Goal: Task Accomplishment & Management: Use online tool/utility

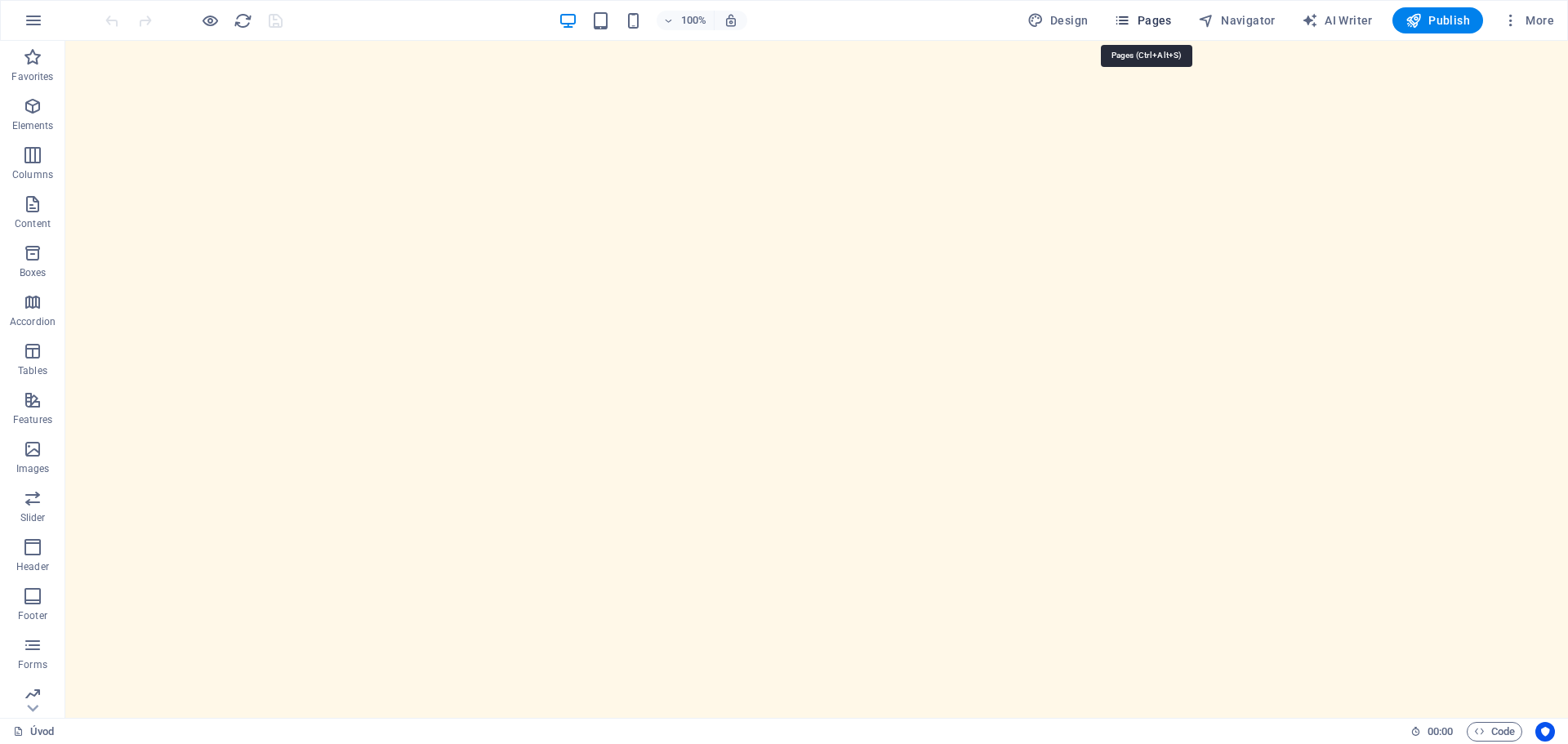
click at [1149, 22] on span "Pages" at bounding box center [1143, 20] width 57 height 16
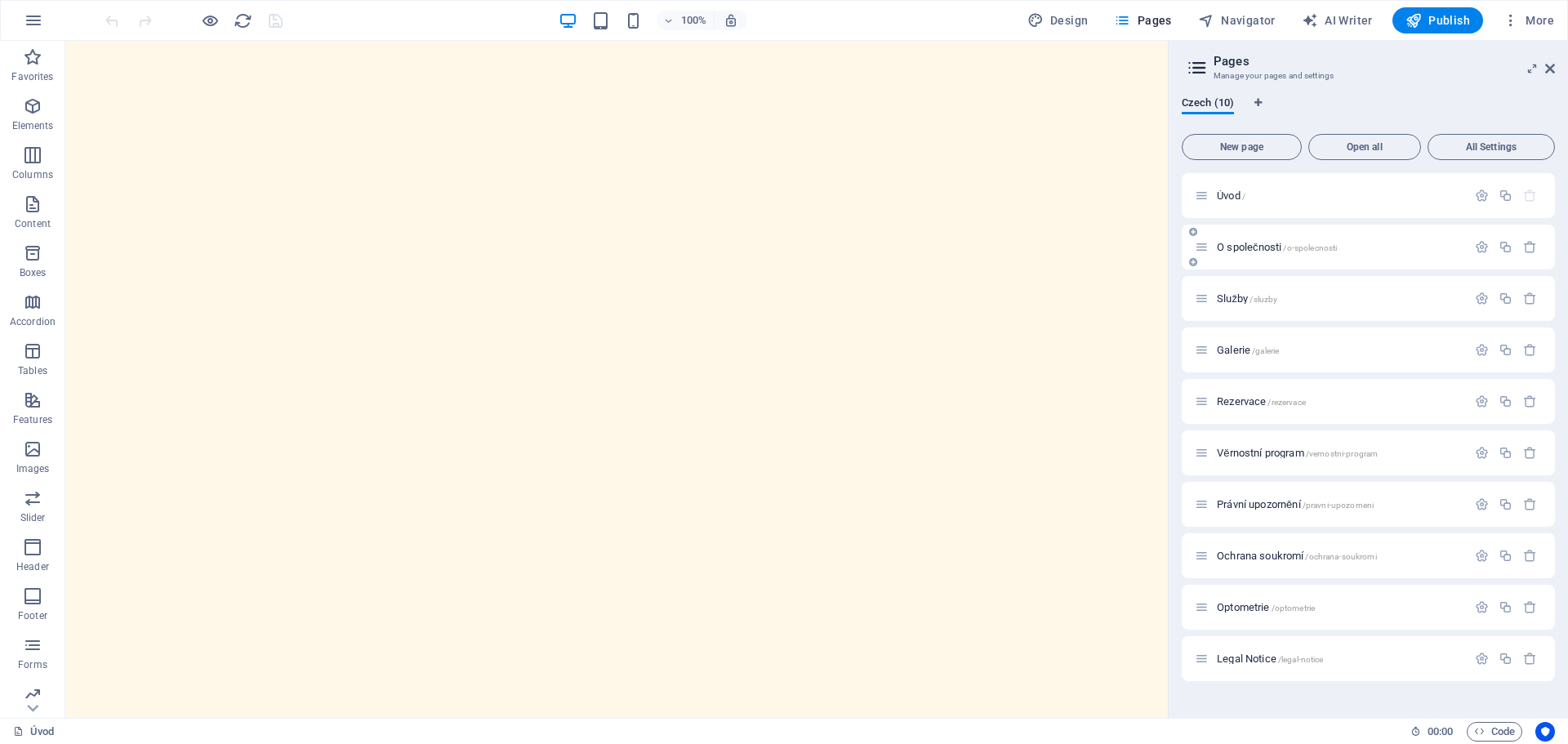
click at [1256, 245] on span "O společnosti /o-spolecnosti" at bounding box center [1276, 247] width 120 height 12
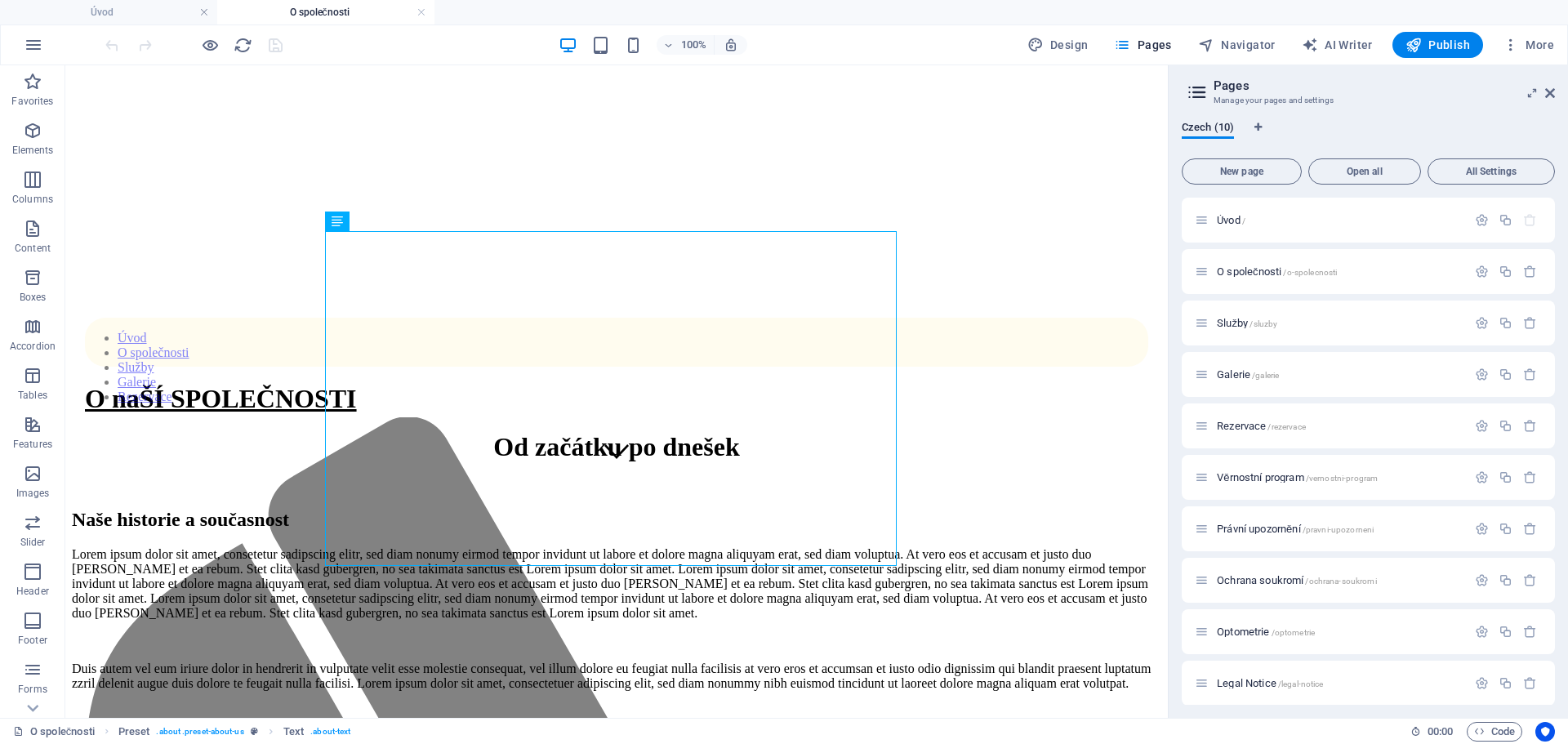
scroll to position [298, 0]
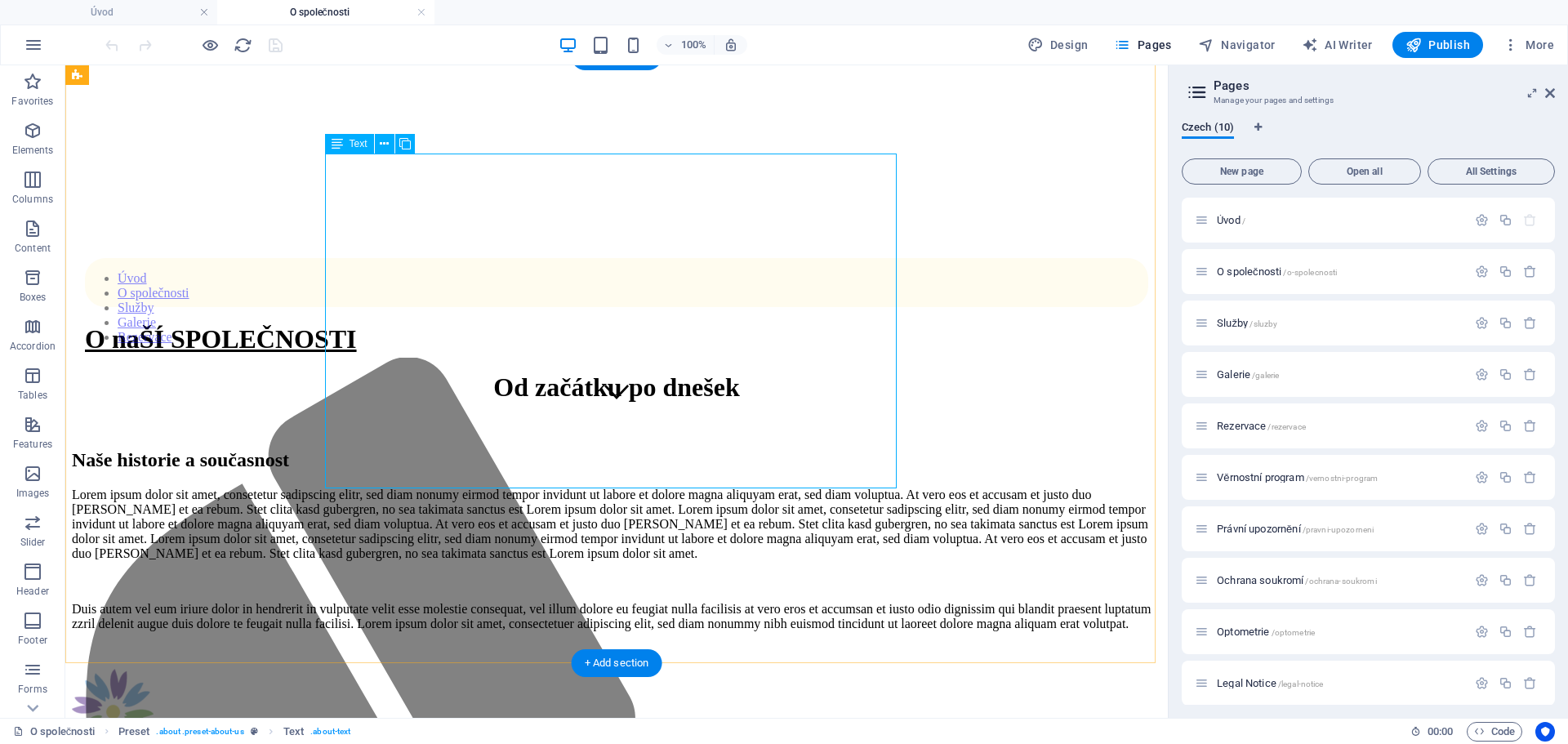
click at [605, 488] on div "Lorem ipsum dolor sit amet, consetetur sadipscing elitr, sed diam nonumy eirmod…" at bounding box center [616, 560] width 1090 height 144
click at [578, 488] on div "Lorem ipsum dolor sit amet, consetetur sadipscing elitr, sed diam nonumy eirmod…" at bounding box center [616, 560] width 1090 height 144
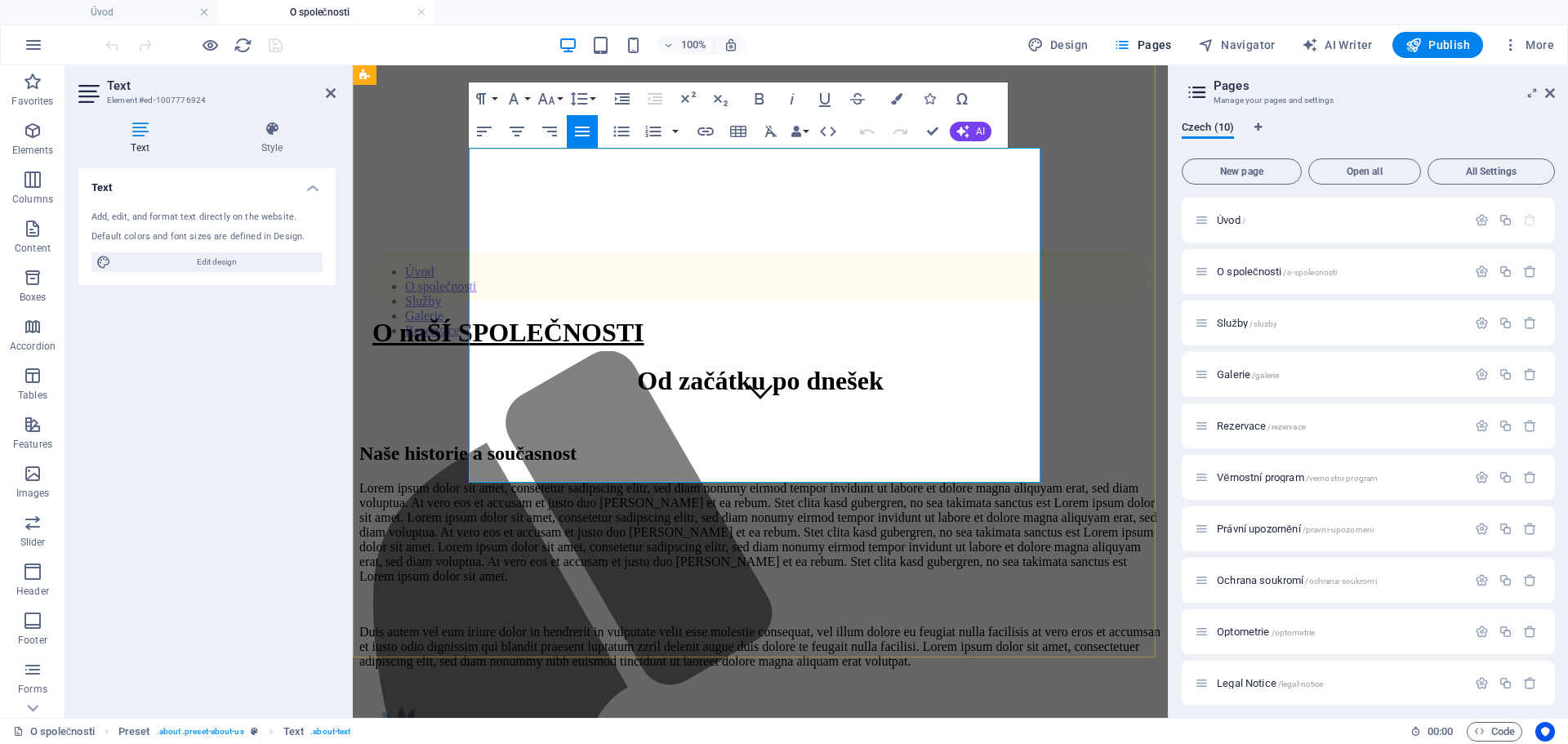
scroll to position [285, 0]
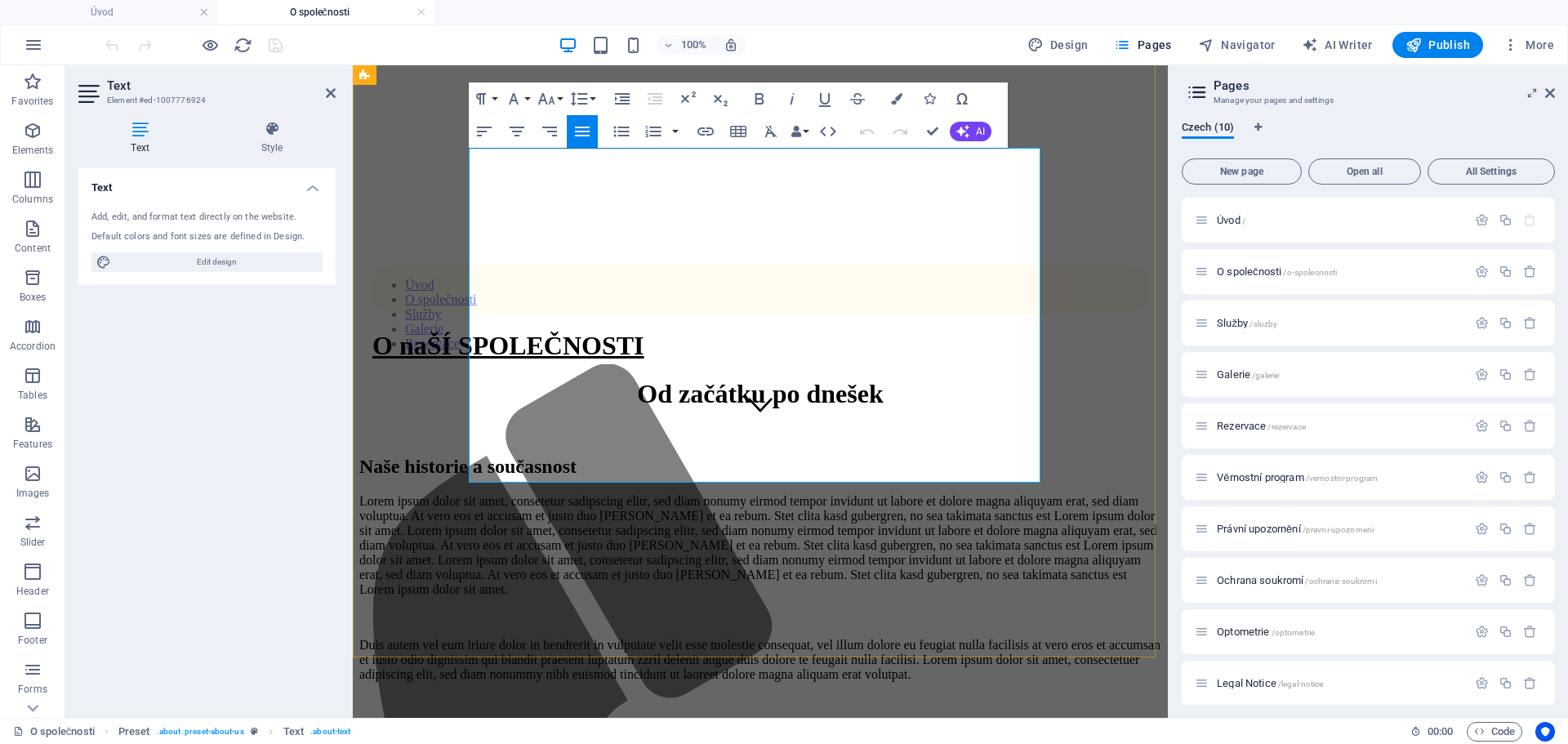
drag, startPoint x: 471, startPoint y: 156, endPoint x: 776, endPoint y: 463, distance: 432.8
click at [776, 494] on div "Lorem ipsum dolor sit amet, consetetur sadipscing elitr, sed diam nonumy eirmod…" at bounding box center [761, 588] width 802 height 188
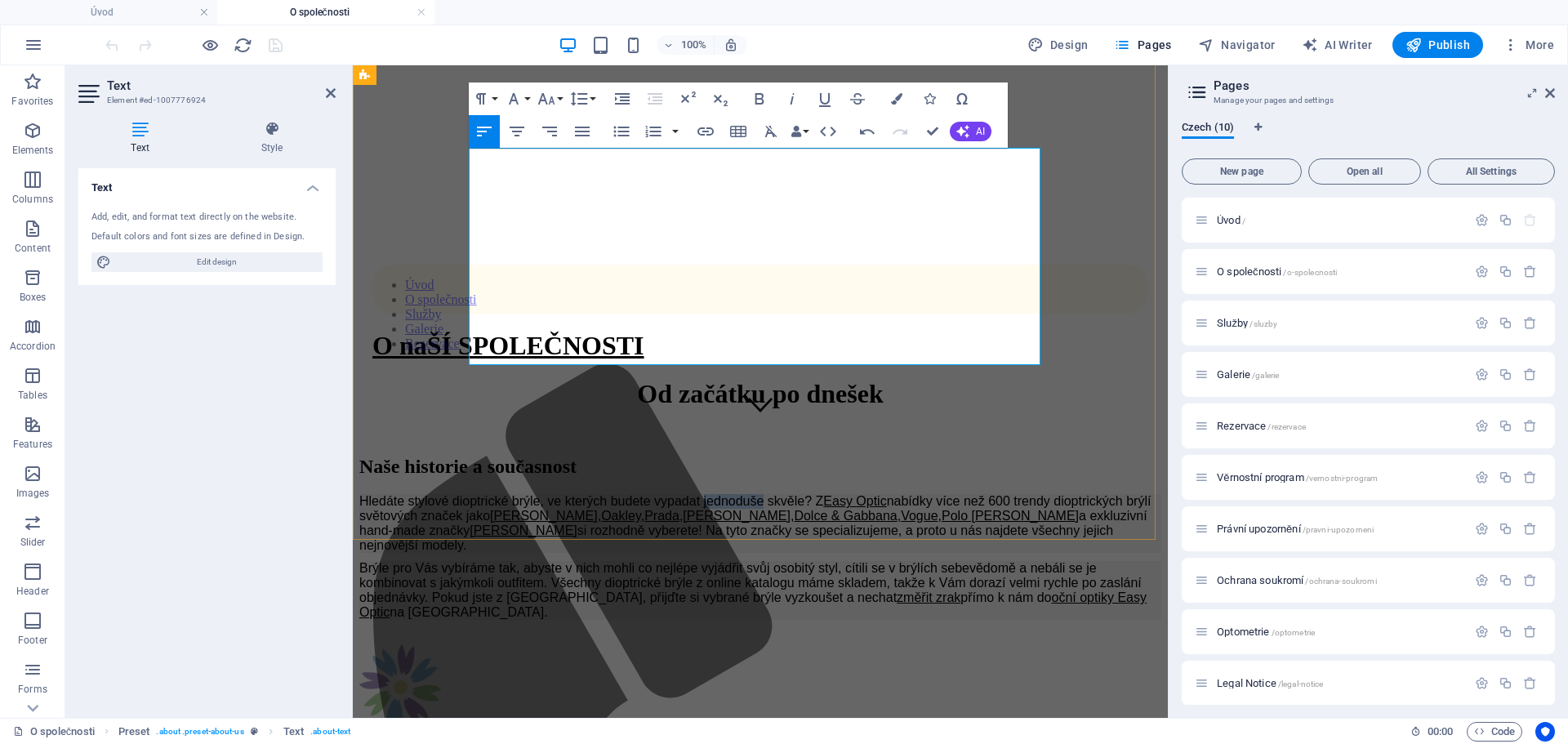
drag, startPoint x: 814, startPoint y: 155, endPoint x: 873, endPoint y: 168, distance: 60.4
click at [873, 494] on p "Hledáte stylové dioptrické brýle, ve kterých budete vypadat jednoduše skvěle? Z…" at bounding box center [761, 523] width 802 height 59
click at [906, 494] on p "Hledáte stylové dioptrické brýle, ve kterých budete vypadat a vidět skvěle? Z E…" at bounding box center [761, 523] width 802 height 59
drag, startPoint x: 903, startPoint y: 157, endPoint x: 975, endPoint y: 155, distance: 72.0
click at [975, 494] on p "Hledáte stylové dioptrické brýle, ve kterých budete vypadat a vidět skvěle? Z E…" at bounding box center [761, 523] width 802 height 59
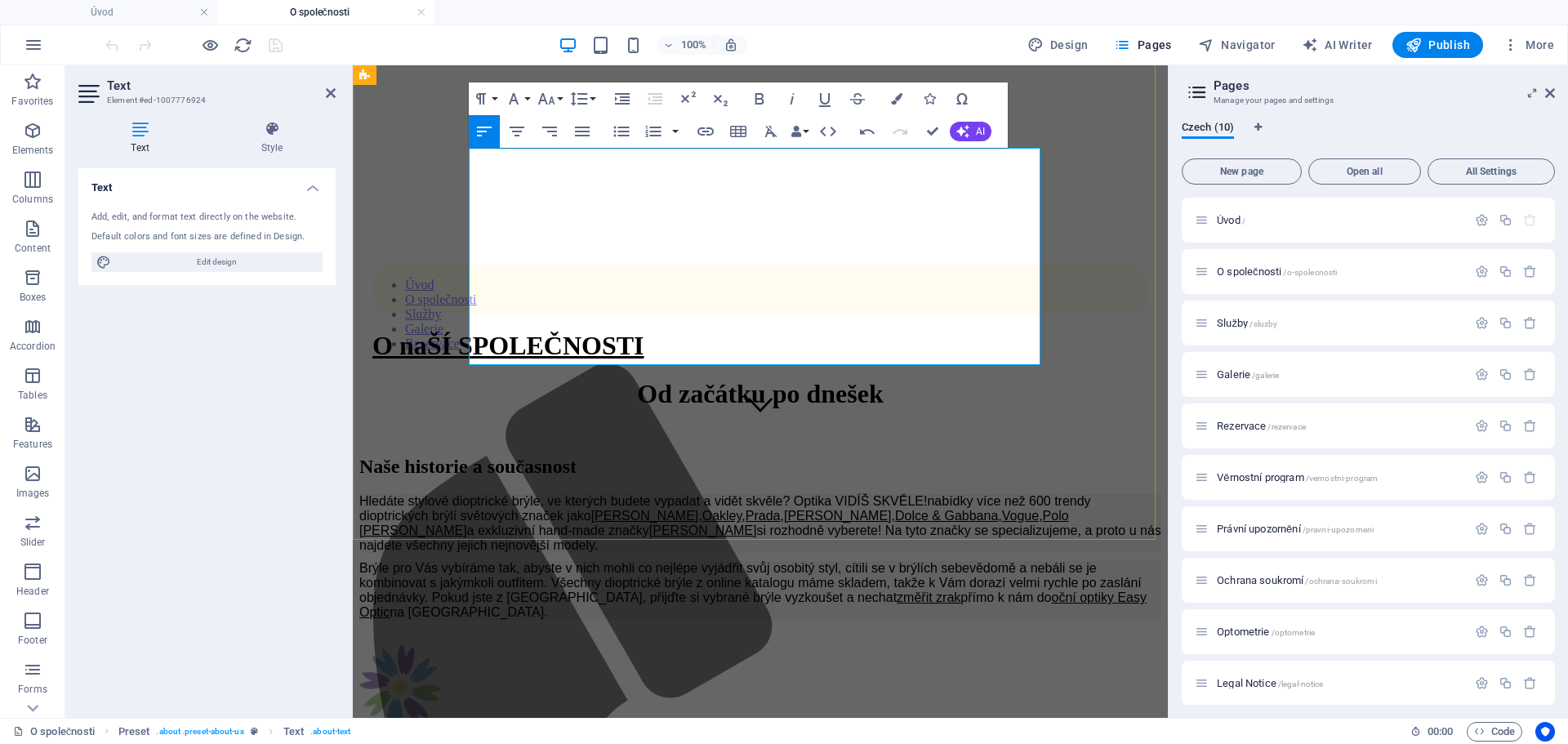
click at [471, 494] on p "Hledáte stylové dioptrické brýle, ve kterých budete vypadat a vidět skvěle? Opt…" at bounding box center [761, 523] width 802 height 59
click at [624, 494] on p "Hledáte stylové dioptrické brýle, ve kterých budete vypadat a vidět skvěle? Opt…" at bounding box center [761, 523] width 802 height 59
drag, startPoint x: 677, startPoint y: 181, endPoint x: 694, endPoint y: 178, distance: 17.3
click at [694, 494] on p "Hledáte stylové dioptrické brýle, ve kterých budete vypadat a vidět skvěle? Opt…" at bounding box center [761, 523] width 802 height 59
click at [746, 494] on p "Hledáte stylové dioptrické brýle, ve kterých budete vypadat a vidět skvěle? Opt…" at bounding box center [761, 523] width 802 height 59
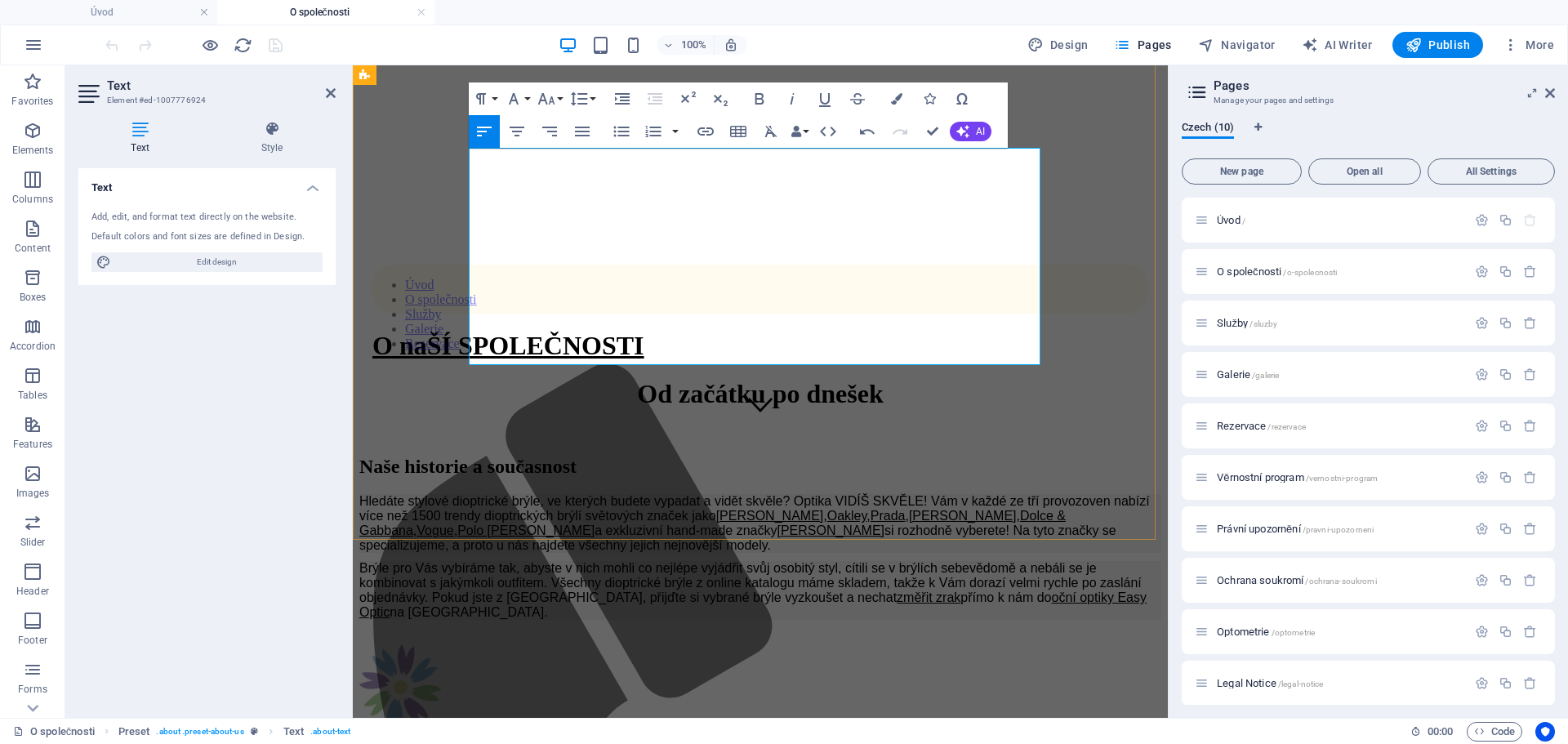
click at [1024, 494] on p "Hledáte stylové dioptrické brýle, ve kterých budete vypadat a vidět skvěle? Opt…" at bounding box center [761, 523] width 802 height 59
drag, startPoint x: 470, startPoint y: 203, endPoint x: 1011, endPoint y: 204, distance: 541.0
click at [1011, 494] on p "Hledáte stylové dioptrické brýle, ve kterých budete vypadat a vidět skvěle? Opt…" at bounding box center [761, 523] width 802 height 59
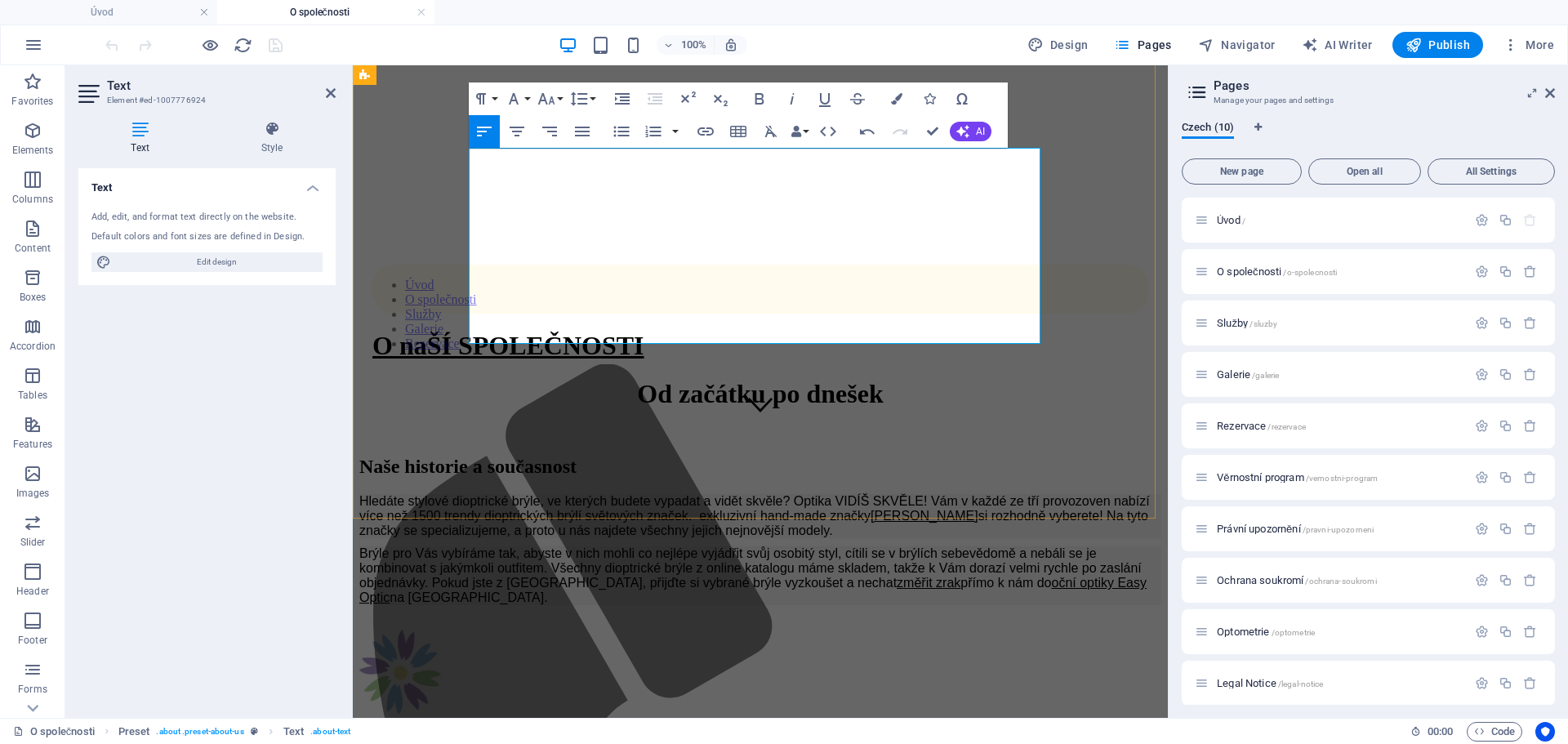
click at [473, 494] on p "Hledáte stylové dioptrické brýle, ve kterých budete vypadat a vidět skvěle? Opt…" at bounding box center [761, 516] width 802 height 44
drag, startPoint x: 515, startPoint y: 197, endPoint x: 916, endPoint y: 209, distance: 401.2
click at [916, 494] on p "Hledáte stylové dioptrické brýle, ve kterých budete vypadat a vidět skvěle? Opt…" at bounding box center [761, 516] width 802 height 44
click at [511, 494] on p "Hledáte stylové dioptrické brýle, ve kterých budete vypadat a vidět skvěle? Opt…" at bounding box center [761, 516] width 802 height 44
click at [516, 494] on p "Hledáte stylové dioptrické brýle, ve kterých budete vypadat a vidět skvěle? Opt…" at bounding box center [761, 516] width 802 height 44
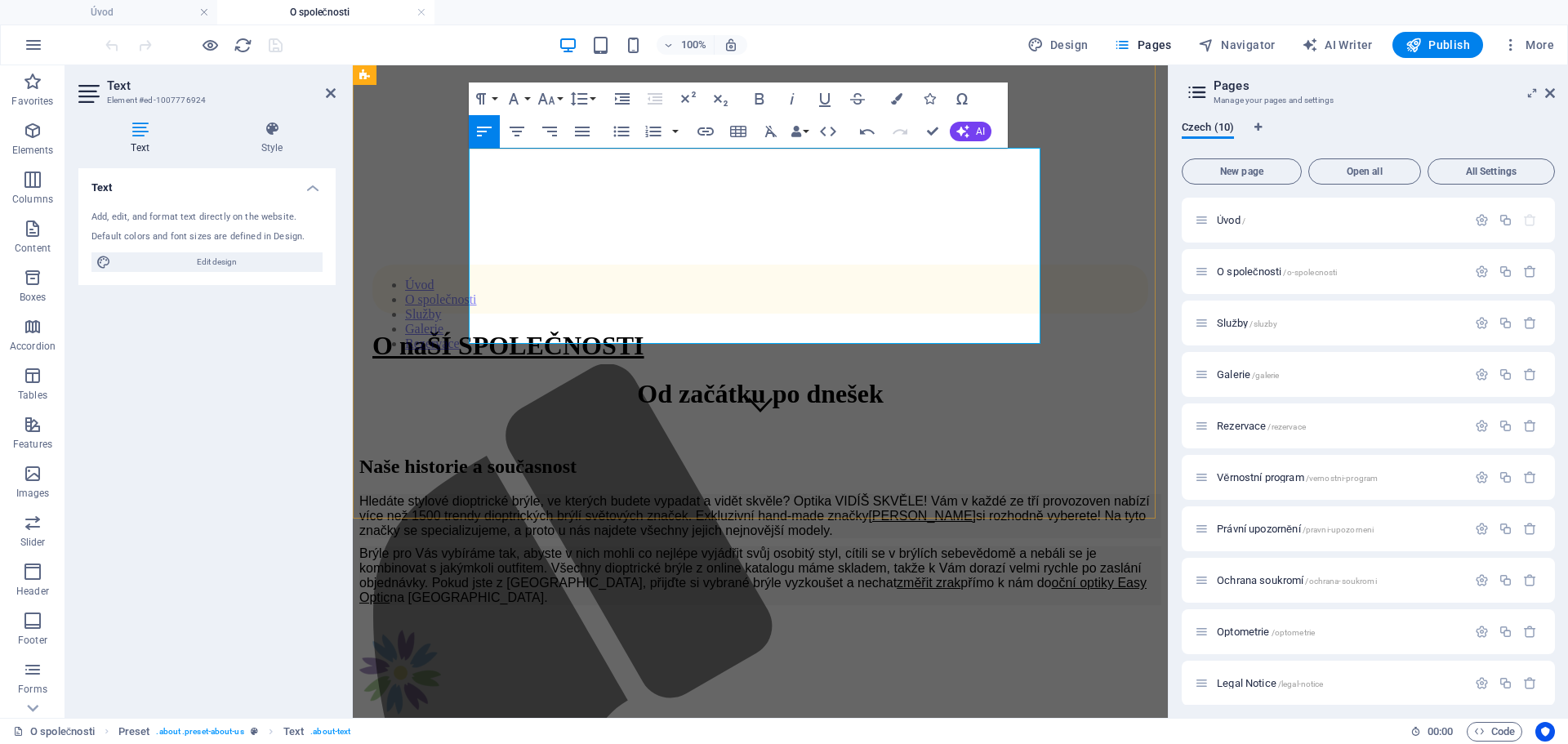
click at [526, 494] on p "Hledáte stylové dioptrické brýle, ve kterých budete vypadat a vidět skvěle? Opt…" at bounding box center [761, 516] width 802 height 44
click at [1024, 494] on p "Hledáte stylové dioptrické brýle, ve kterých budete vypadat a vidět skvěle? Opt…" at bounding box center [761, 516] width 802 height 44
click at [534, 494] on p "Hledáte stylové dioptrické brýle, ve kterých budete vypadat a vidět skvěle? Opt…" at bounding box center [761, 516] width 802 height 44
click at [762, 546] on p "Brýle pro Vás vybíráme tak, abyste v nich mohli co nejlépe vyjádřit svůj osobit…" at bounding box center [761, 576] width 802 height 59
drag, startPoint x: 748, startPoint y: 268, endPoint x: 805, endPoint y: 267, distance: 57.0
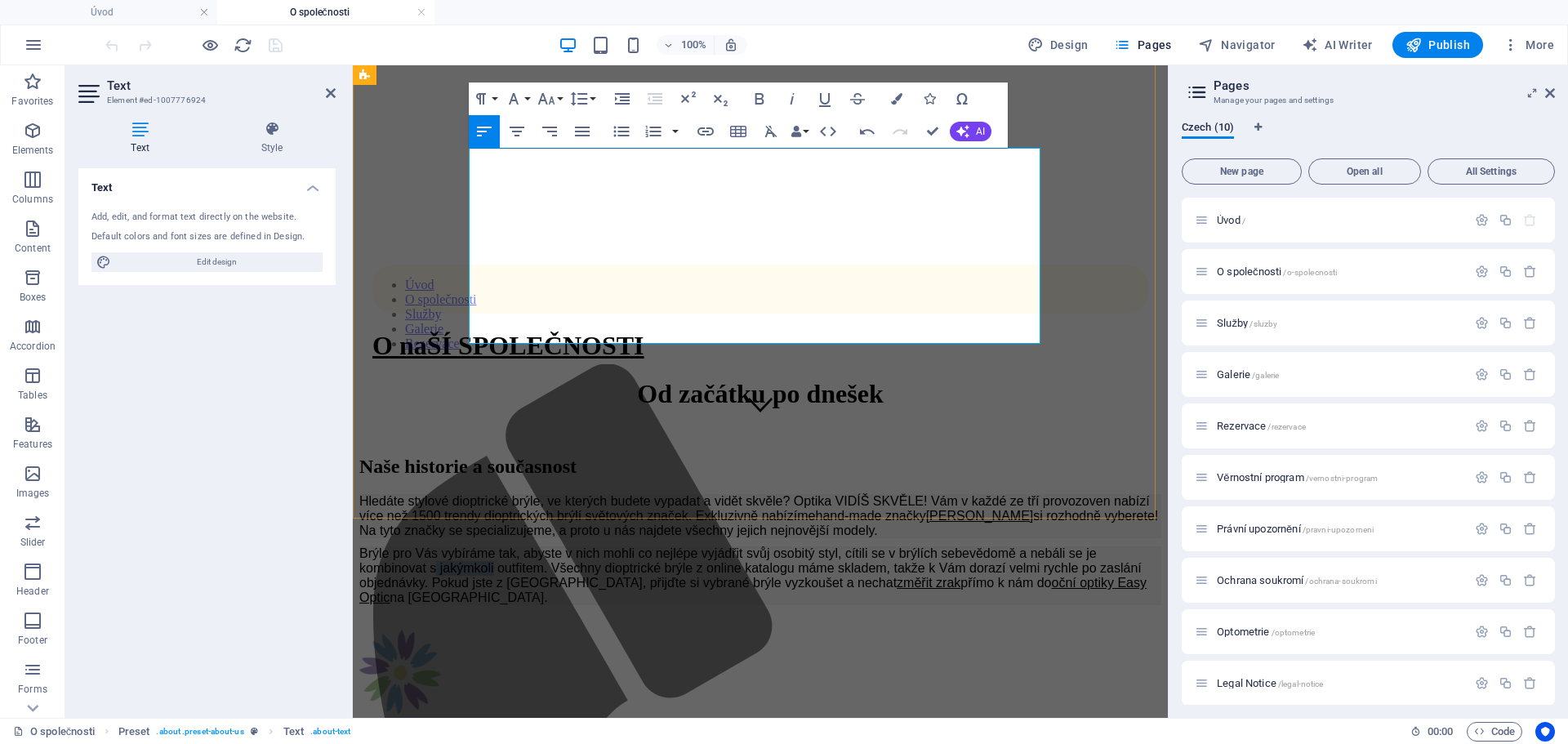
click at [805, 546] on p "Brýle pro Vás vybíráme tak, abyste v nich mohli co nejlépe vyjádřit svůj osobit…" at bounding box center [761, 576] width 802 height 59
click at [659, 546] on p "Brýle pro Vás vybíráme tak, abyste v nich mohli co nejlépe vyjádřit svůj osobit…" at bounding box center [761, 576] width 802 height 59
click at [880, 546] on p "Brýle pro Vás vybíráme tak, abyste v nich mohli co nejlépe vyjádřit svůj osobit…" at bounding box center [761, 576] width 802 height 59
drag, startPoint x: 913, startPoint y: 267, endPoint x: 590, endPoint y: 313, distance: 326.3
click at [590, 546] on p "Brýle pro Vás vybíráme tak, abyste v nich mohli co nejlépe vyjádřit svůj osobit…" at bounding box center [761, 576] width 802 height 59
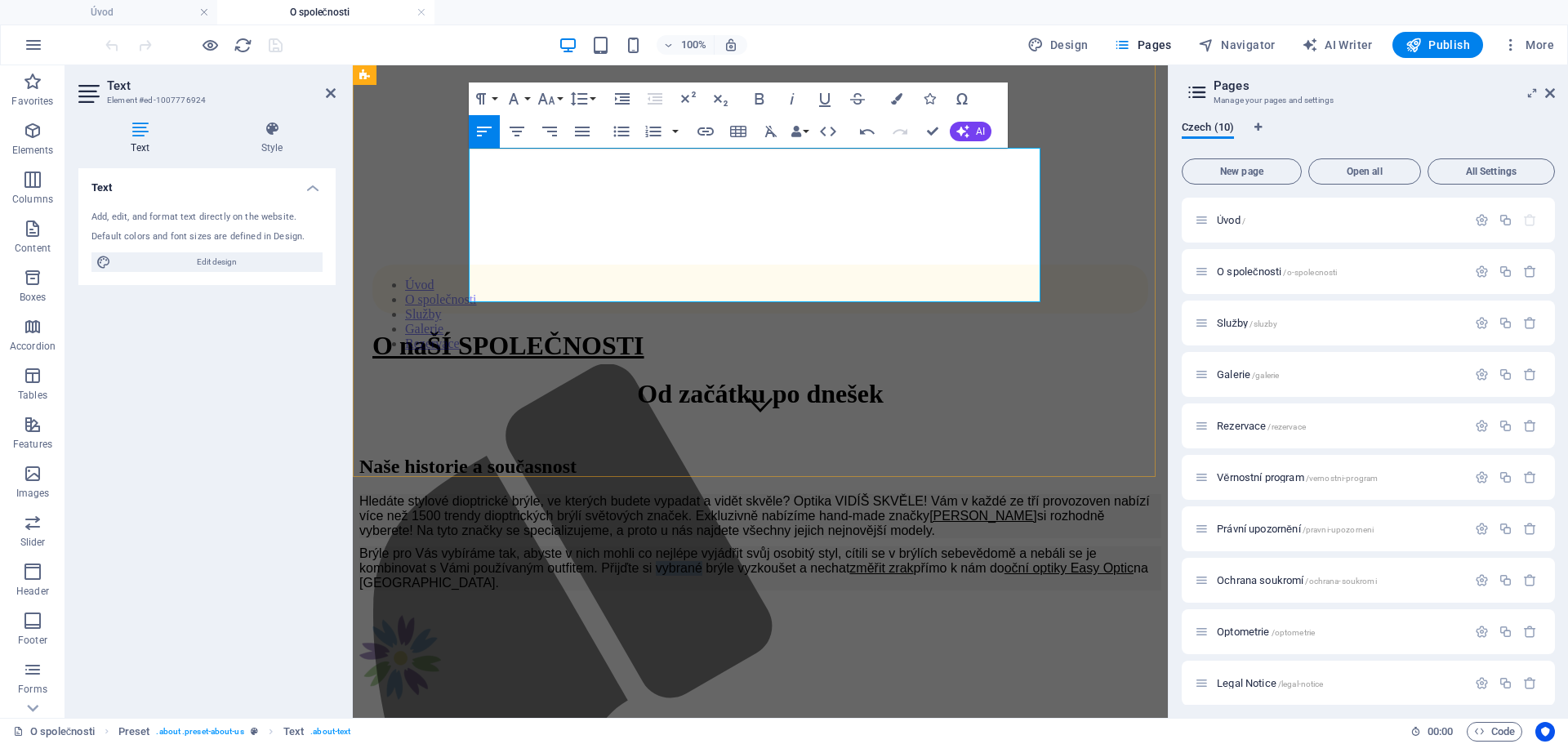
drag, startPoint x: 965, startPoint y: 269, endPoint x: 1018, endPoint y: 273, distance: 53.2
click at [1018, 546] on p "Brýle pro Vás vybíráme tak, abyste v nich mohli co nejlépe vyjádřit svůj osobit…" at bounding box center [761, 568] width 802 height 44
click at [1025, 546] on p "Brýle pro Vás vybíráme tak, abyste v nich mohli co nejlépe vyjádřit svůj osobit…" at bounding box center [761, 568] width 802 height 44
click at [807, 546] on p "Brýle pro Vás vybíráme tak, abyste v nich mohli co nejlépe vyjádřit svůj osobit…" at bounding box center [761, 568] width 802 height 44
drag, startPoint x: 761, startPoint y: 271, endPoint x: 850, endPoint y: 271, distance: 89.0
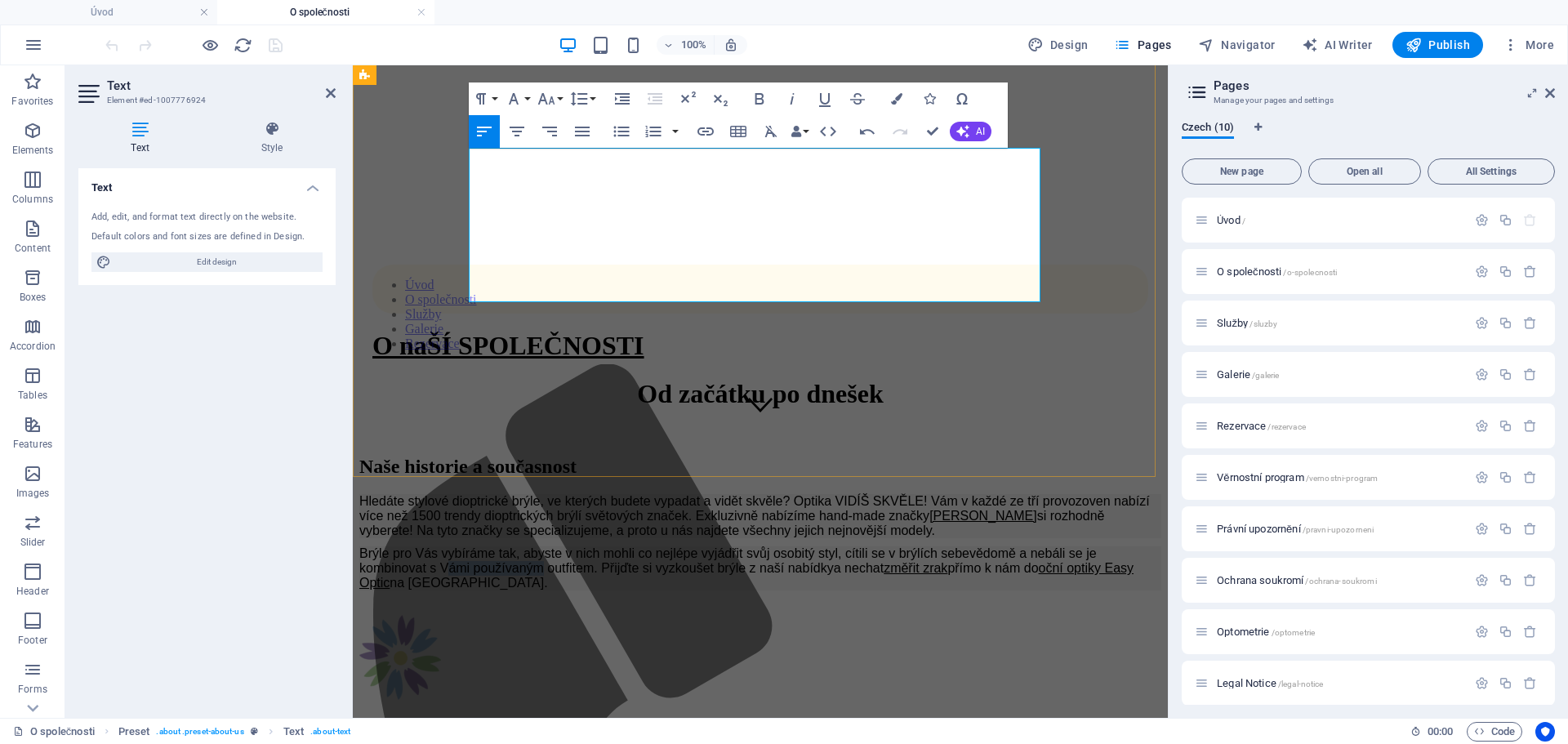
click at [850, 546] on p "Brýle pro Vás vybíráme tak, abyste v nich mohli co nejlépe vyjádřit svůj osobit…" at bounding box center [761, 568] width 802 height 44
click at [741, 546] on p "Brýle pro Vás vybíráme tak, abyste v nich mohli co nejlépe vyjádřit svůj osobit…" at bounding box center [761, 568] width 802 height 44
click at [540, 546] on p "Brýle pro Vás vybíráme tak, abyste v nich mohli co nejlépe vyjádřit svůj osobit…" at bounding box center [761, 568] width 802 height 44
click at [524, 546] on p "Brýle pro Vás vybíráme tak, abyste v nich mohli co nejlépe vyjádřit svůj osobit…" at bounding box center [761, 568] width 802 height 44
click at [512, 546] on p "Brýle pro Vás vybíráme tak, abyste v nich mohli co nejlépe vyjádřit svůj osobit…" at bounding box center [761, 568] width 802 height 44
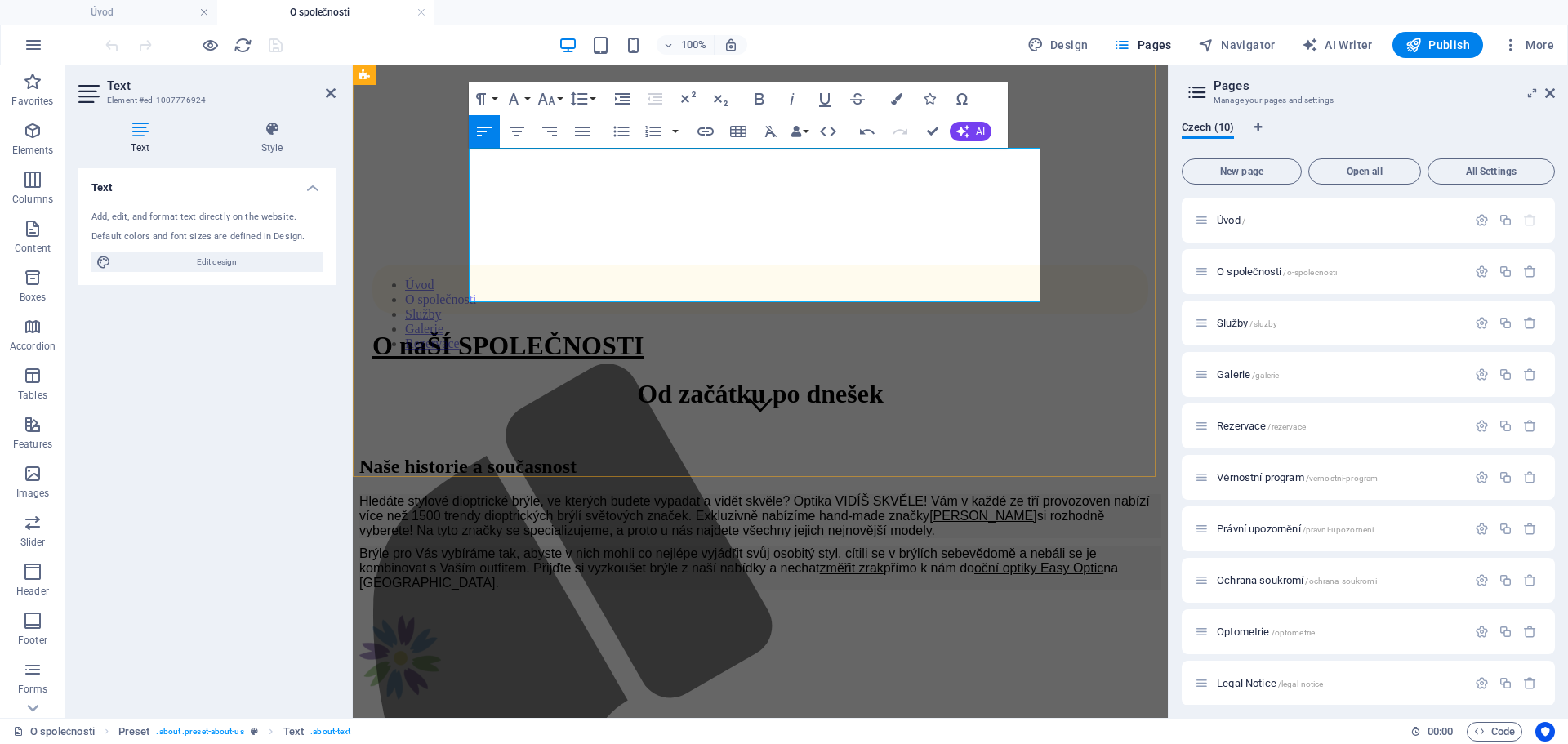
click at [563, 546] on p "Brýle pro Vás vybíráme tak, abyste v nich mohli co nejlépe vyjádřit svůj osobit…" at bounding box center [761, 568] width 802 height 44
drag, startPoint x: 568, startPoint y: 291, endPoint x: 1016, endPoint y: 302, distance: 448.1
click at [1016, 456] on div "Naše historie a současnost Hledáte stylové dioptrické brýle, ve kterých budete …" at bounding box center [761, 579] width 802 height 247
click at [511, 546] on p "Brýle pro Vás vybíráme tak, abyste v nich mohli co nejlépe vyjádřit svůj osobit…" at bounding box center [761, 561] width 802 height 30
click at [492, 546] on p "Brýle pro Vás vybíráme tak, abyste v nich mohli co nejlépe vyjádřit svůj osobit…" at bounding box center [761, 561] width 802 height 30
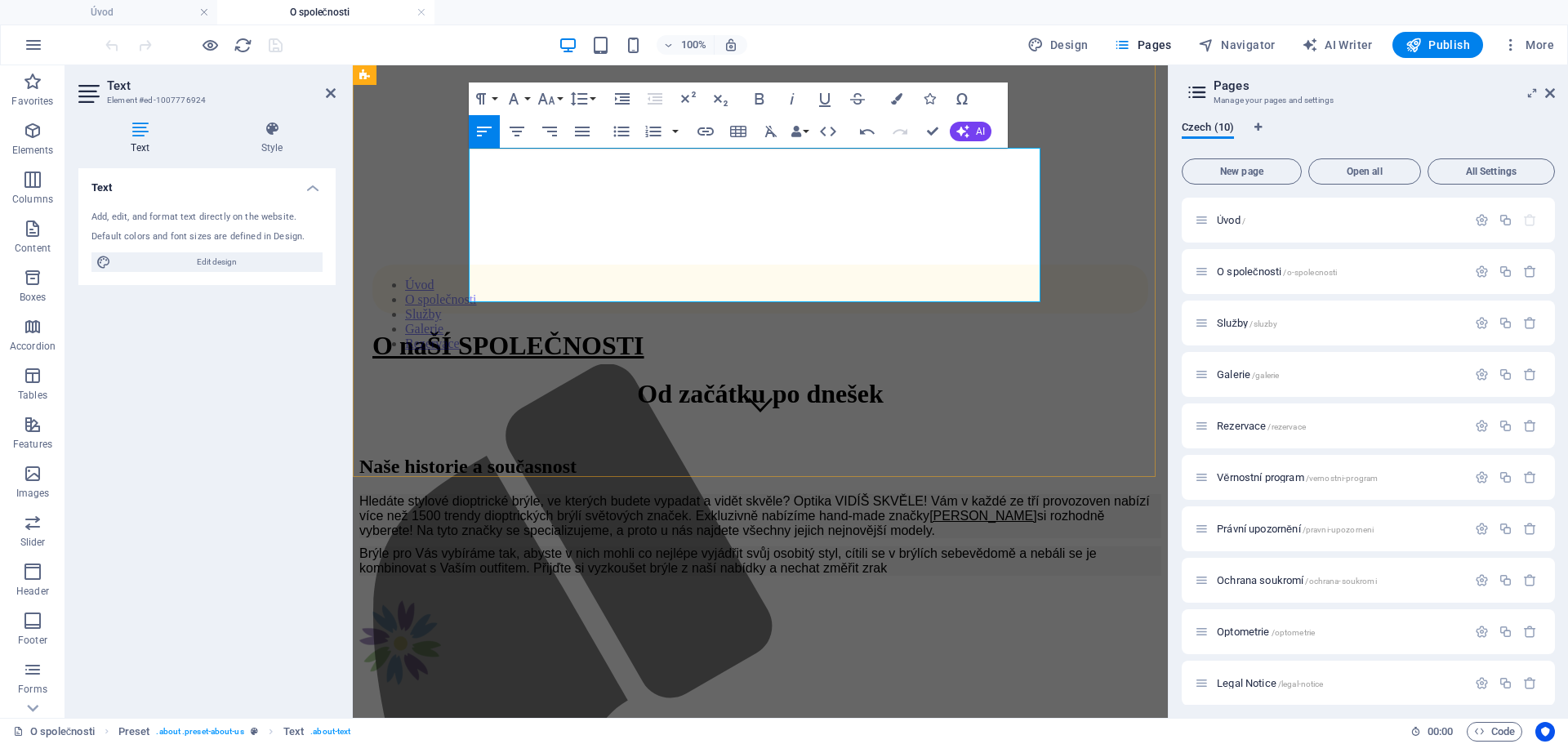
click at [661, 546] on p "Brýle pro Vás vybíráme tak, abyste v nich mohli co nejlépe vyjádřit svůj osobit…" at bounding box center [761, 561] width 802 height 30
click at [594, 494] on p "Hledáte stylové dioptrické brýle, ve kterých budete vypadat a vidět skvěle? Opt…" at bounding box center [761, 516] width 802 height 44
click at [584, 494] on p "Hledáte stylové dioptrické brýle, ve kterých budete vypadat a vidět skvěle? Opt…" at bounding box center [761, 516] width 802 height 44
click at [591, 494] on p "Hledáte stylové dioptrické brýle, ve kterých budete vypadat a vidět skvěle? Opt…" at bounding box center [761, 516] width 802 height 44
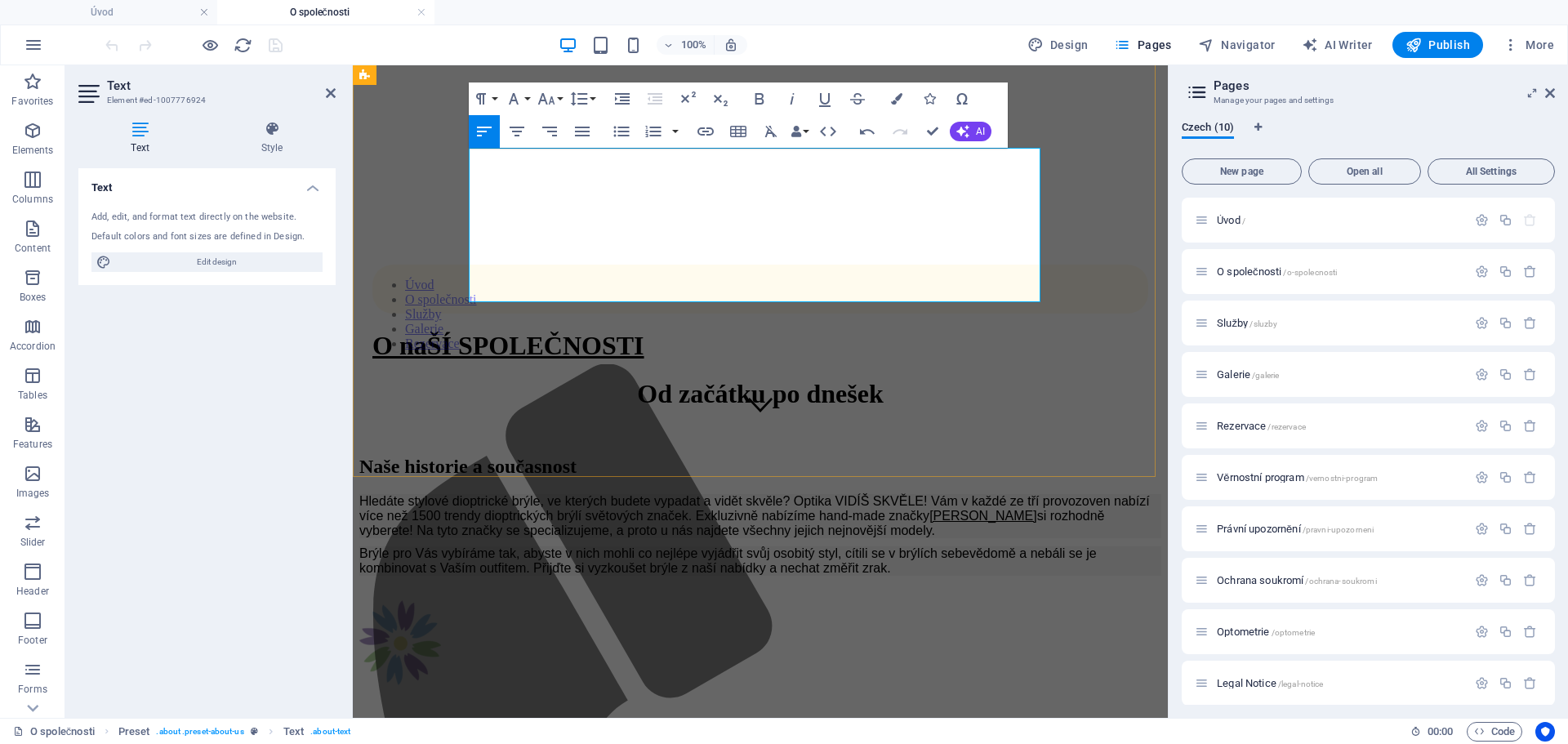
drag, startPoint x: 705, startPoint y: 198, endPoint x: 790, endPoint y: 199, distance: 85.0
click at [790, 494] on p "Hledáte stylové dioptrické brýle, ve kterých budete vypadat a vidět skvěle? Opt…" at bounding box center [761, 516] width 802 height 44
click at [882, 494] on p "Hledáte stylové dioptrické brýle, ve kterých budete vypadat a vidět skvěle? Opt…" at bounding box center [761, 516] width 802 height 44
click at [841, 494] on p "Hledáte stylové dioptrické brýle, ve kterých budete vypadat a vidět skvěle? Opt…" at bounding box center [761, 516] width 802 height 44
click at [500, 494] on p "Hledáte stylové dioptrické brýle, ve kterých budete vypadat a vidět skvěle? Opt…" at bounding box center [761, 516] width 802 height 44
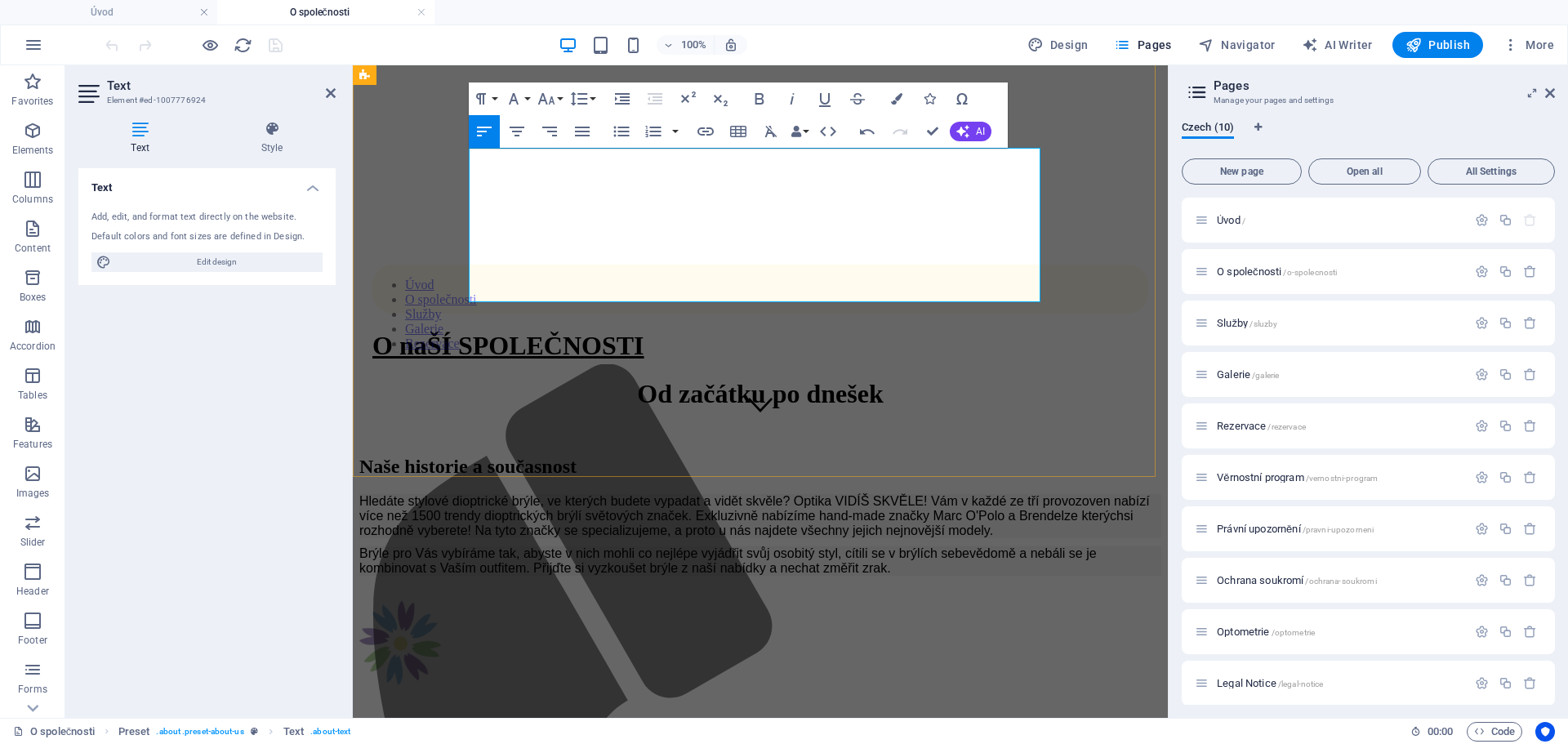
click at [741, 494] on p "Hledáte stylové dioptrické brýle, ve kterých budete vypadat a vidět skvěle? Opt…" at bounding box center [761, 516] width 802 height 44
click at [707, 494] on p "Hledáte stylové dioptrické brýle, ve kterých budete vypadat a vidět skvěle? Opt…" at bounding box center [761, 516] width 802 height 44
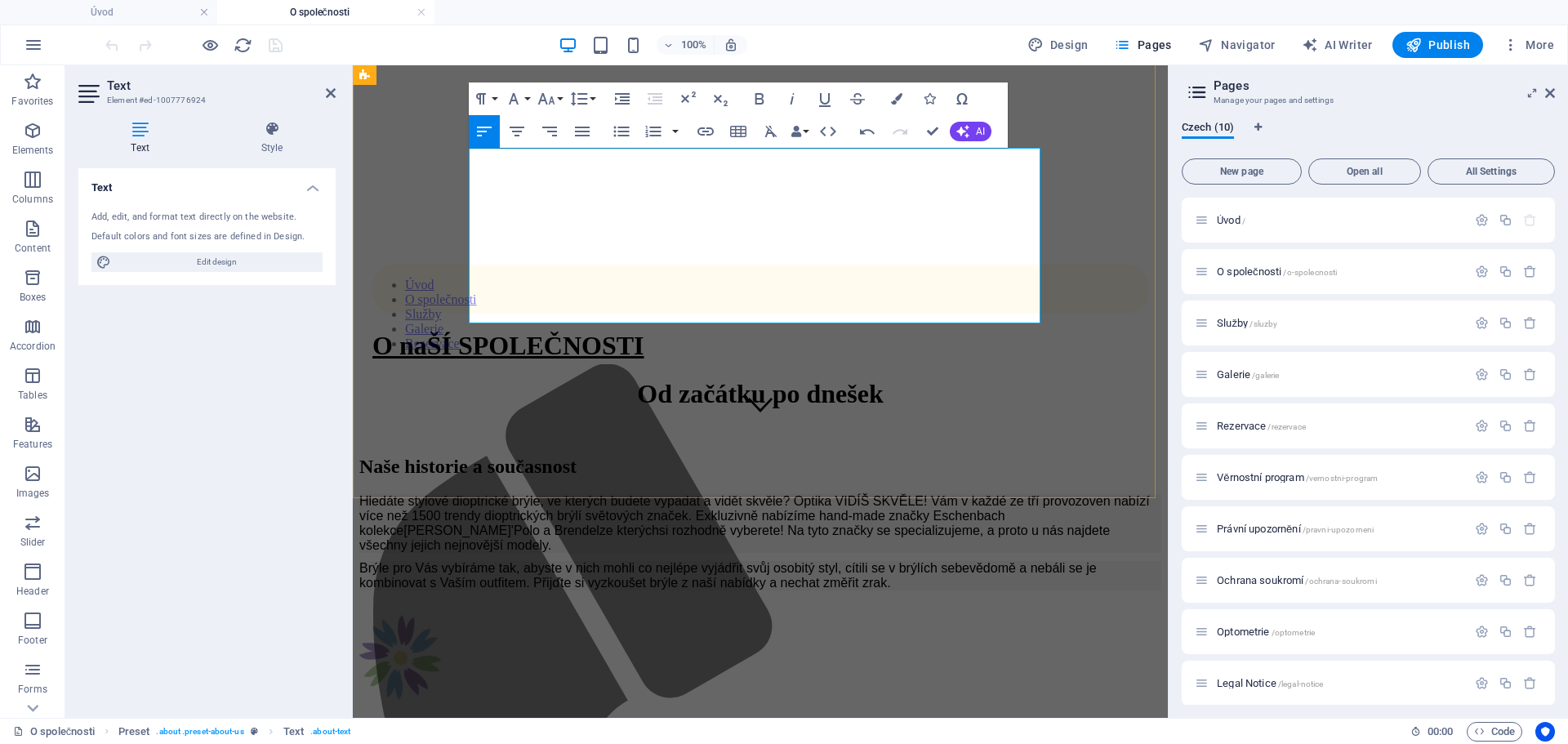
click at [967, 494] on p "Hledáte stylové dioptrické brýle, ve kterých budete vypadat a vidět skvěle? Opt…" at bounding box center [761, 523] width 802 height 59
click at [1035, 494] on p "Hledáte stylové dioptrické brýle, ve kterých budete vypadat a vidět skvěle? Opt…" at bounding box center [761, 523] width 802 height 59
click at [1006, 494] on p "Hledáte stylové dioptrické brýle, ve kterých budete vypadat a vidět skvěle? Opt…" at bounding box center [761, 523] width 802 height 59
click at [571, 494] on p "Hledáte stylové dioptrické brýle, ve kterých budete vypadat a vidět skvěle? Opt…" at bounding box center [761, 523] width 802 height 59
click at [631, 494] on p "Hledáte stylové dioptrické brýle, ve kterých budete vypadat a vidět skvěle? Opt…" at bounding box center [761, 523] width 802 height 59
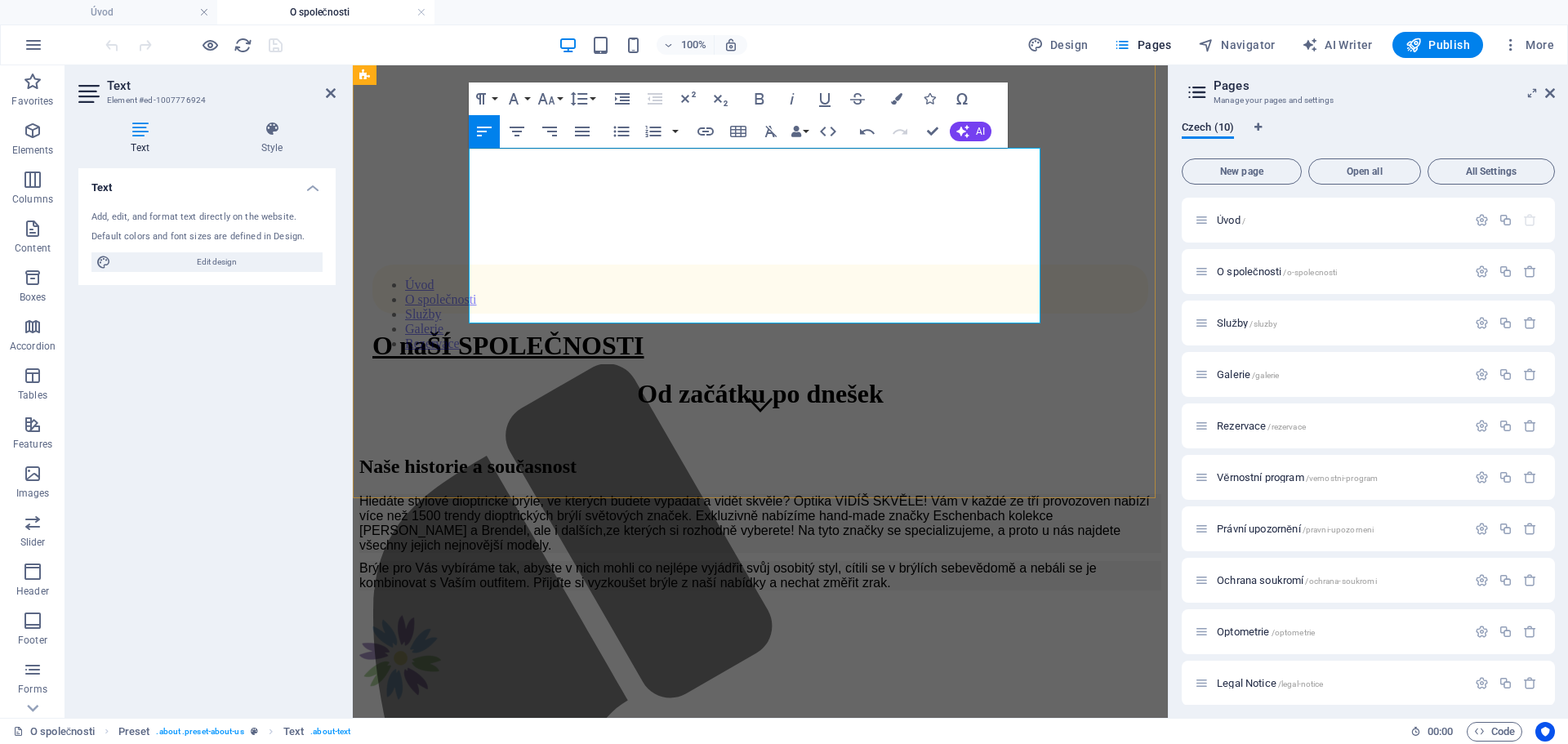
click at [680, 494] on p "Hledáte stylové dioptrické brýle, ve kterých budete vypadat a vidět skvěle? Opt…" at bounding box center [761, 523] width 802 height 59
click at [856, 494] on p "Hledáte stylové dioptrické brýle, ve kterých budete vypadat a vidět skvěle? Opt…" at bounding box center [761, 523] width 802 height 59
click at [623, 494] on p "Hledáte stylové dioptrické brýle, ve kterých budete vypadat a vidět skvěle? Opt…" at bounding box center [761, 523] width 802 height 59
click at [747, 494] on p "Hledáte stylové dioptrické brýle, ve kterých budete vypadat a vidět skvěle? Opt…" at bounding box center [761, 523] width 802 height 59
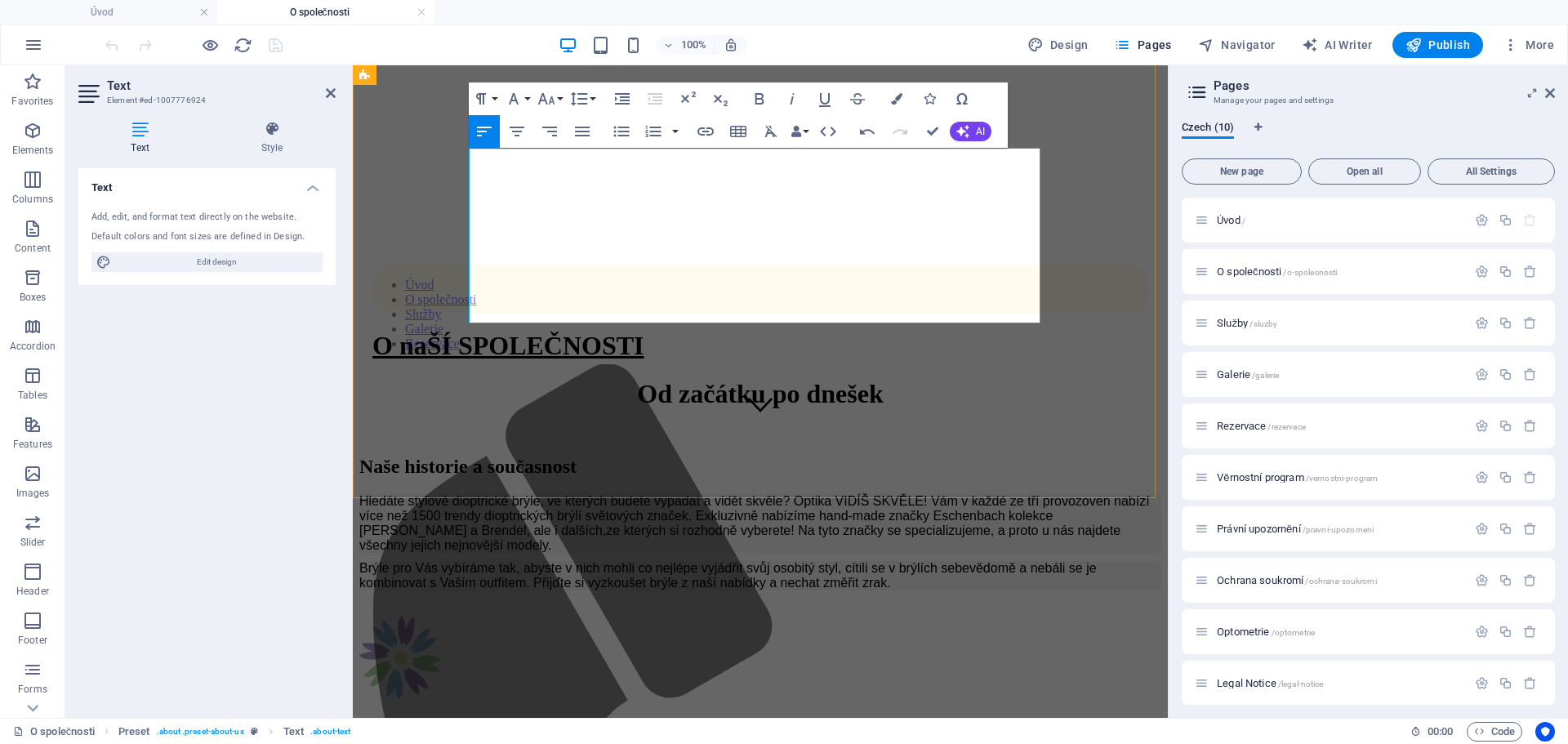
click at [806, 494] on p "Hledáte stylové dioptrické brýle, ve kterých budete vypadat a vidět skvěle? Opt…" at bounding box center [761, 523] width 802 height 59
click at [961, 494] on p "Hledáte stylové dioptrické brýle, ve kterých budete vypadat a vidět skvěle? Opt…" at bounding box center [761, 523] width 802 height 59
click at [705, 494] on p "Hledáte stylové dioptrické brýle, ve kterých budete vypadat a vidět skvěle? Opt…" at bounding box center [761, 523] width 802 height 59
drag, startPoint x: 711, startPoint y: 223, endPoint x: 721, endPoint y: 237, distance: 17.2
click at [721, 494] on p "Hledáte stylové dioptrické brýle, ve kterých budete vypadat a vidět skvěle? Opt…" at bounding box center [761, 523] width 802 height 59
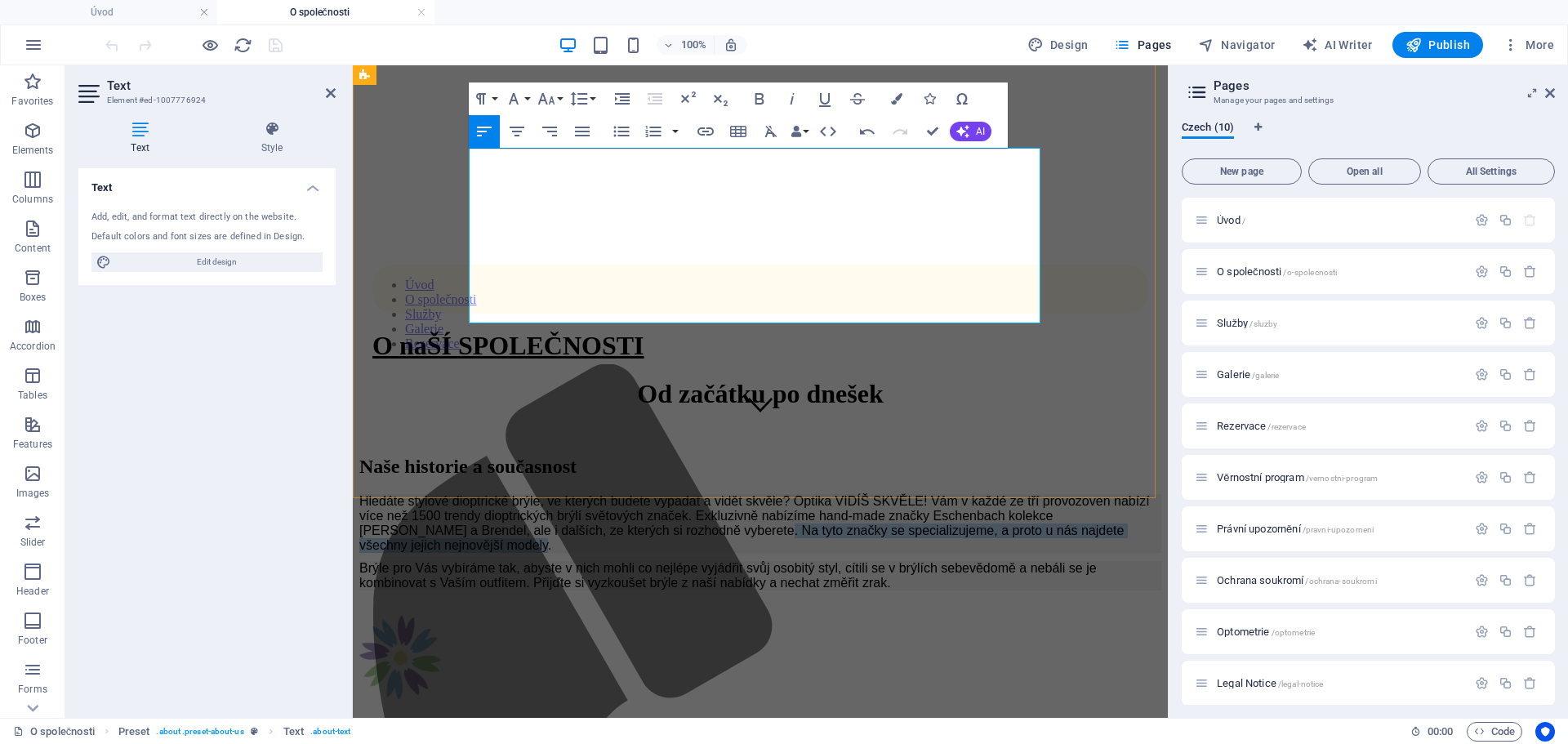
click at [721, 494] on p "Hledáte stylové dioptrické brýle, ve kterých budete vypadat a vidět skvěle? Opt…" at bounding box center [761, 523] width 802 height 59
drag, startPoint x: 710, startPoint y: 222, endPoint x: 819, endPoint y: 227, distance: 109.1
click at [819, 494] on p "Hledáte stylové dioptrické brýle, ve kterých budete vypadat a vidět skvěle? Opt…" at bounding box center [761, 523] width 802 height 59
click at [795, 494] on p "Hledáte stylové dioptrické brýle, ve kterých budete vypadat a vidět skvěle? Opt…" at bounding box center [761, 523] width 802 height 59
click at [838, 494] on p "Hledáte stylové dioptrické brýle, ve kterých budete vypadat a vidět skvěle? Opt…" at bounding box center [761, 523] width 802 height 59
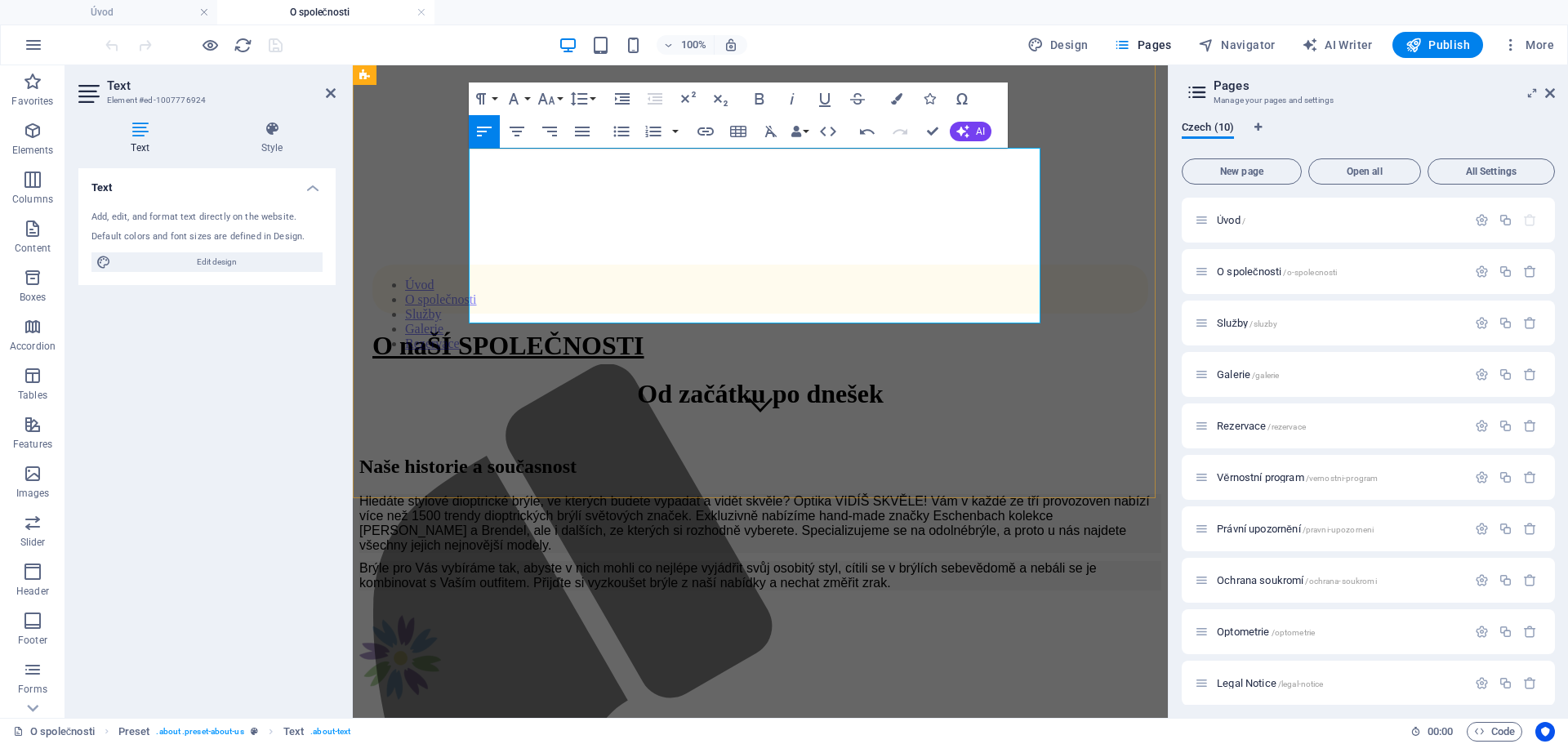
click at [776, 494] on p "Hledáte stylové dioptrické brýle, ve kterých budete vypadat a vidět skvěle? Opt…" at bounding box center [761, 523] width 802 height 59
click at [792, 494] on p "Hledáte stylové dioptrické brýle, ve kterých budete vypadat a vidět skvěle? Opt…" at bounding box center [761, 523] width 802 height 59
click at [905, 494] on p "Hledáte stylové dioptrické brýle, ve kterých budete vypadat a vidět skvěle? Opt…" at bounding box center [761, 523] width 802 height 59
click at [691, 494] on p "Hledáte stylové dioptrické brýle, ve kterých budete vypadat a vidět skvěle? Opt…" at bounding box center [761, 523] width 802 height 59
click at [637, 494] on p "Hledáte stylové dioptrické brýle, ve kterých budete vypadat a vidět skvěle? Opt…" at bounding box center [761, 523] width 802 height 59
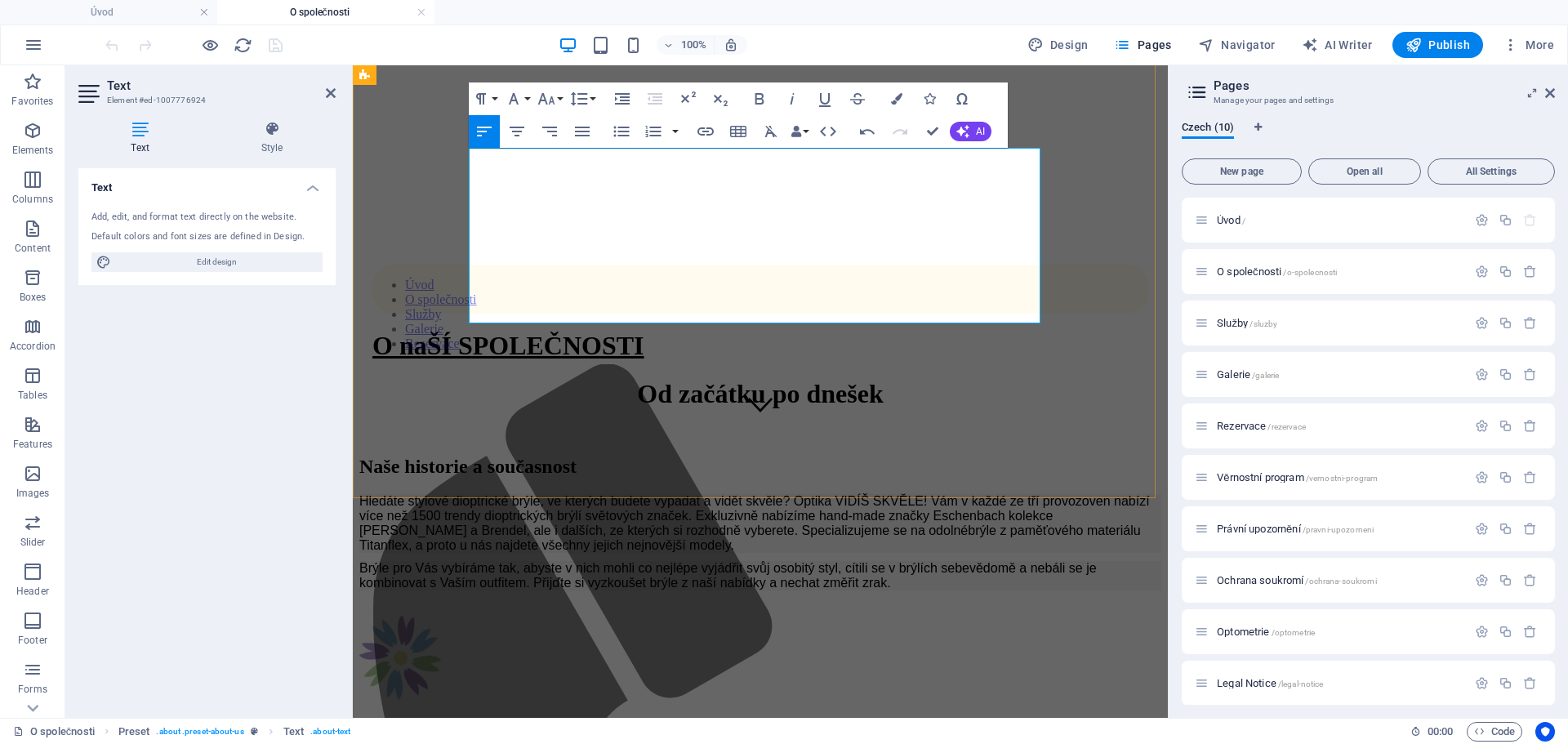
click at [544, 494] on p "Hledáte stylové dioptrické brýle, ve kterých budete vypadat a vidět skvěle? Opt…" at bounding box center [761, 523] width 802 height 59
click at [818, 494] on p "Hledáte stylové dioptrické brýle, ve kterých budete vypadat a vidět skvěle? Opt…" at bounding box center [761, 523] width 802 height 59
click at [631, 494] on p "Hledáte stylové dioptrické brýle, ve kterých budete vypadat a vidět skvěle? Opt…" at bounding box center [761, 523] width 802 height 59
click at [927, 494] on p "Hledáte stylové dioptrické brýle, ve kterých budete vypadat a vidět skvěle? Opt…" at bounding box center [761, 523] width 802 height 59
click at [926, 494] on p "Hledáte stylové dioptrické brýle, ve kterých budete vypadat a vidět skvěle? Opt…" at bounding box center [761, 523] width 802 height 59
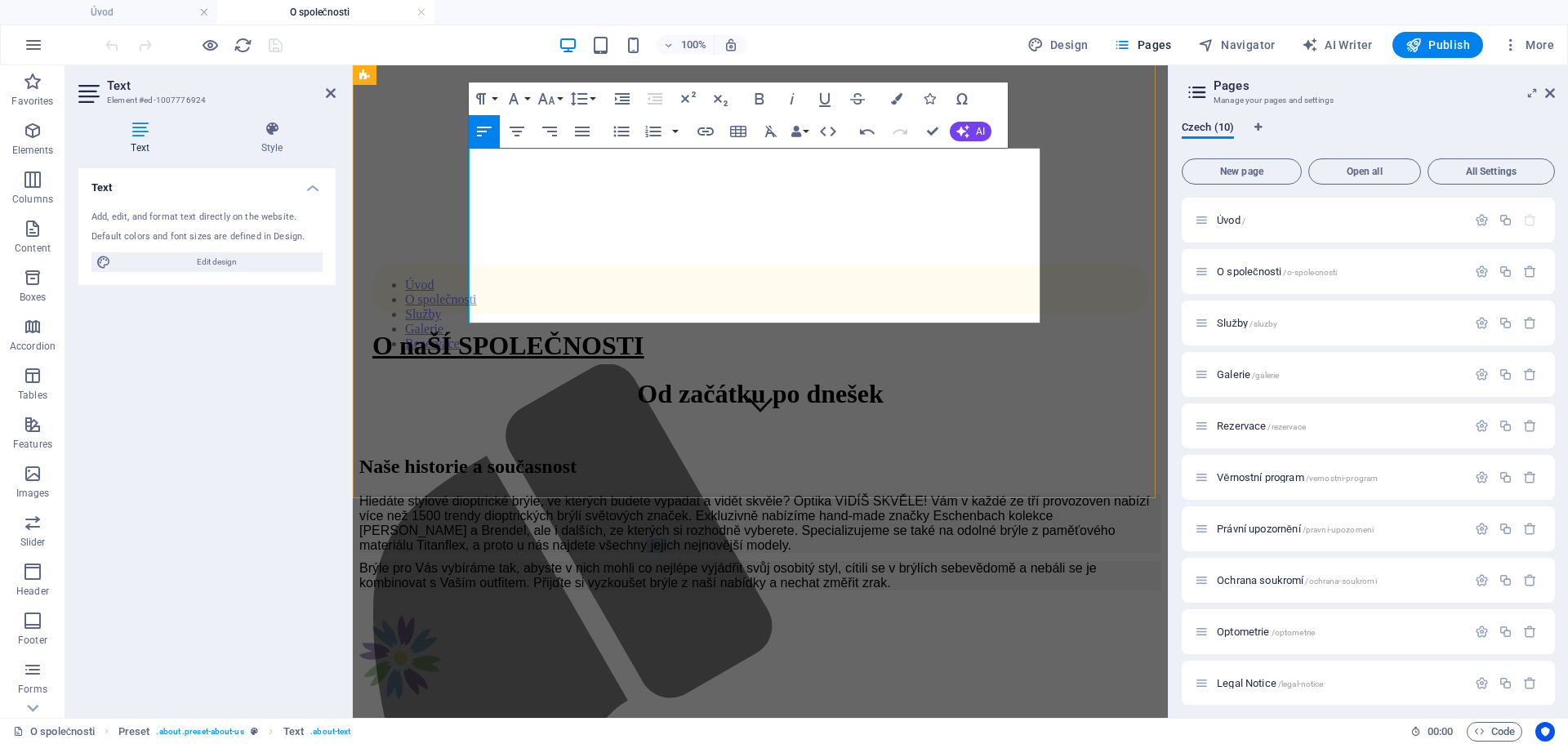
drag, startPoint x: 761, startPoint y: 240, endPoint x: 788, endPoint y: 241, distance: 27.0
click at [788, 494] on p "Hledáte stylové dioptrické brýle, ve kterých budete vypadat a vidět skvěle? Opt…" at bounding box center [761, 523] width 802 height 59
click at [876, 494] on p "Hledáte stylové dioptrické brýle, ve kterých budete vypadat a vidět skvěle? Opt…" at bounding box center [761, 523] width 802 height 59
click at [653, 561] on p "Brýle pro Vás vybíráme tak, abyste v nich mohli co nejlépe vyjádřit svůj osobit…" at bounding box center [761, 576] width 802 height 30
click at [708, 494] on p "Hledáte stylové dioptrické brýle, ve kterých budete vypadat a vidět skvěle? Opt…" at bounding box center [761, 523] width 802 height 59
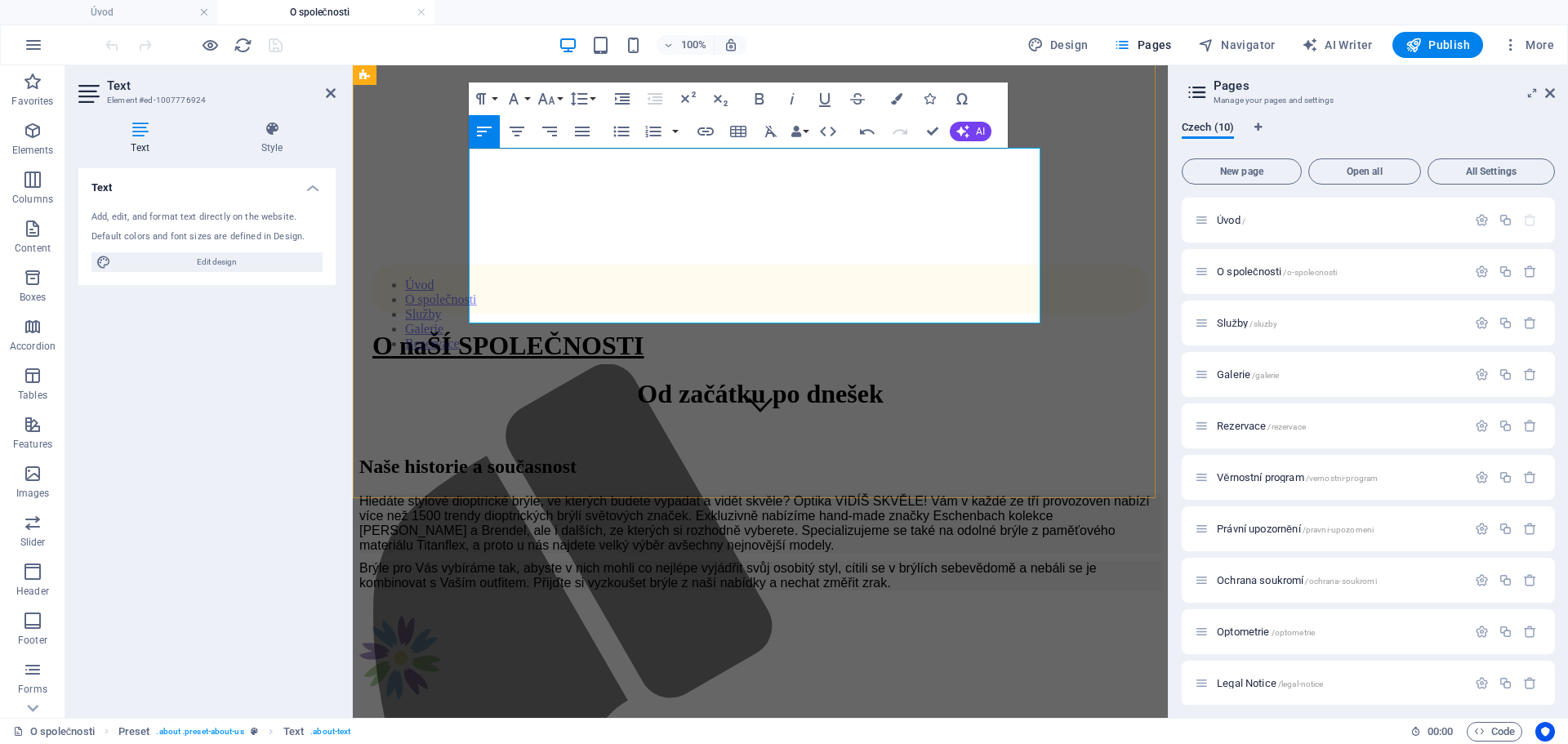
click at [551, 494] on p "Hledáte stylové dioptrické brýle, ve kterých budete vypadat a vidět skvěle? Opt…" at bounding box center [761, 523] width 802 height 59
click at [947, 494] on p "Hledáte stylové dioptrické brýle, ve kterých budete vypadat a vidět skvěle? Opt…" at bounding box center [761, 523] width 802 height 59
click at [645, 561] on p "Brýle pro Vás vybíráme tak, abyste v nich mohli co nejlépe vyjádřit svůj osobit…" at bounding box center [761, 576] width 802 height 30
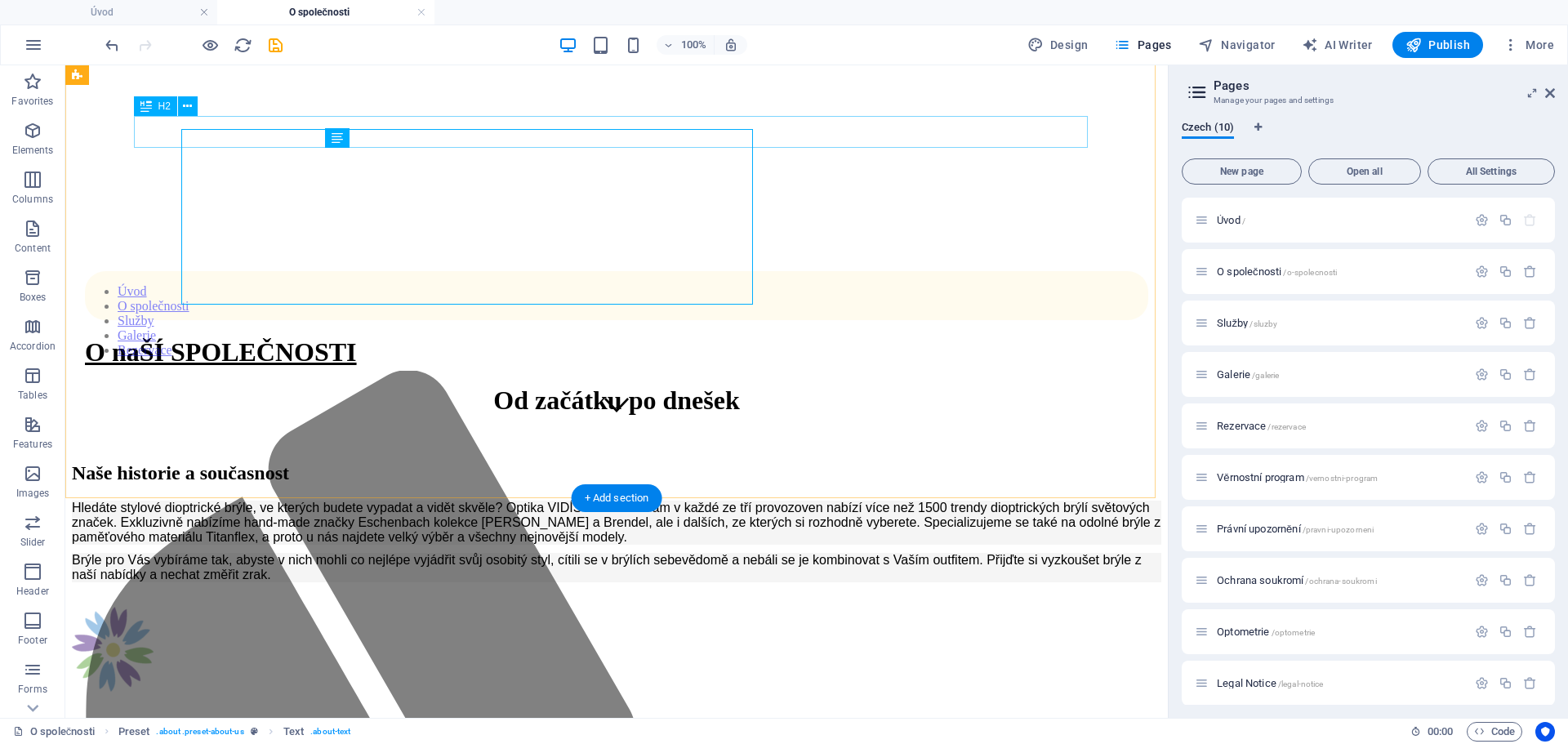
scroll to position [304, 0]
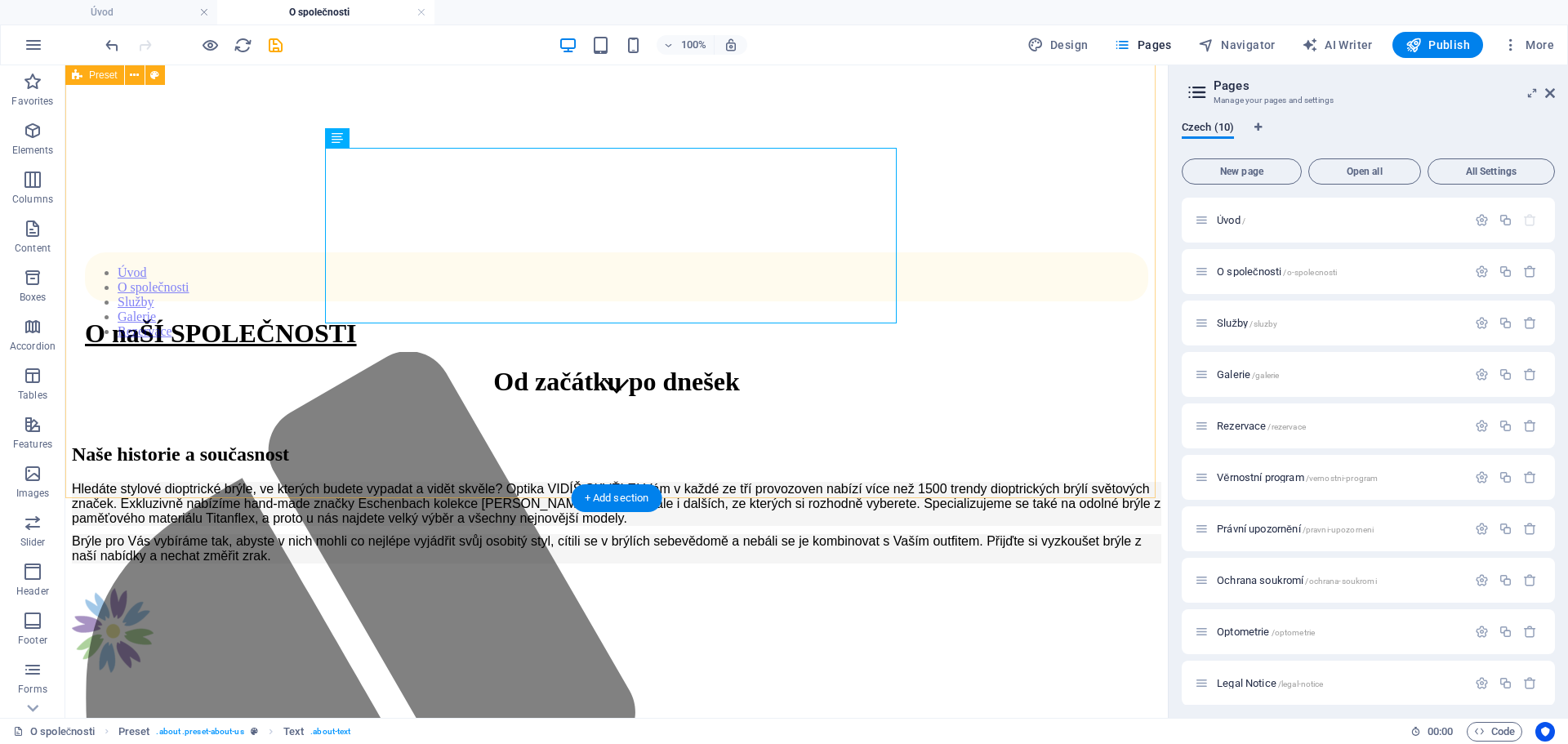
click at [948, 444] on div "Naše historie a současnost Hledáte stylové dioptrické brýle, ve kterých budete …" at bounding box center [616, 560] width 1090 height 233
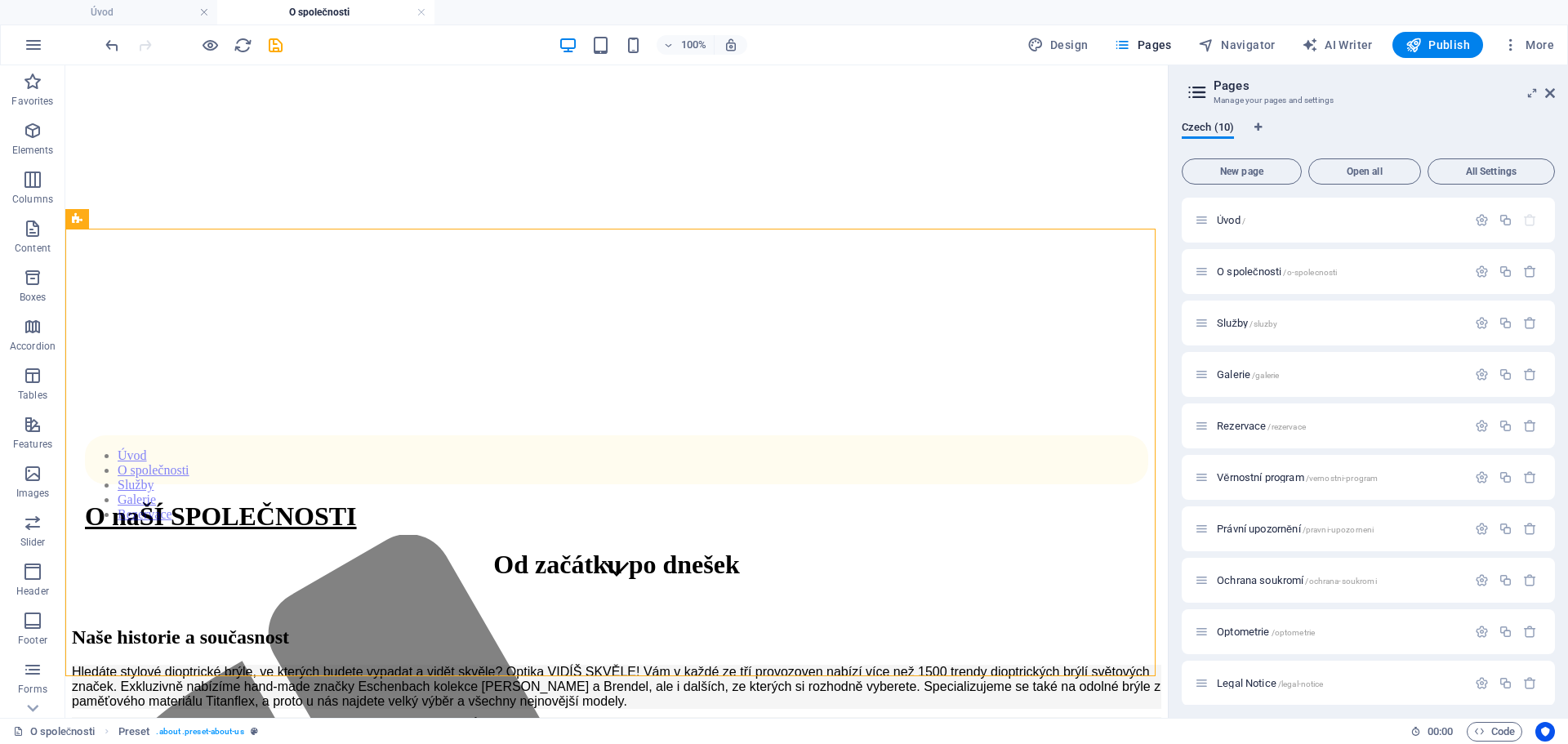
scroll to position [132, 0]
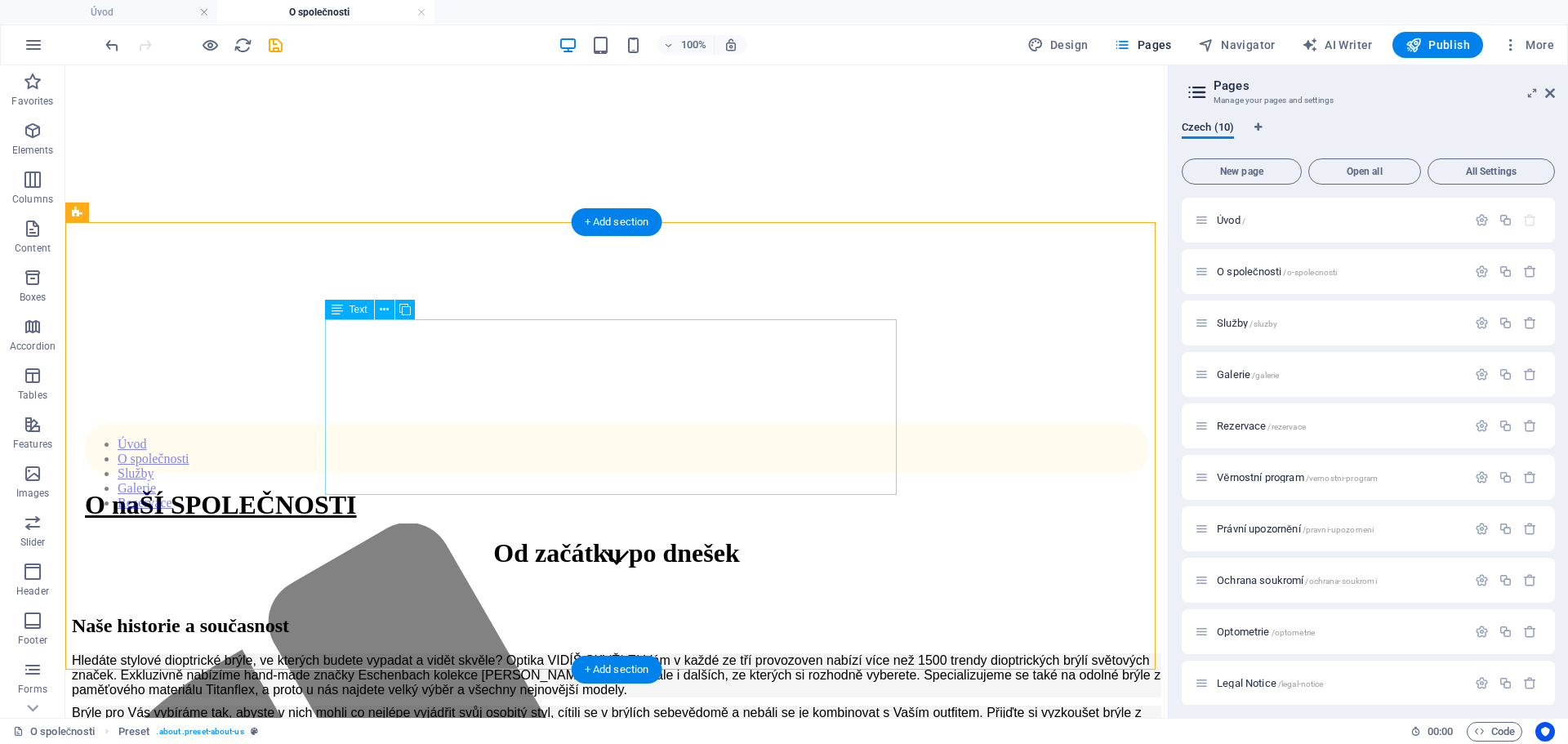
click at [510, 653] on div "Hledáte stylové dioptrické brýle, ve kterých budete vypadat a vidět skvěle? Opt…" at bounding box center [616, 694] width 1090 height 82
click at [381, 308] on icon at bounding box center [384, 310] width 9 height 17
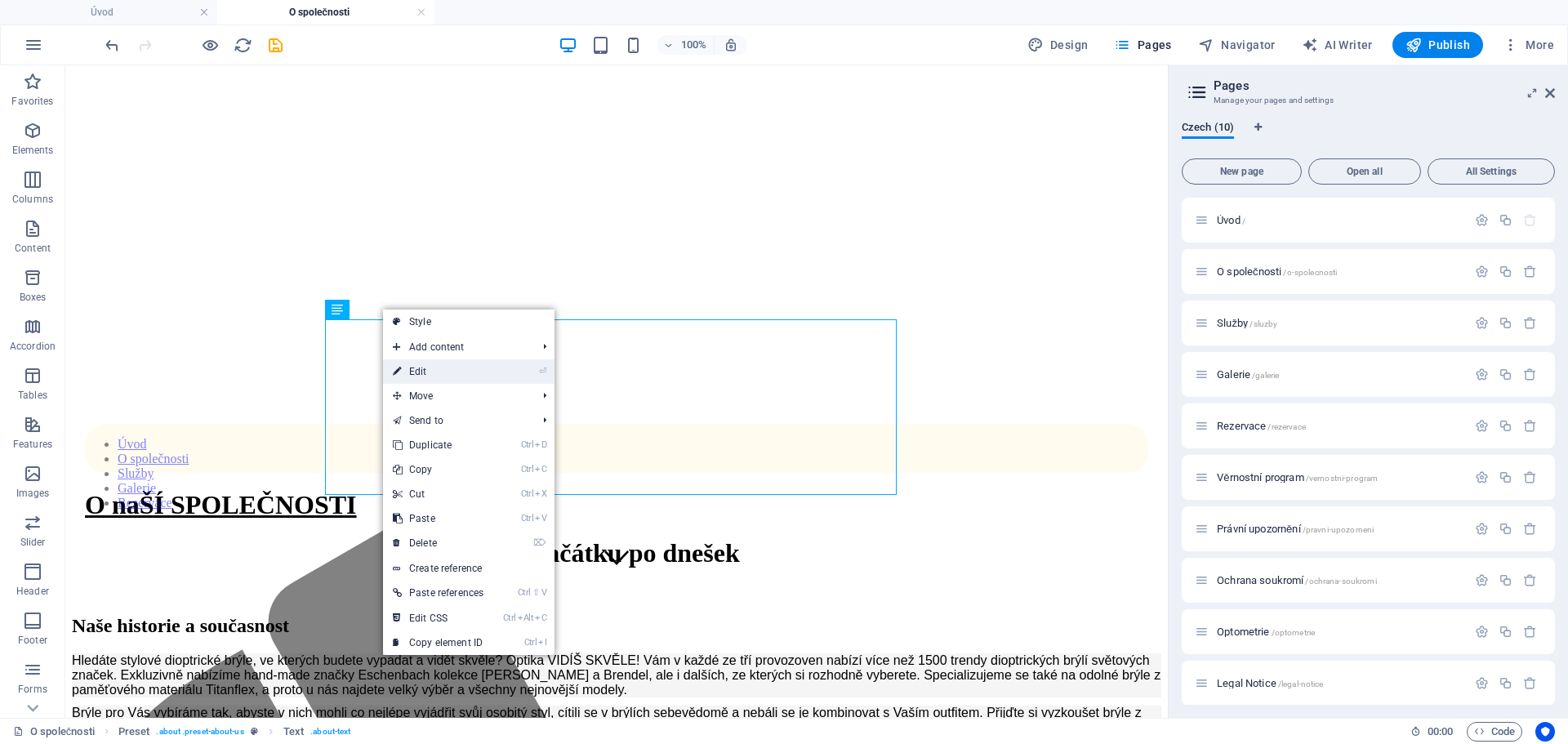
click at [429, 364] on link "⏎ Edit" at bounding box center [438, 372] width 110 height 24
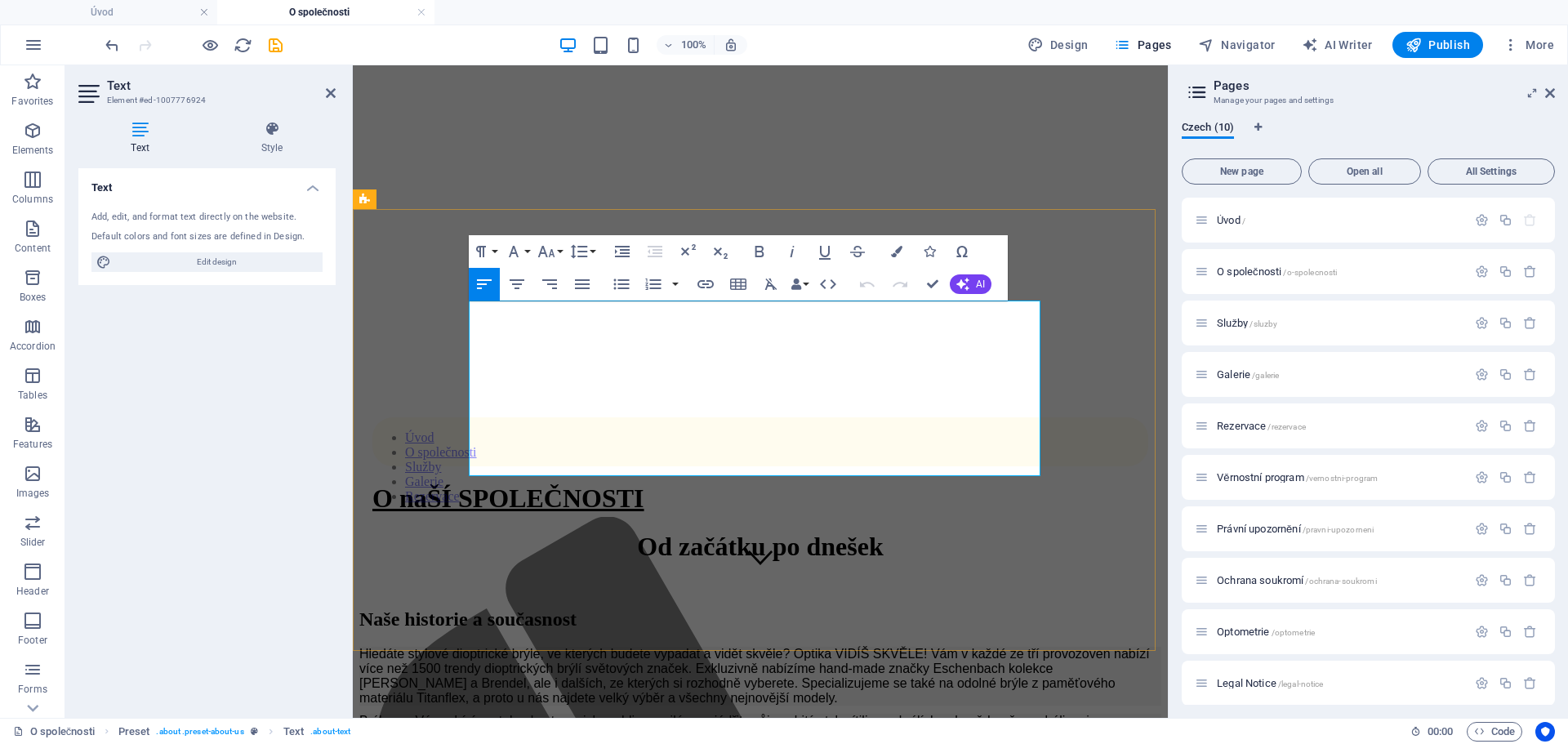
click at [590, 714] on p "Brýle pro Vás vybíráme tak, abyste v nich mohli co nejlépe vyjádřit svůj osobit…" at bounding box center [761, 728] width 802 height 30
click at [893, 254] on icon "button" at bounding box center [896, 251] width 11 height 11
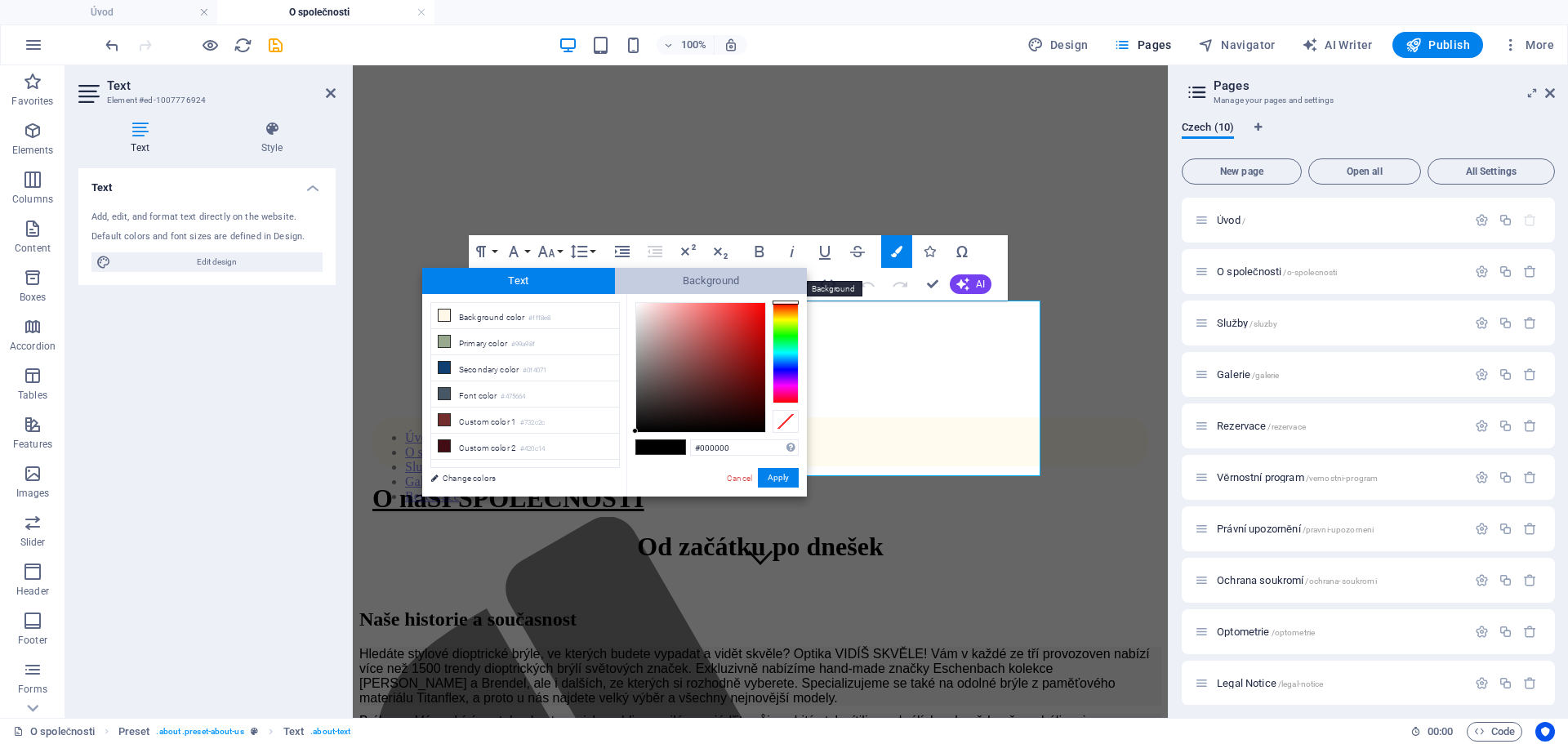
click at [726, 273] on span "Background" at bounding box center [711, 281] width 193 height 26
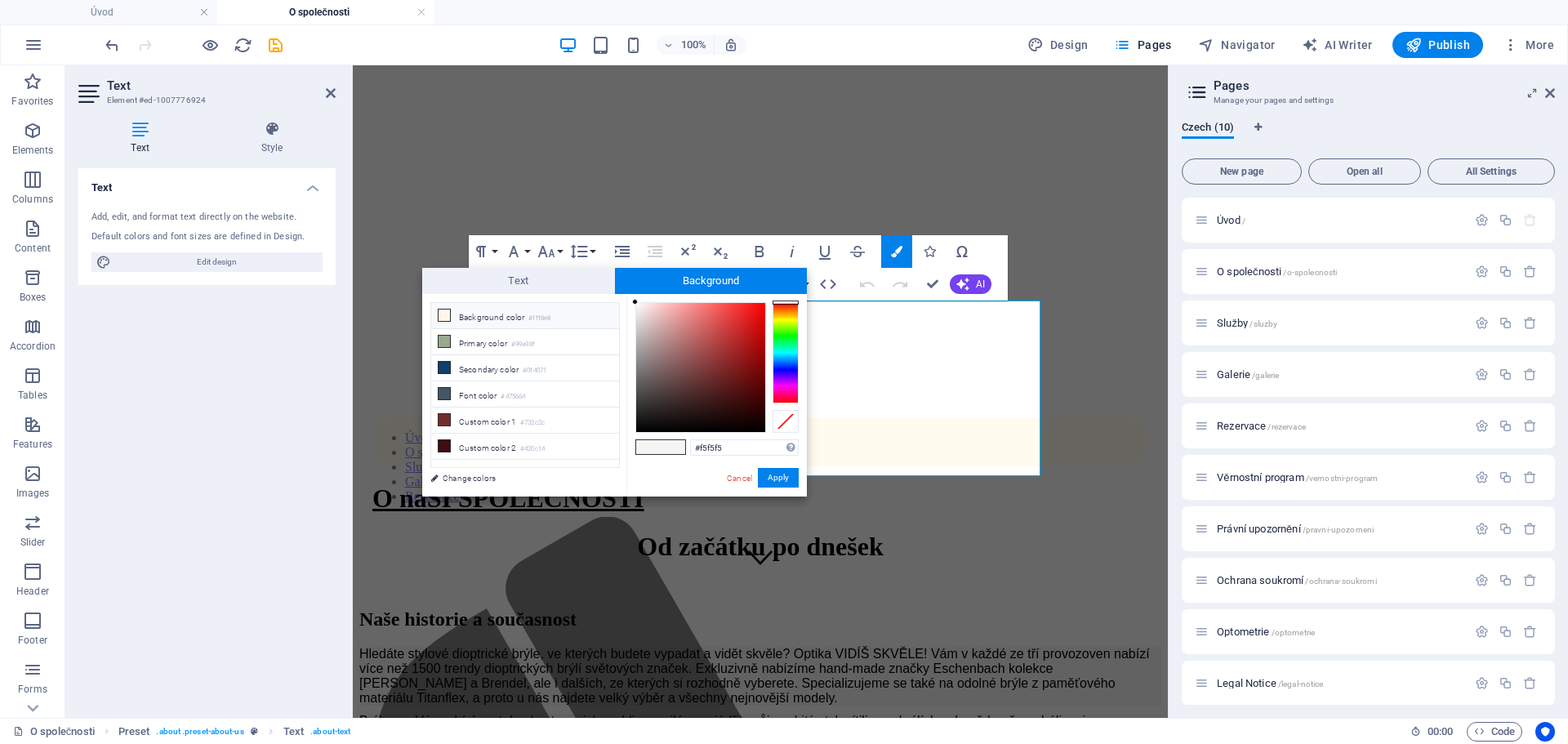
click at [441, 319] on icon at bounding box center [444, 314] width 11 height 11
type input "#fff8e8"
click at [441, 319] on icon at bounding box center [444, 314] width 11 height 11
click at [776, 480] on button "Apply" at bounding box center [778, 477] width 41 height 20
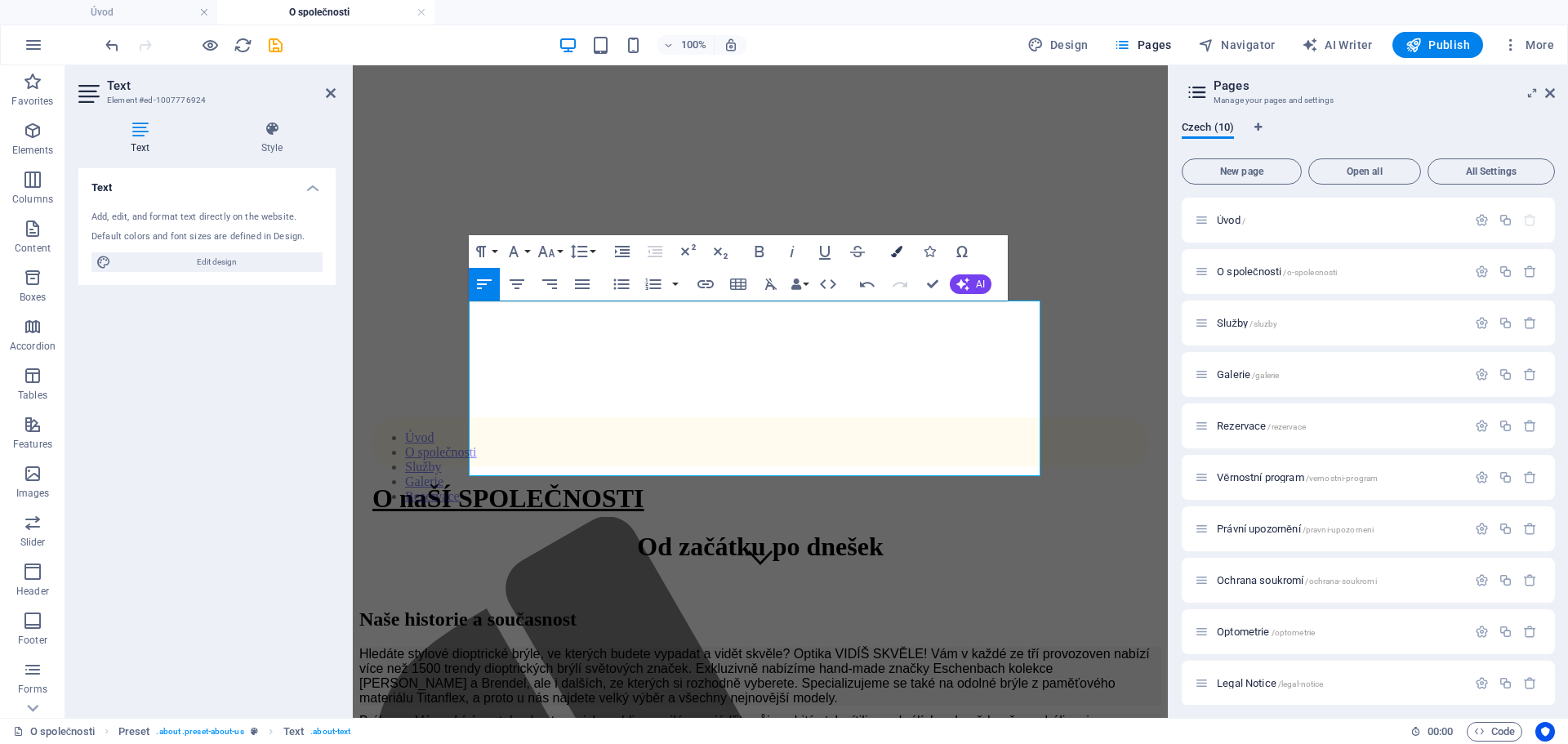
click at [898, 246] on icon "button" at bounding box center [896, 251] width 11 height 11
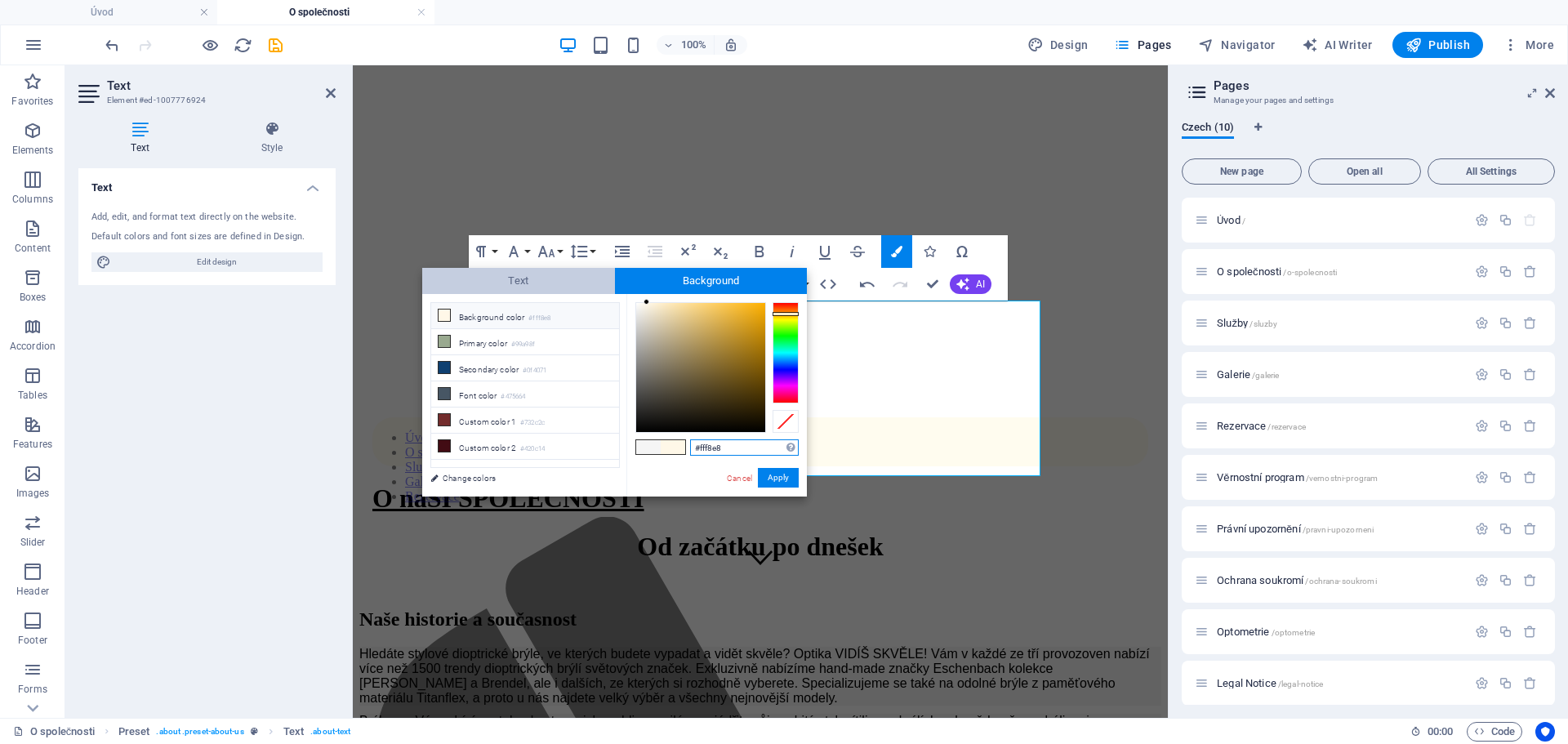
click at [533, 272] on span "Text" at bounding box center [518, 281] width 193 height 26
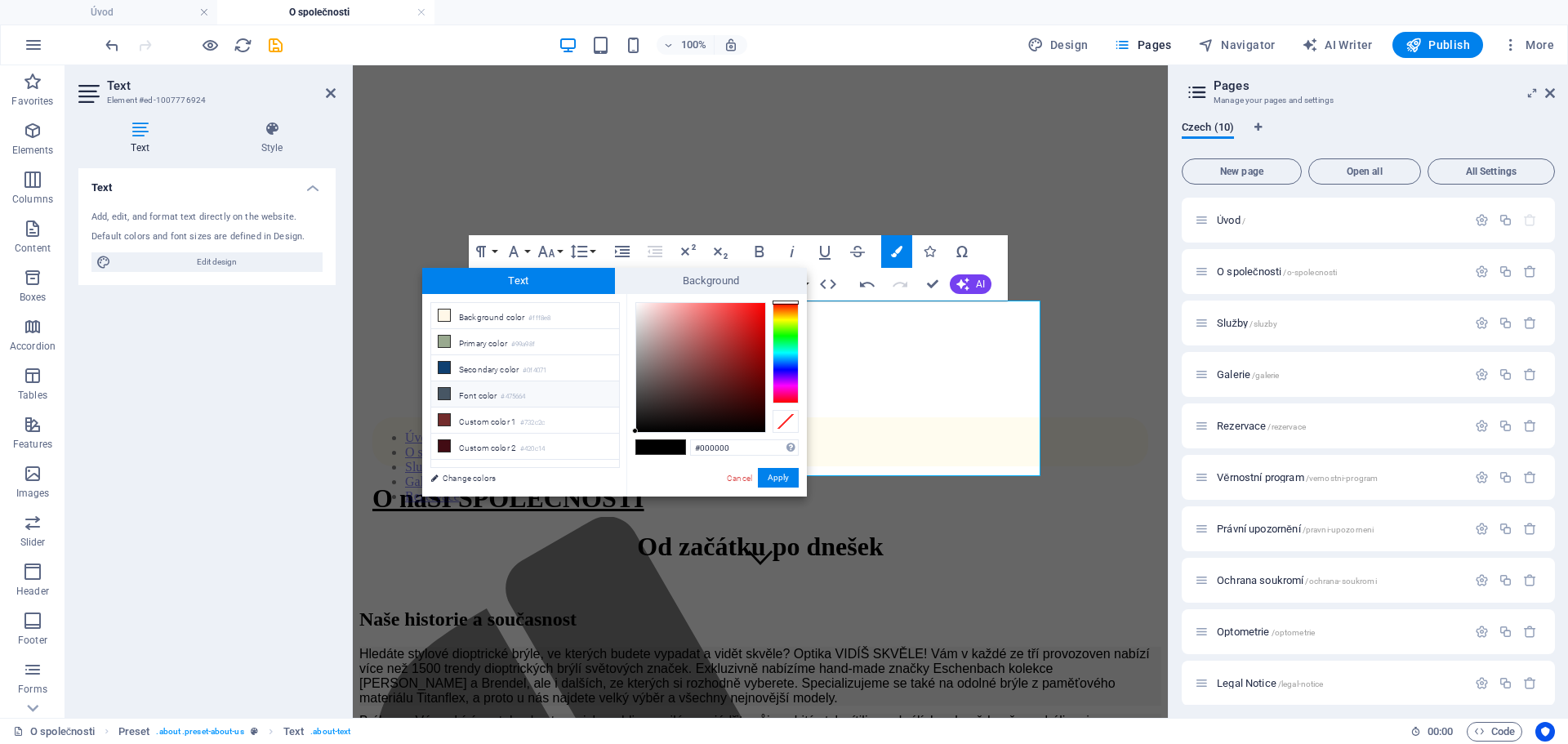
click at [445, 396] on icon at bounding box center [444, 393] width 11 height 11
type input "#475664"
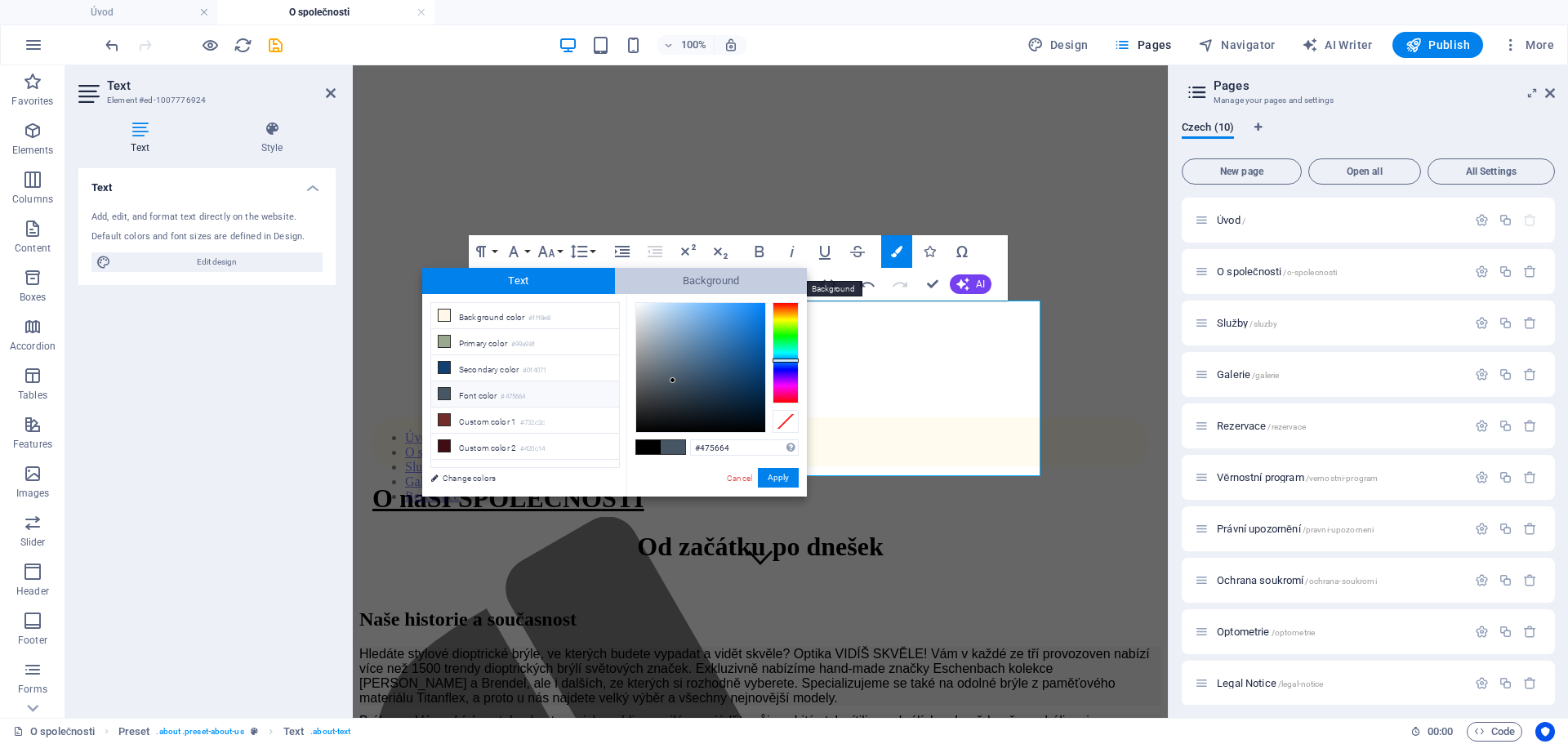
click at [733, 273] on span "Background" at bounding box center [711, 281] width 193 height 26
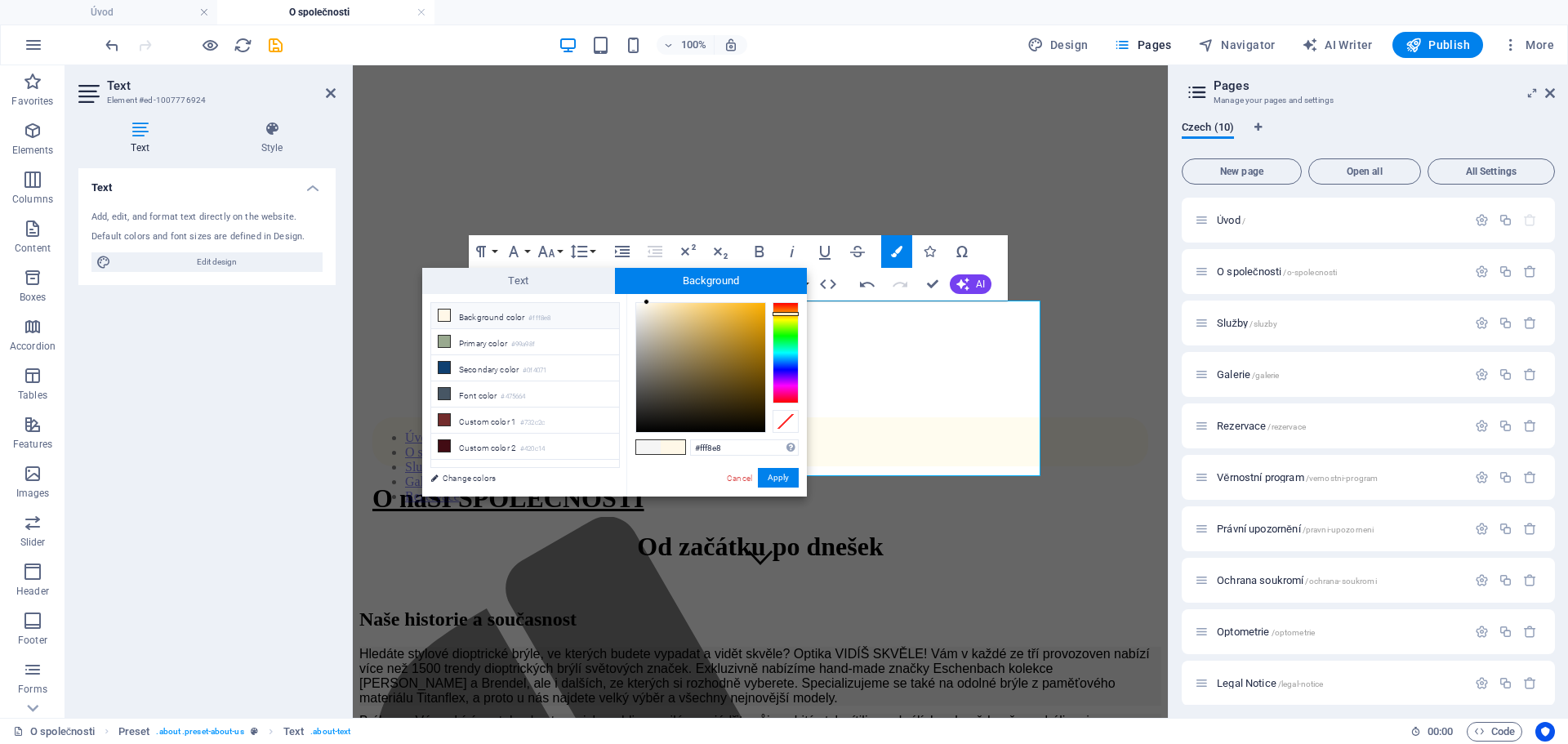
click at [476, 319] on li "Background color #fff8e8" at bounding box center [525, 316] width 188 height 26
click at [784, 481] on button "Apply" at bounding box center [778, 477] width 41 height 20
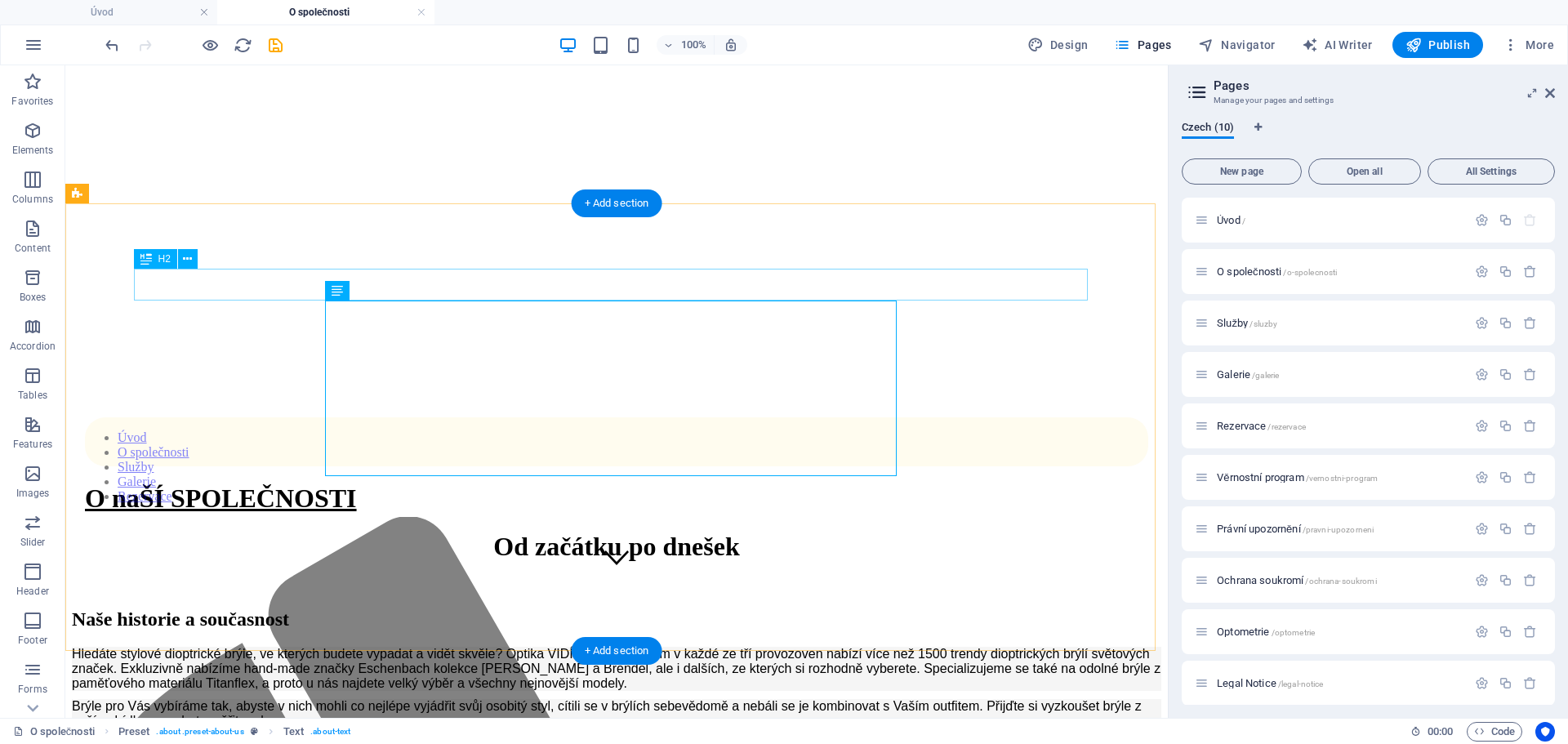
scroll to position [151, 0]
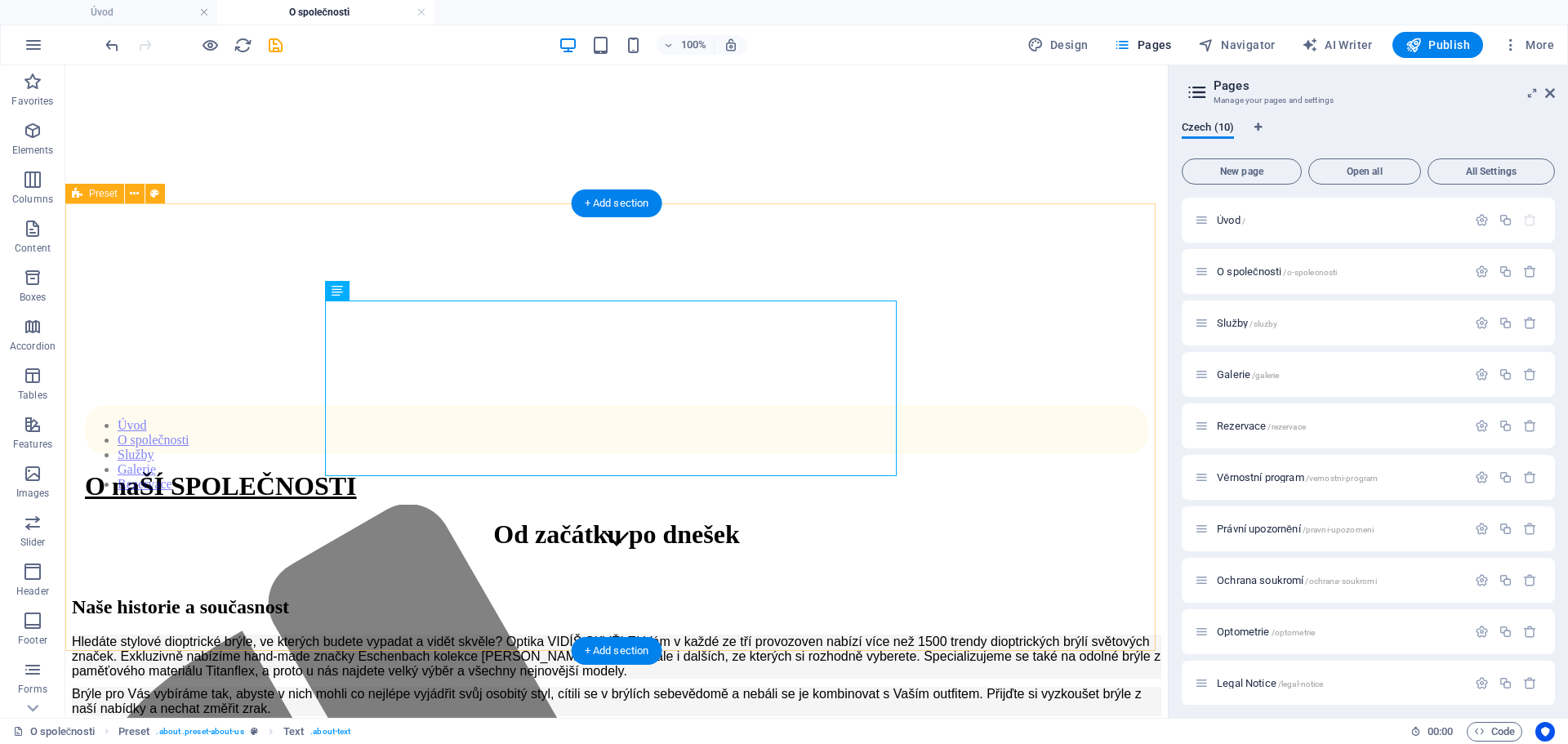
click at [982, 596] on div "Naše historie a současnost Hledáte stylové dioptrické brýle, ve kterých budete …" at bounding box center [616, 713] width 1090 height 233
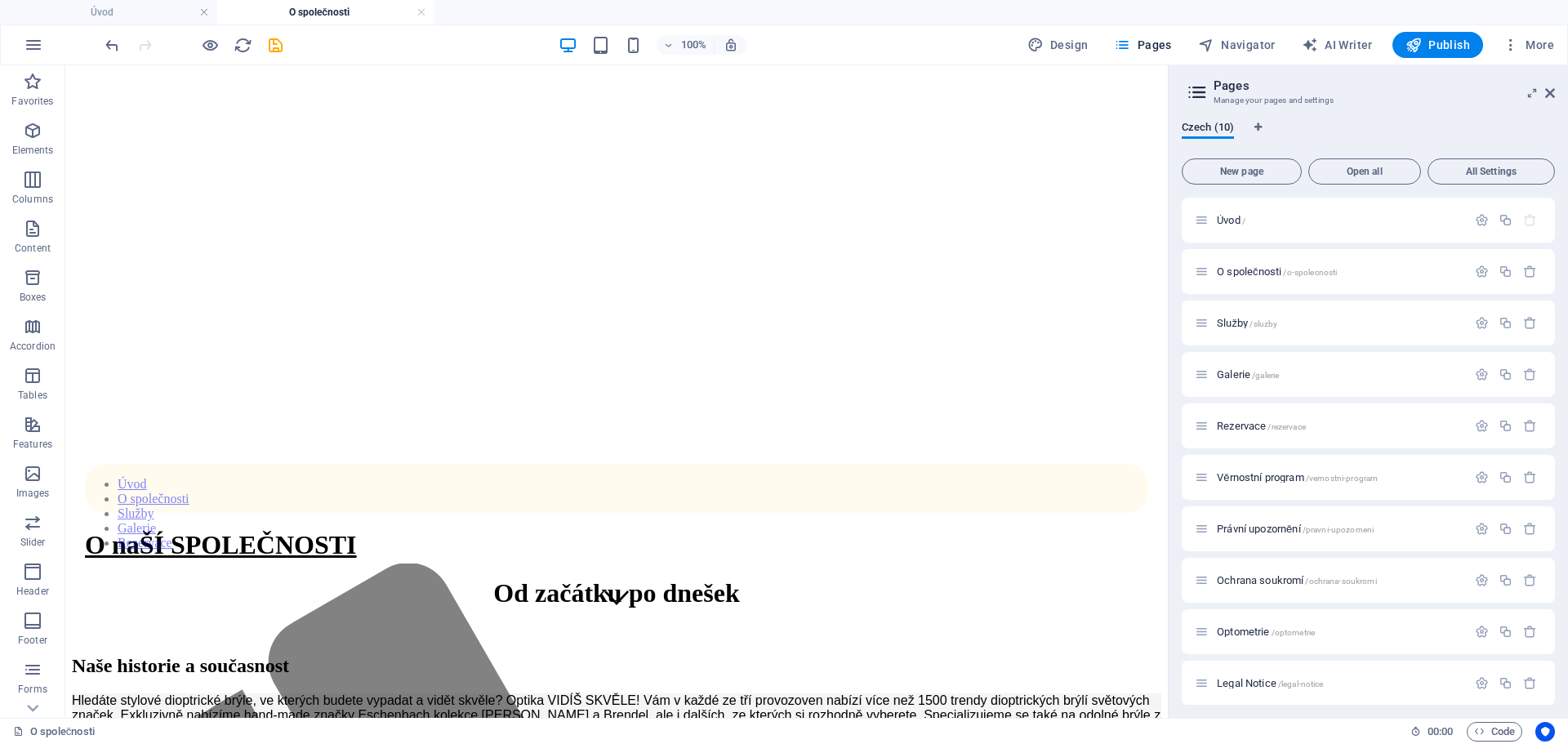
scroll to position [0, 0]
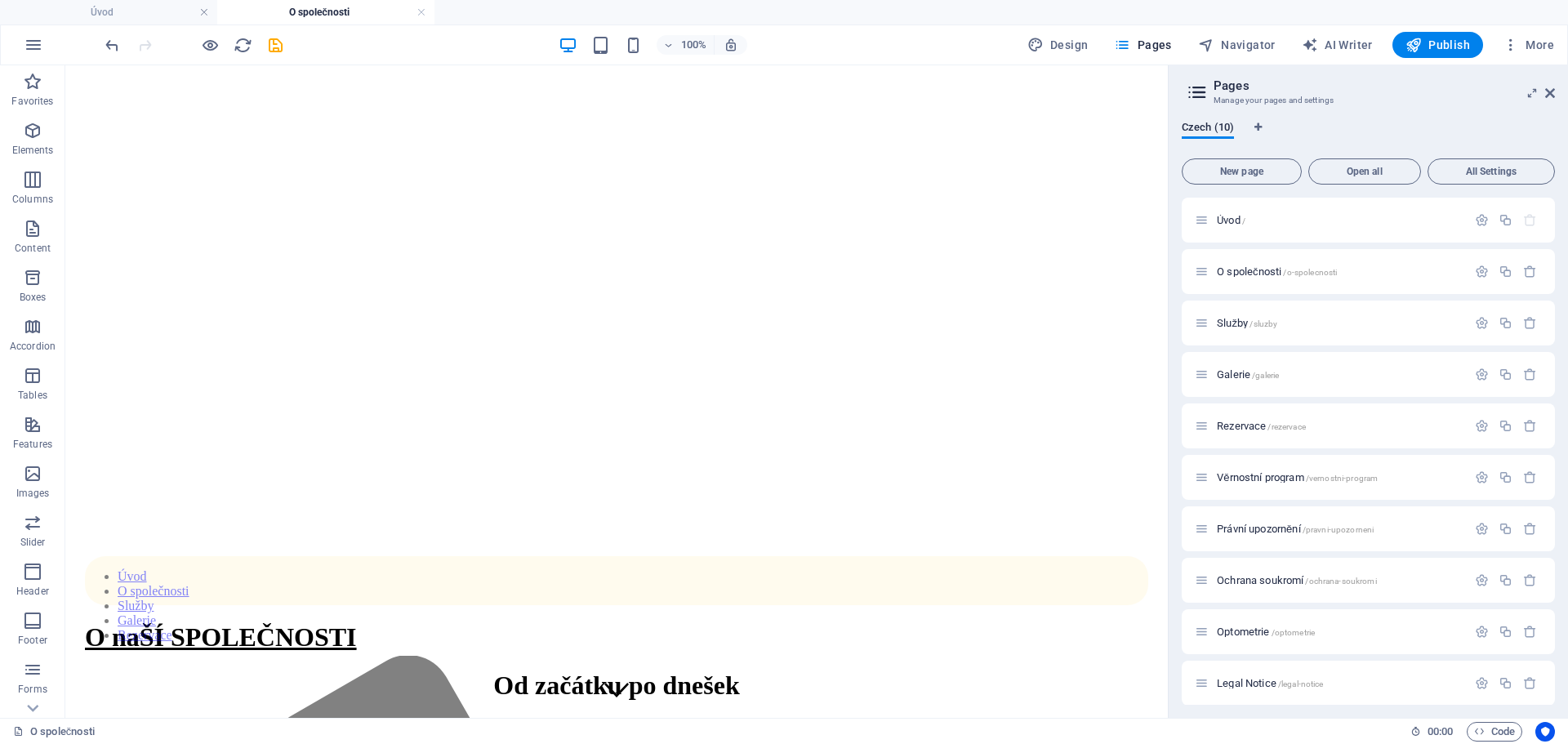
drag, startPoint x: 1166, startPoint y: 175, endPoint x: 1268, endPoint y: 198, distance: 104.6
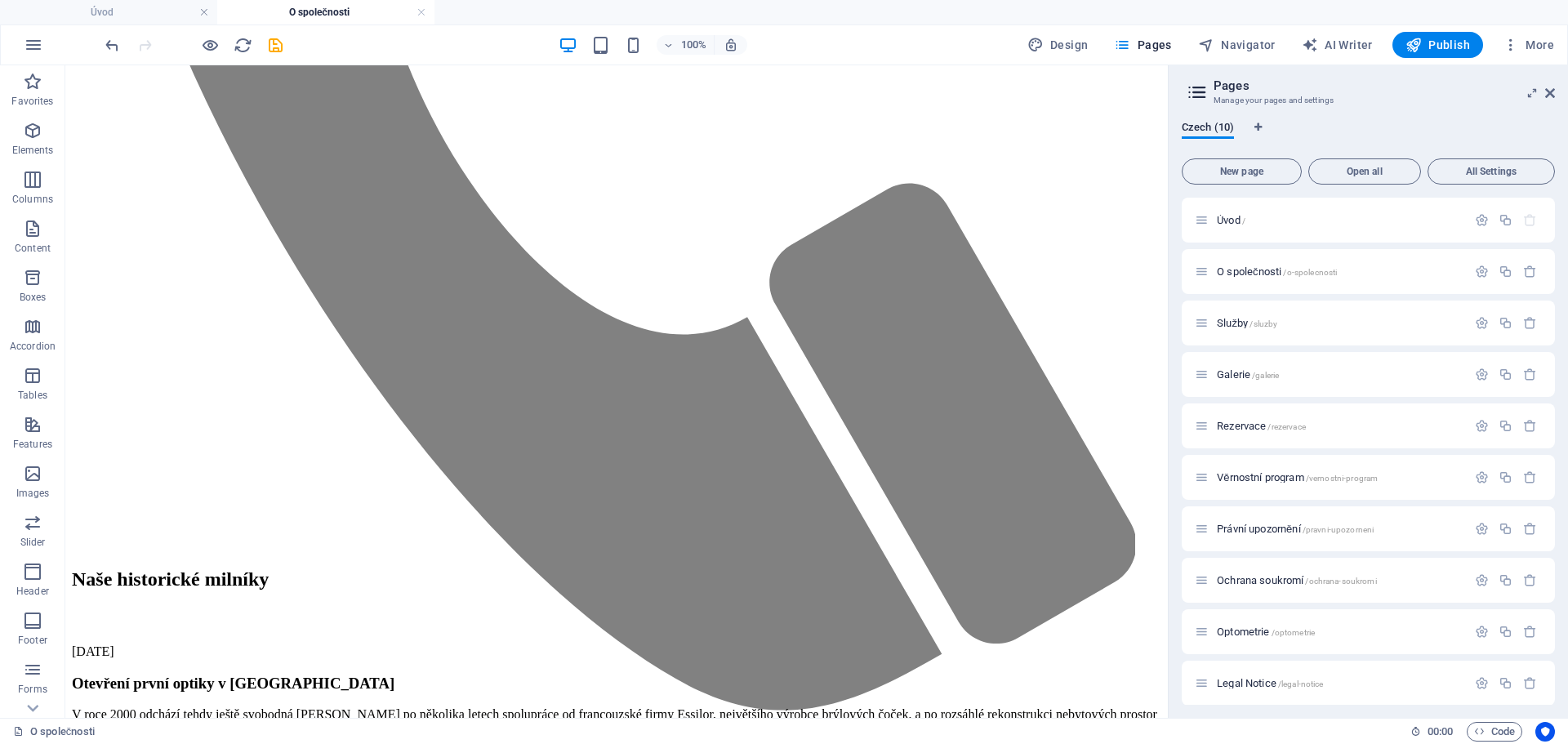
scroll to position [1391, 0]
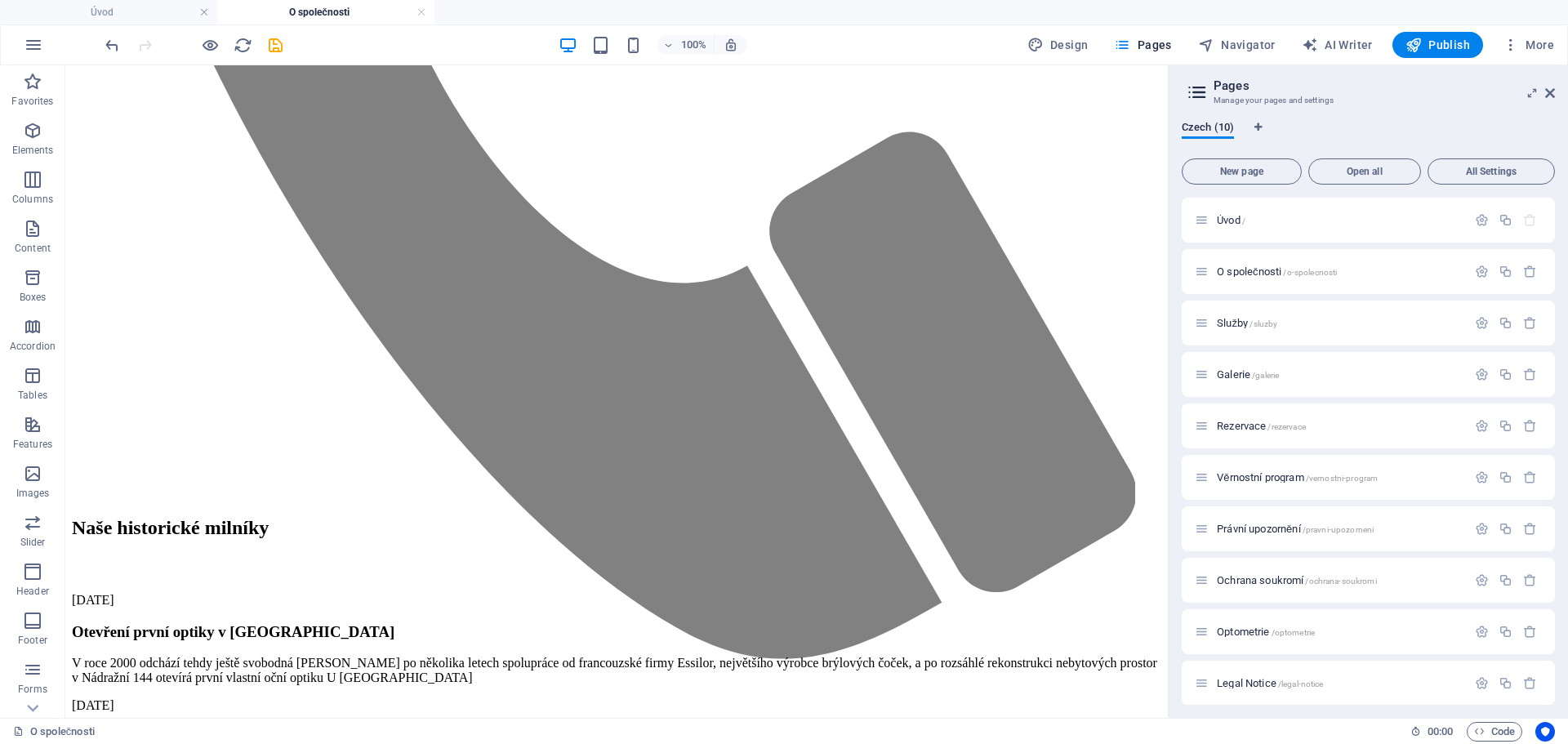
drag, startPoint x: 1165, startPoint y: 164, endPoint x: 1257, endPoint y: 427, distance: 278.6
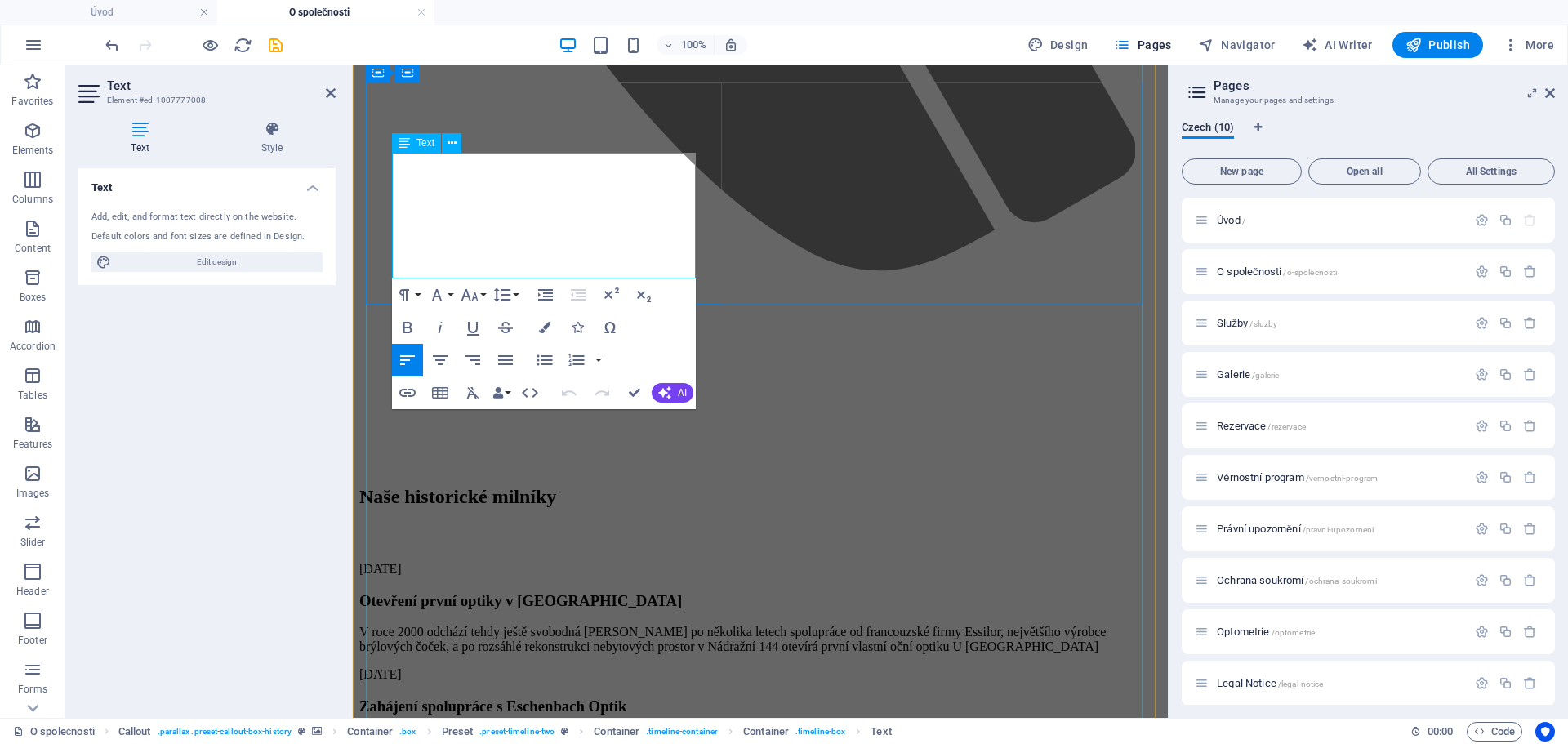
drag, startPoint x: 490, startPoint y: 267, endPoint x: 392, endPoint y: 264, distance: 98.0
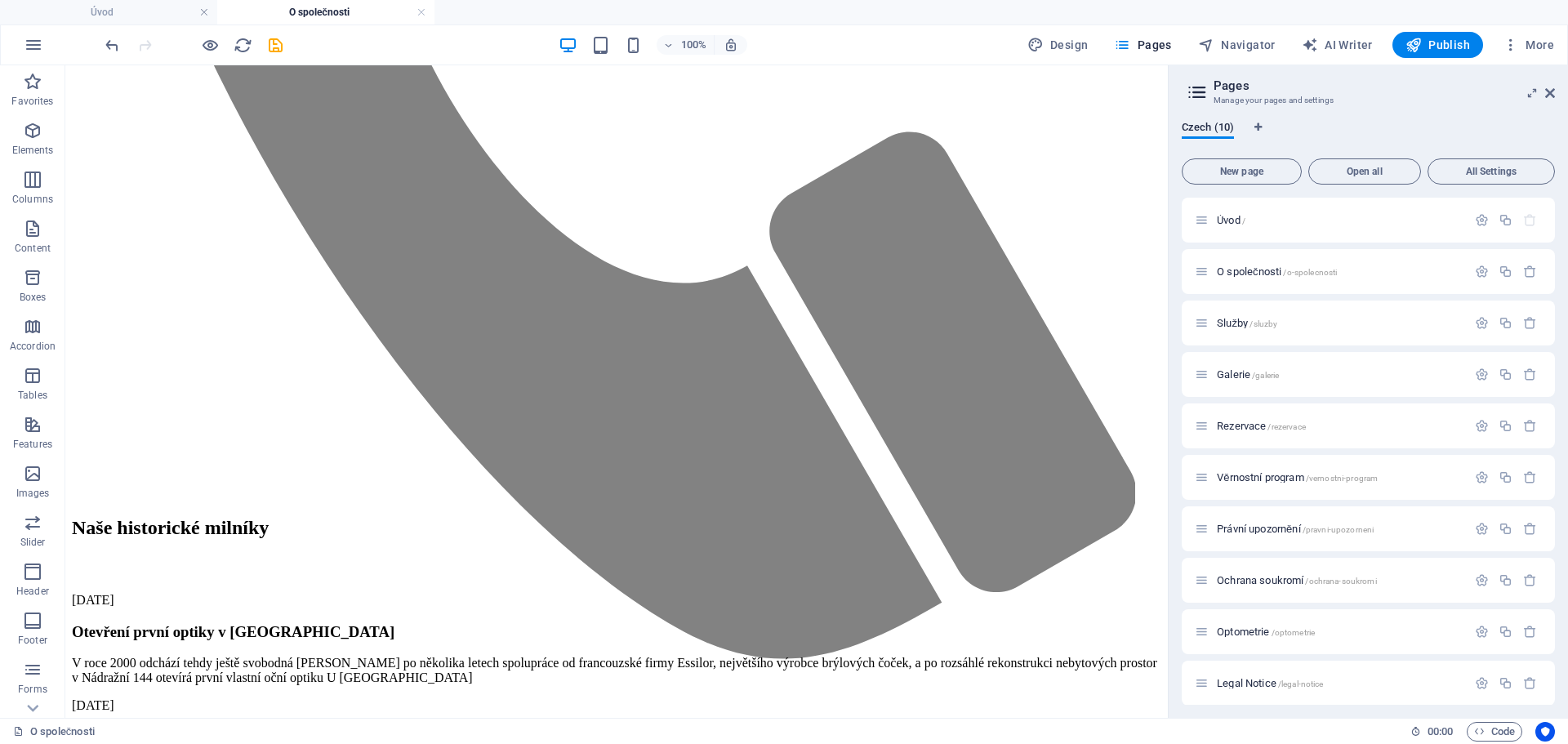
drag, startPoint x: 1163, startPoint y: 352, endPoint x: 1393, endPoint y: 446, distance: 248.5
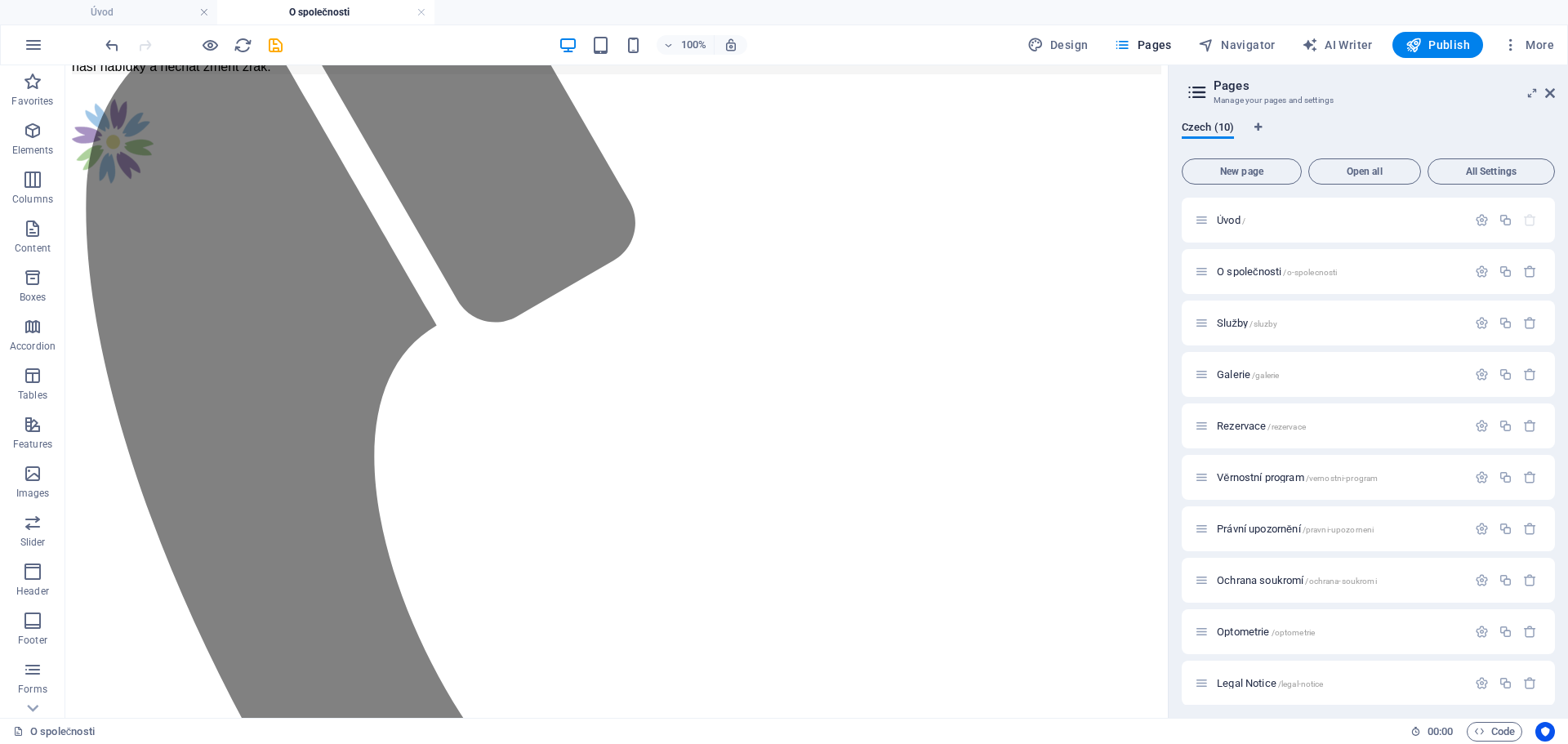
scroll to position [886, 0]
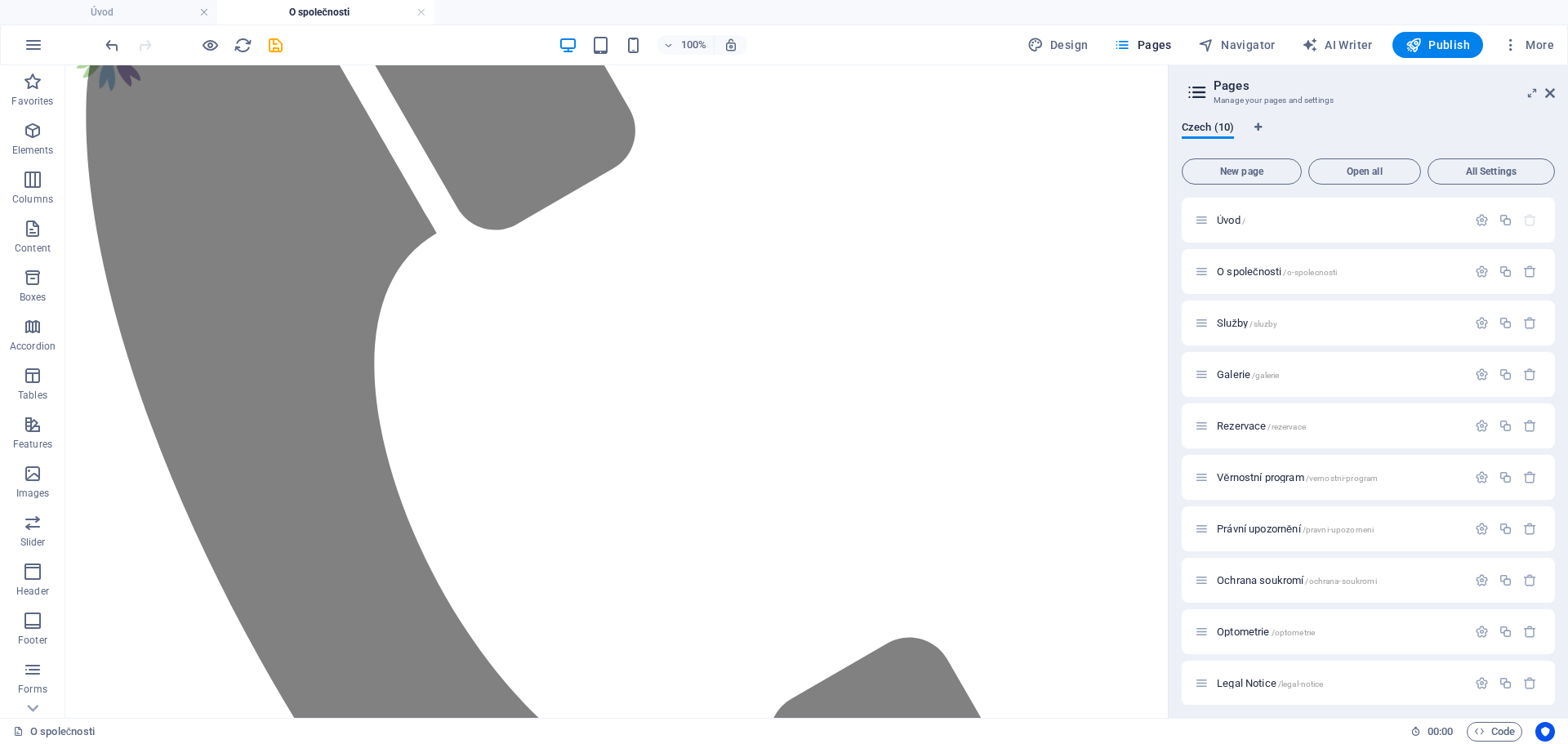
drag, startPoint x: 1160, startPoint y: 356, endPoint x: 1269, endPoint y: 350, distance: 109.2
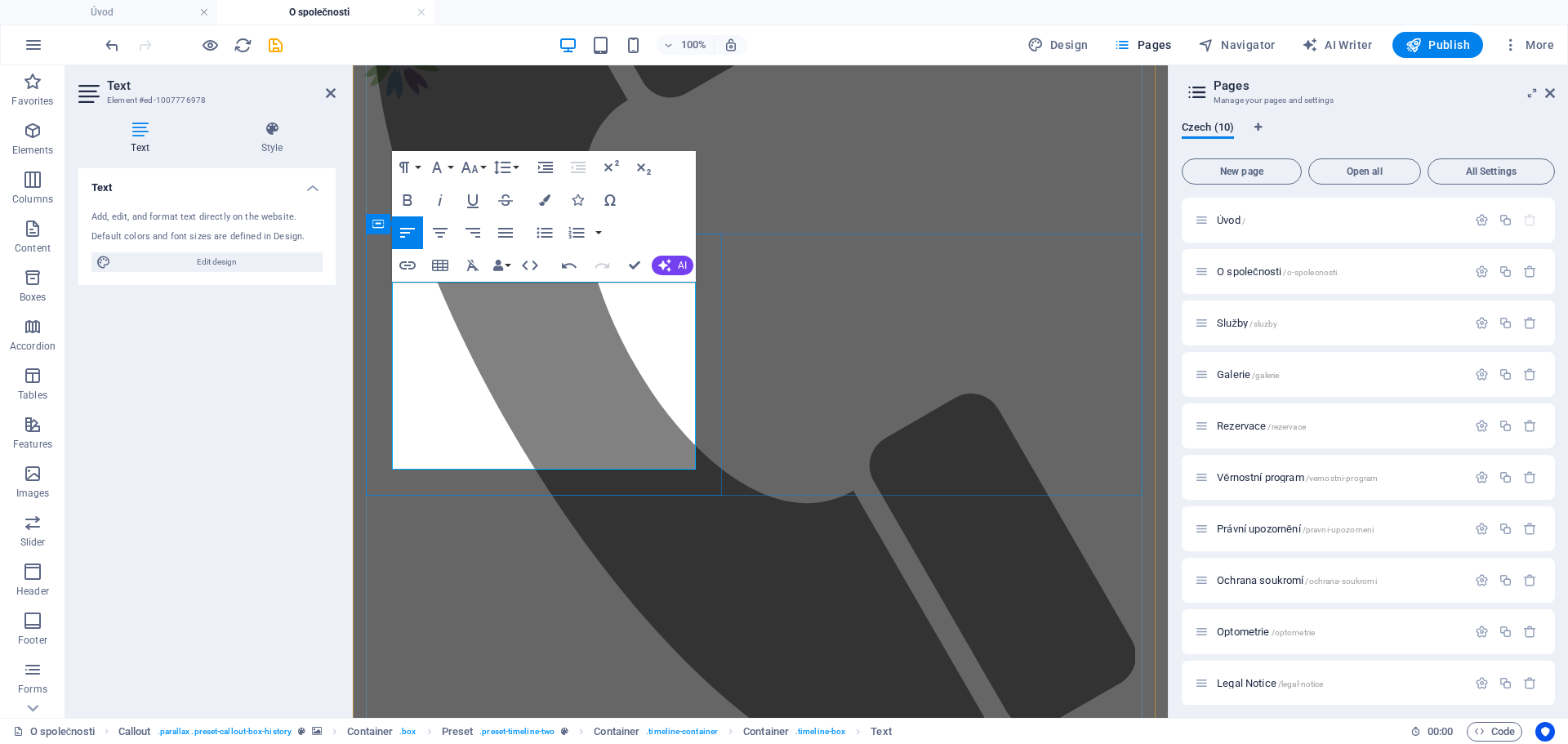
drag, startPoint x: 641, startPoint y: 372, endPoint x: 644, endPoint y: 457, distance: 85.1
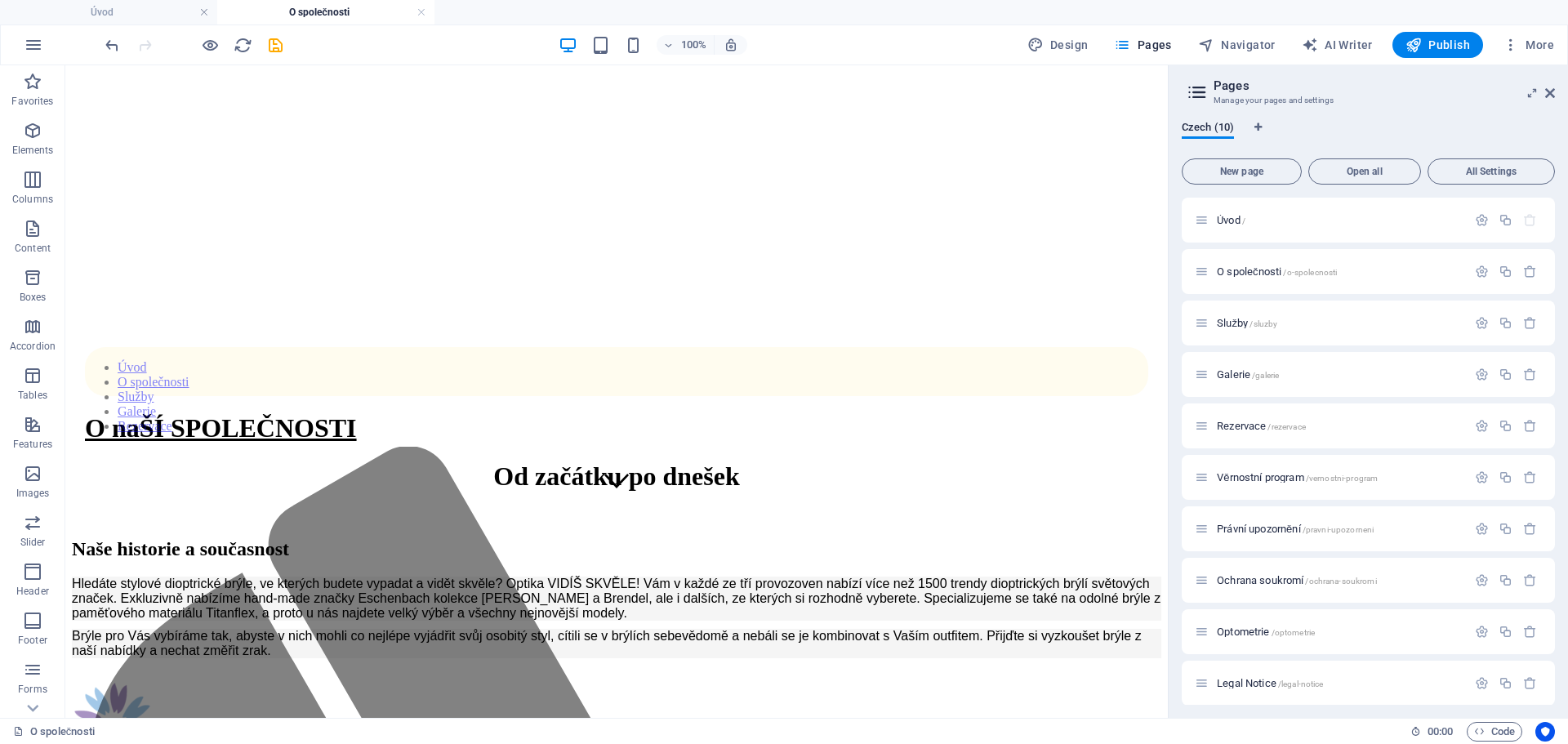
scroll to position [128, 0]
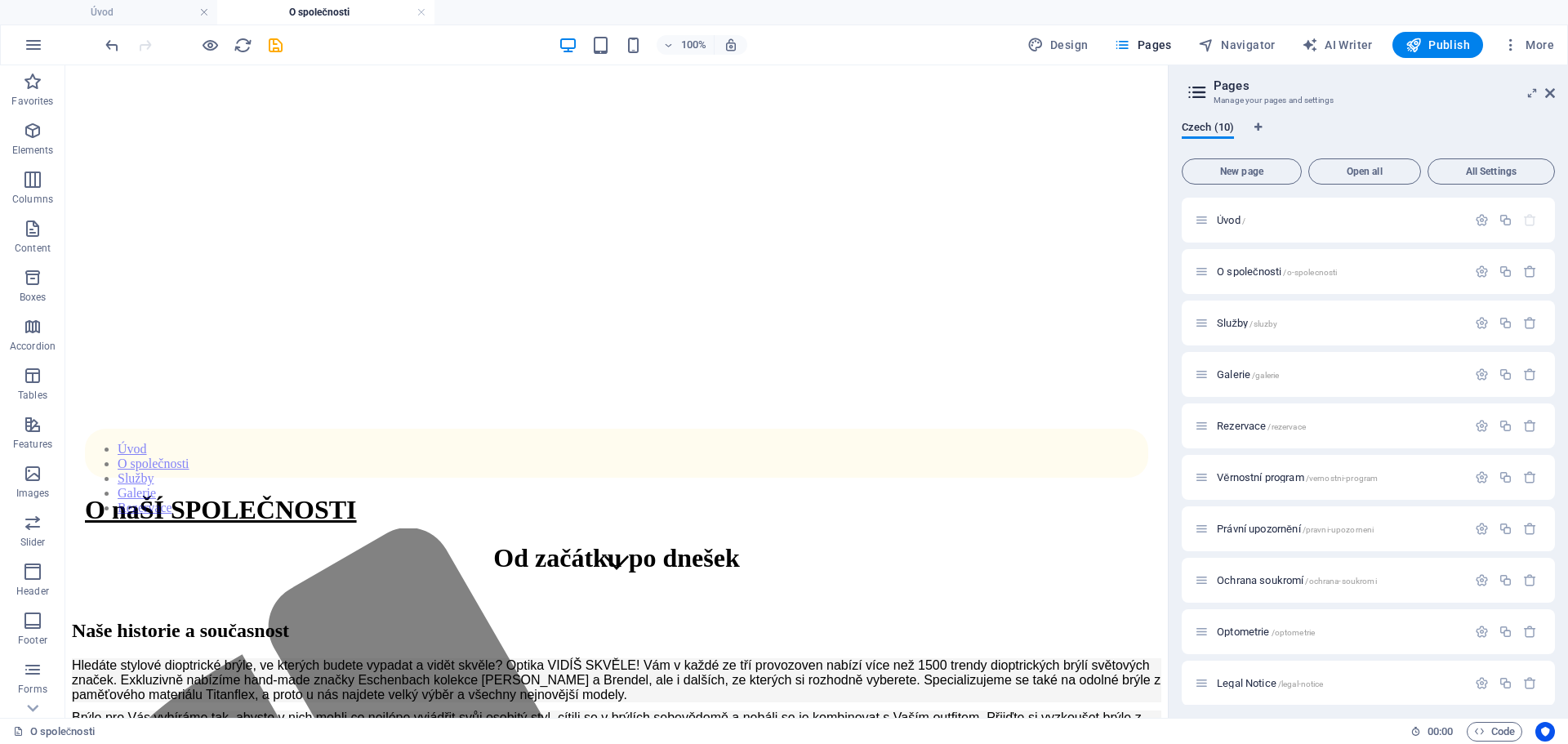
drag, startPoint x: 1162, startPoint y: 253, endPoint x: 1247, endPoint y: 212, distance: 94.4
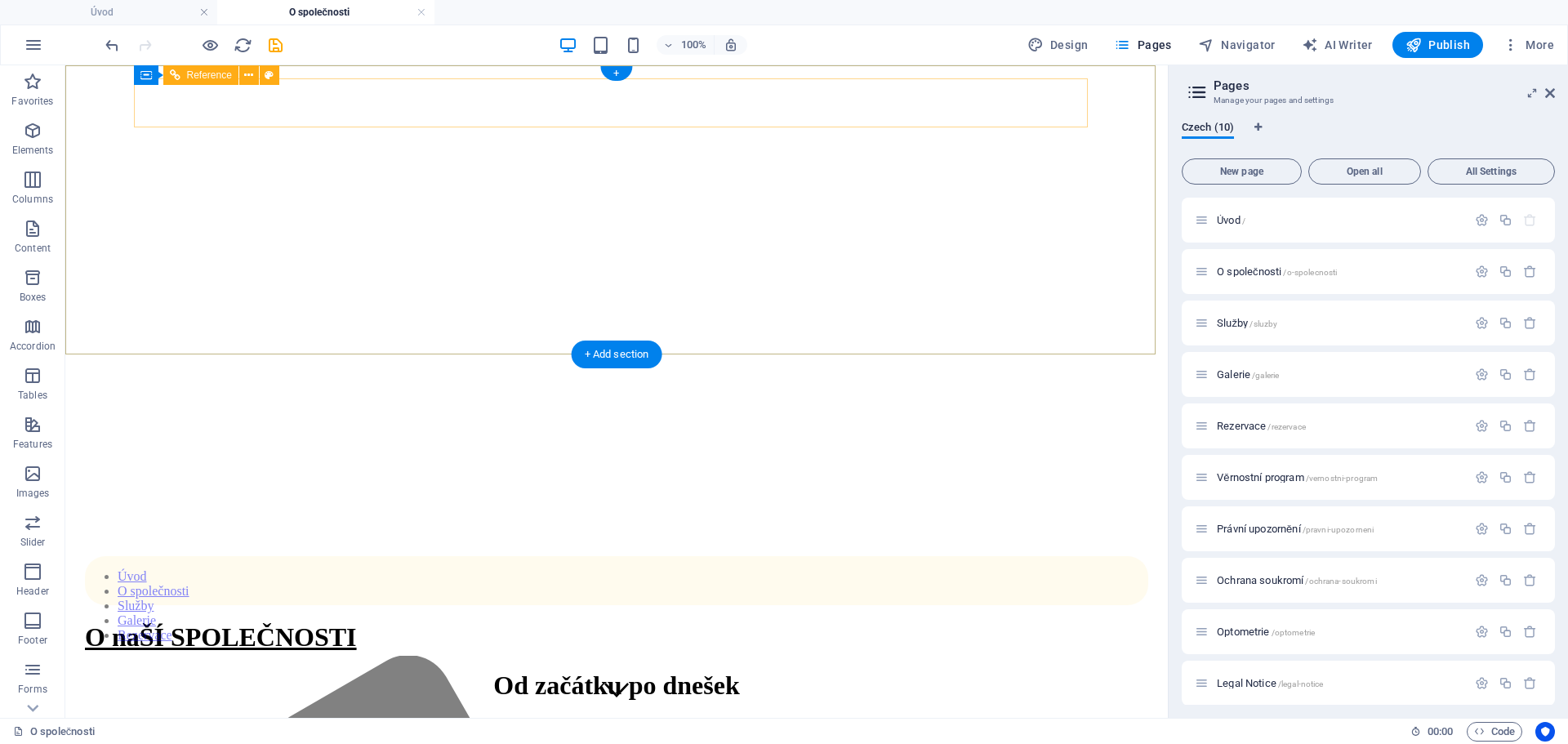
click at [978, 570] on nav "Úvod O společnosti Služby Galerie Rezervace" at bounding box center [616, 606] width 1064 height 74
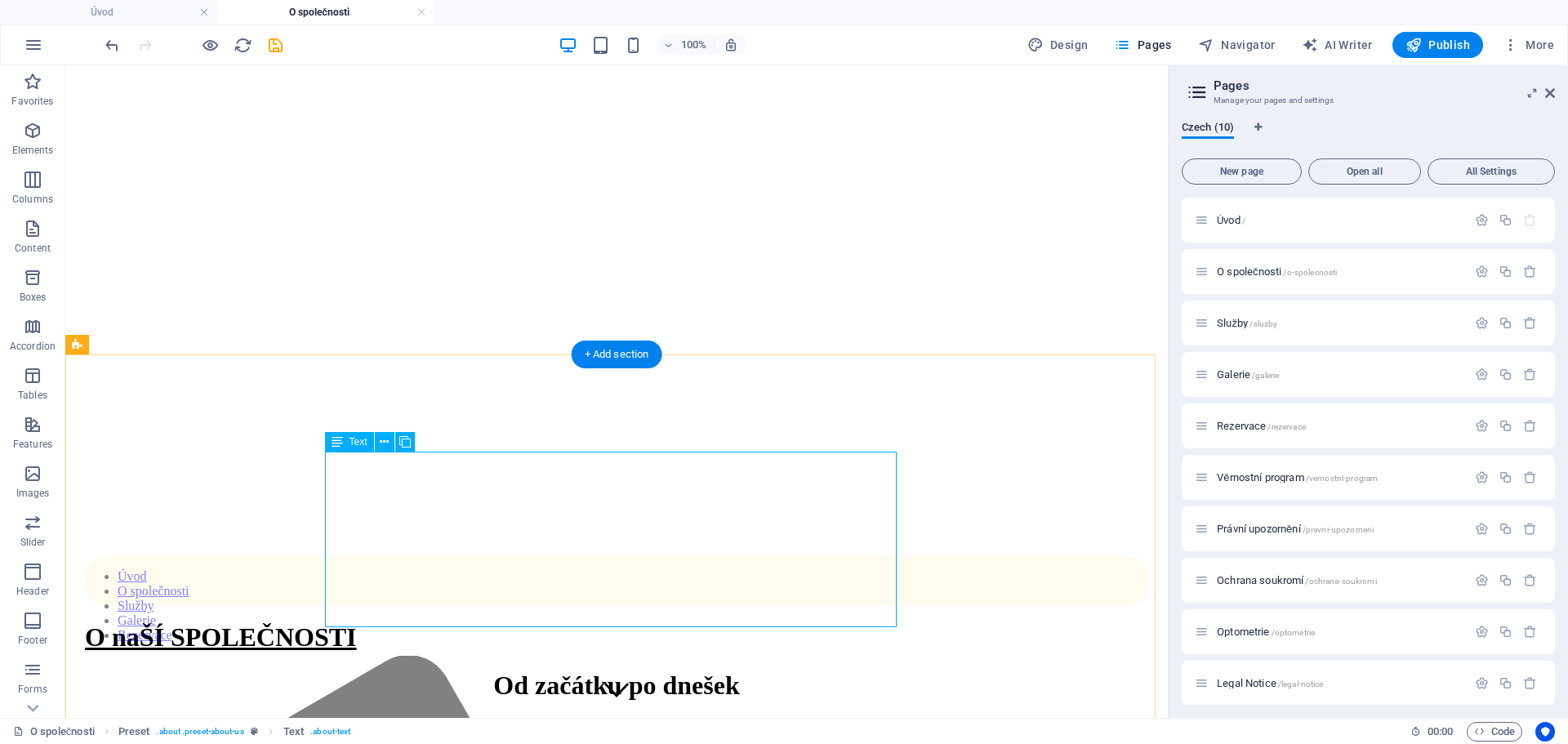
click at [385, 440] on icon at bounding box center [384, 442] width 9 height 17
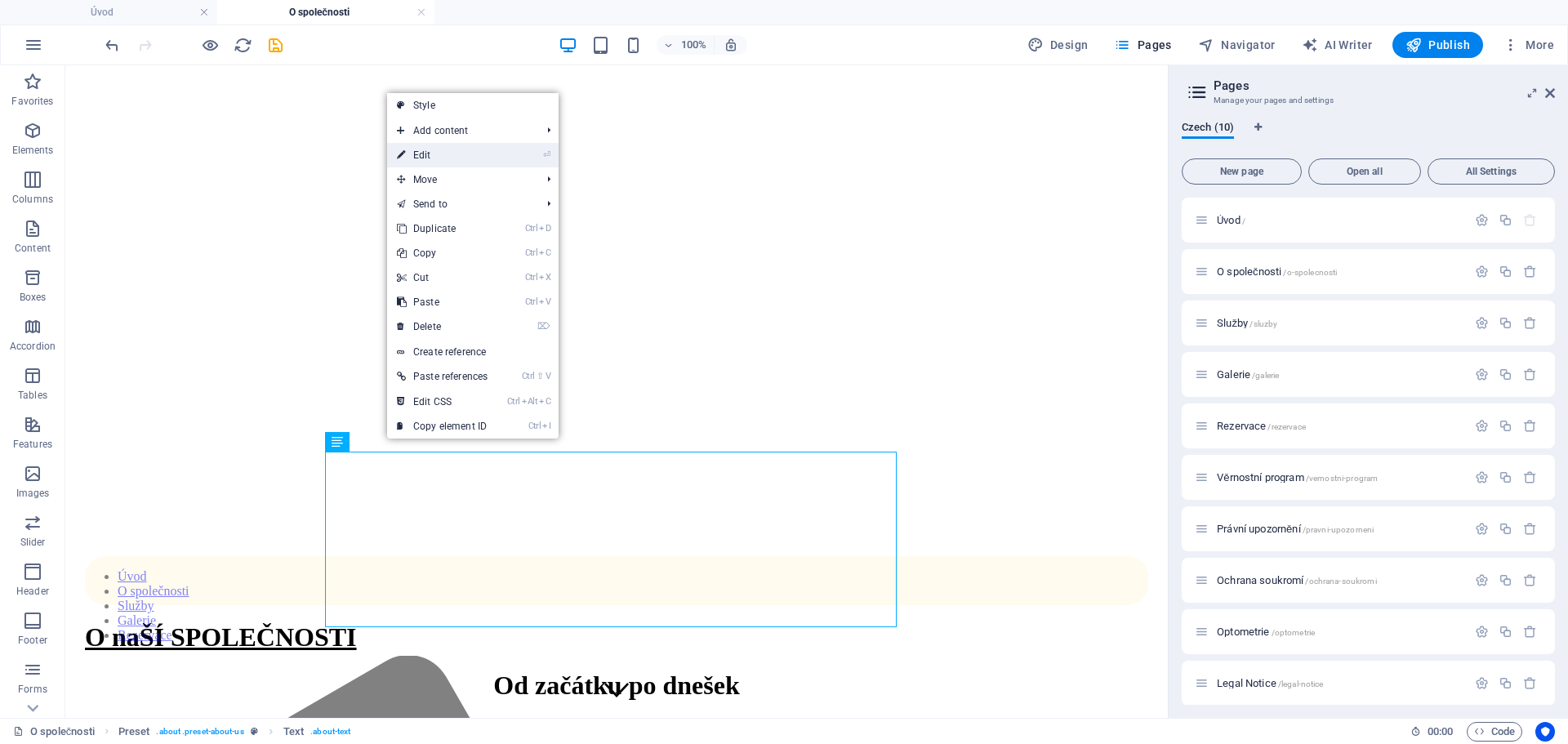
click at [425, 154] on link "⏎ Edit" at bounding box center [442, 155] width 110 height 24
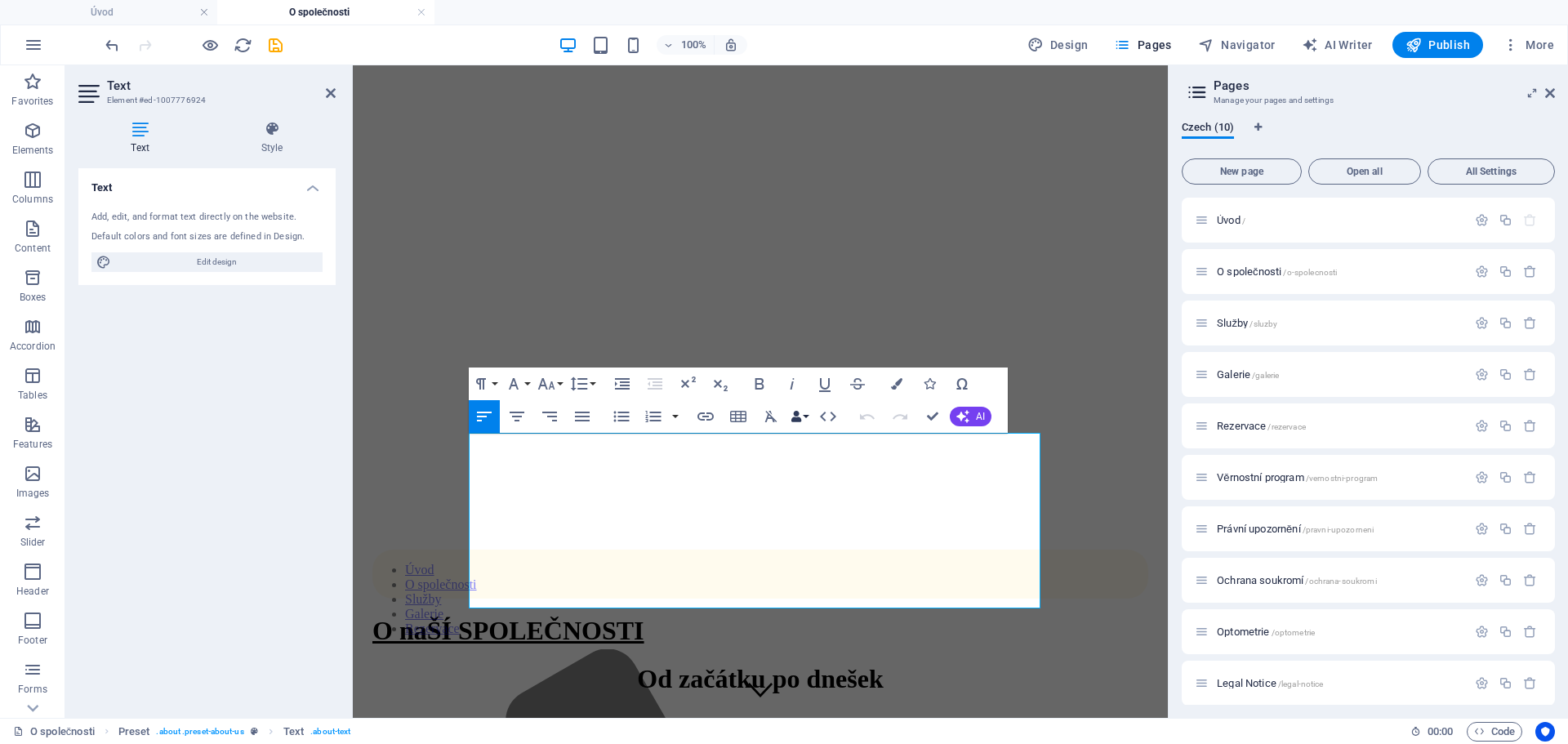
click at [804, 416] on button "Data Bindings" at bounding box center [800, 417] width 23 height 33
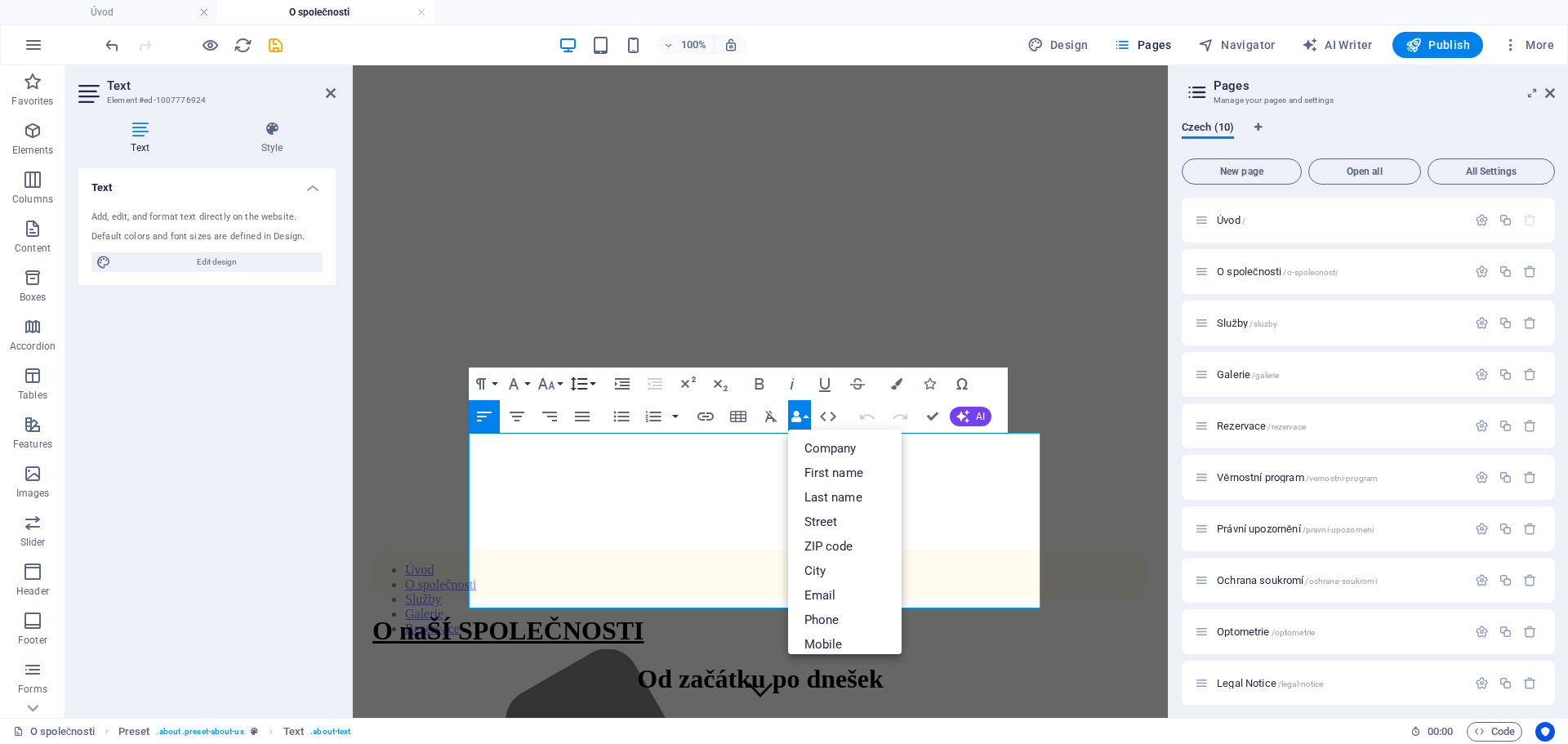
click at [590, 380] on button "Line Height" at bounding box center [583, 384] width 31 height 33
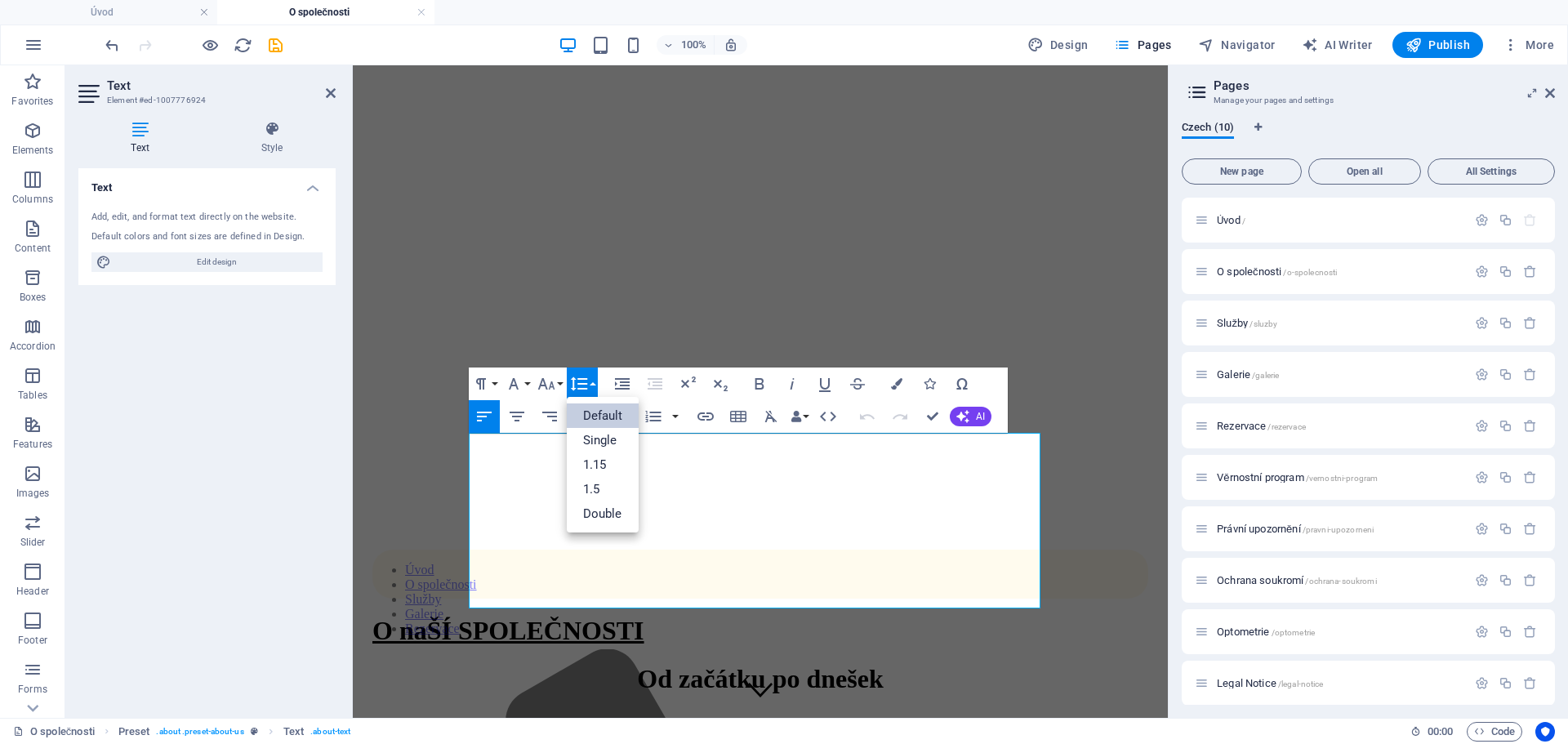
click at [594, 419] on link "Default" at bounding box center [603, 416] width 73 height 24
click at [768, 418] on icon "button" at bounding box center [770, 416] width 12 height 11
click at [766, 415] on icon "button" at bounding box center [771, 416] width 20 height 20
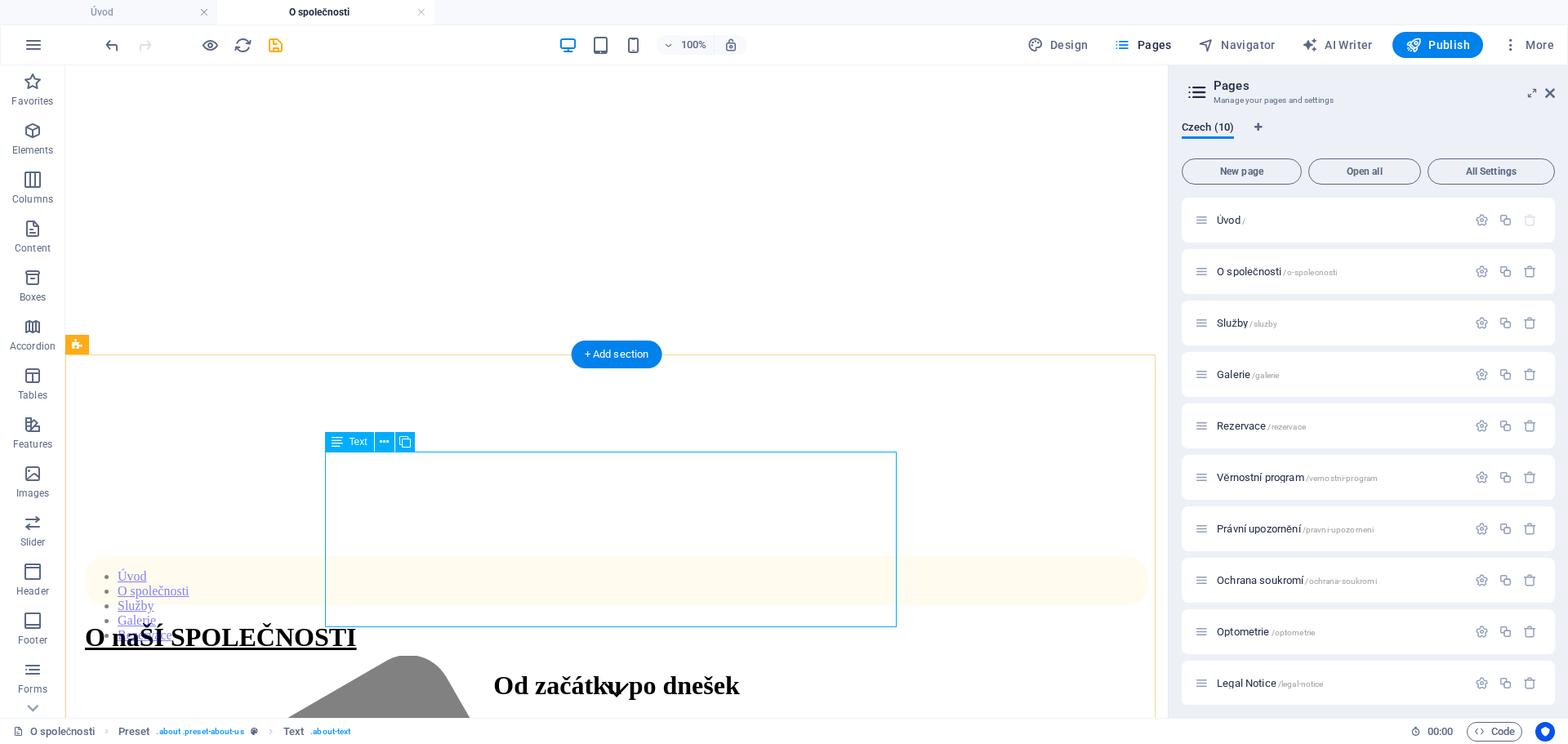
click at [384, 441] on icon at bounding box center [384, 442] width 9 height 17
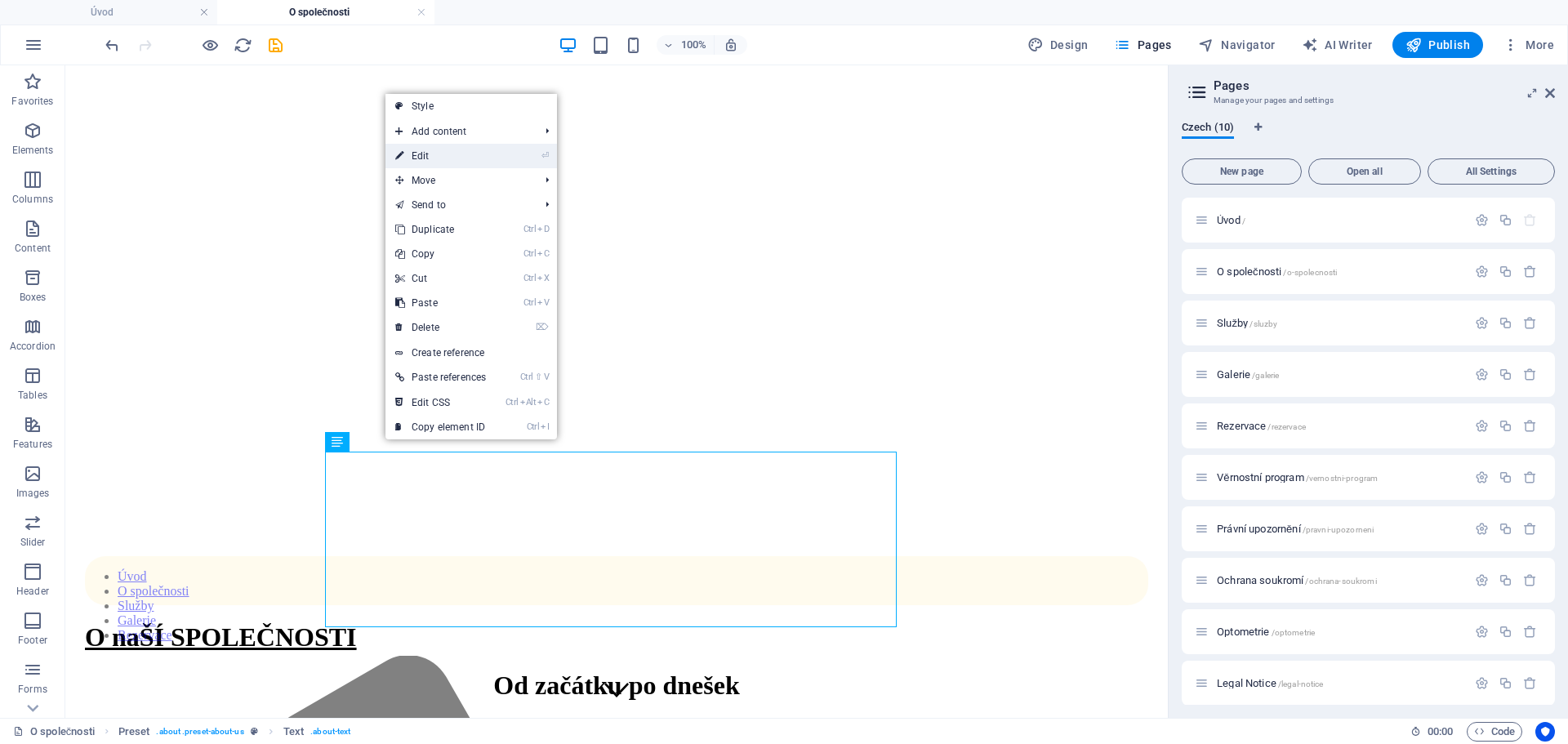
click at [428, 158] on link "⏎ Edit" at bounding box center [440, 156] width 110 height 24
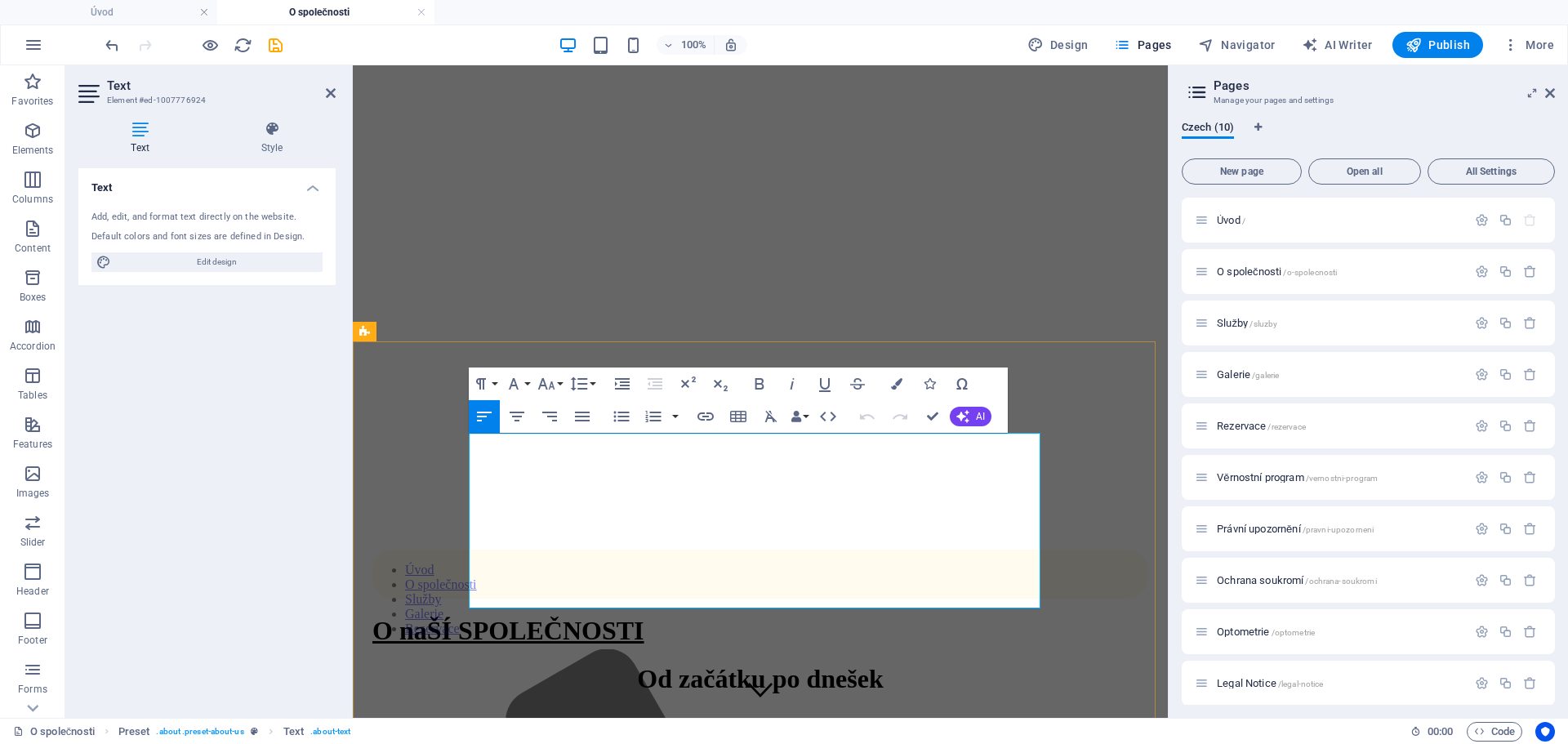
click at [895, 377] on button "Colors" at bounding box center [897, 384] width 31 height 33
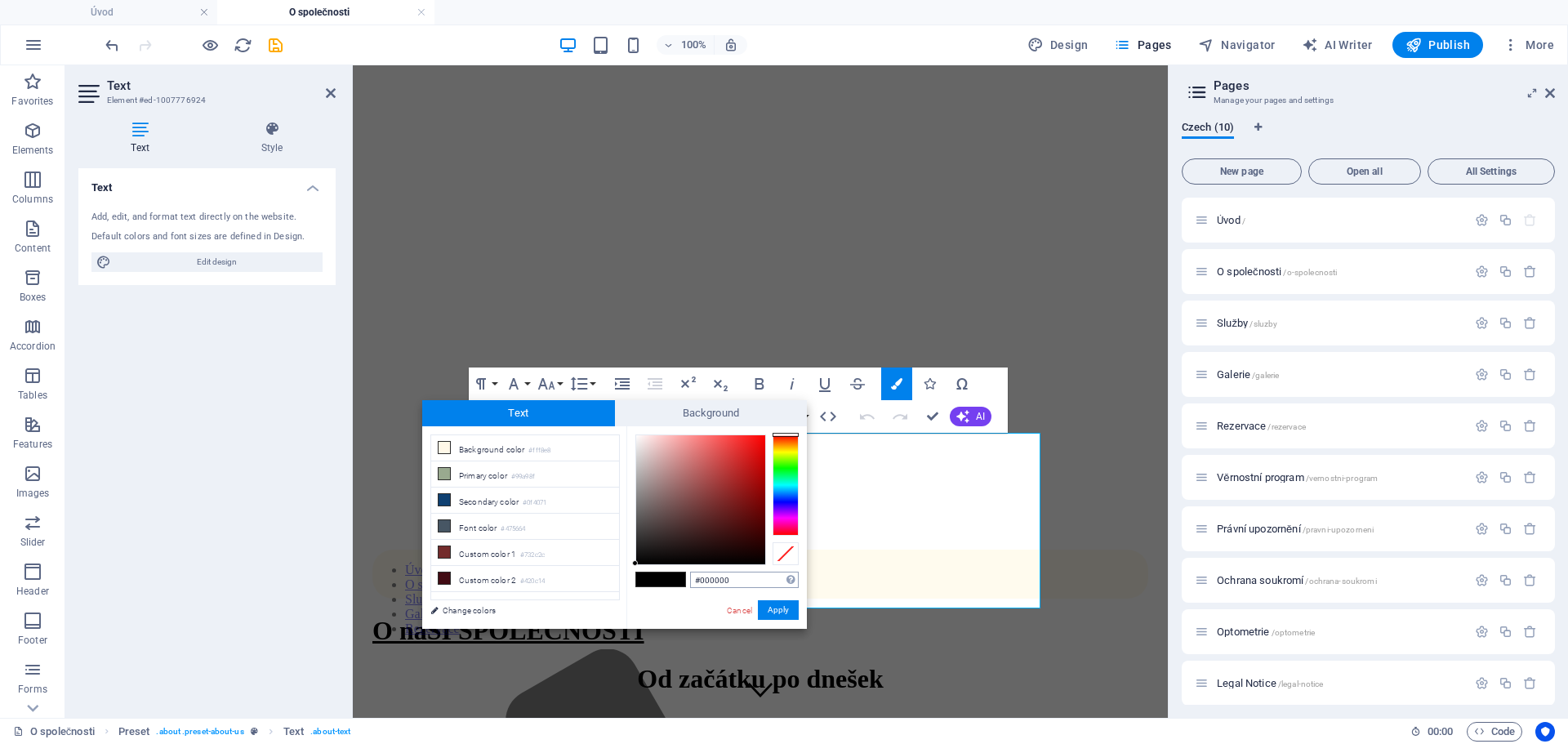
click at [734, 583] on input "#000000" at bounding box center [744, 579] width 109 height 16
type input "#"
click at [780, 610] on button "Apply" at bounding box center [778, 609] width 41 height 20
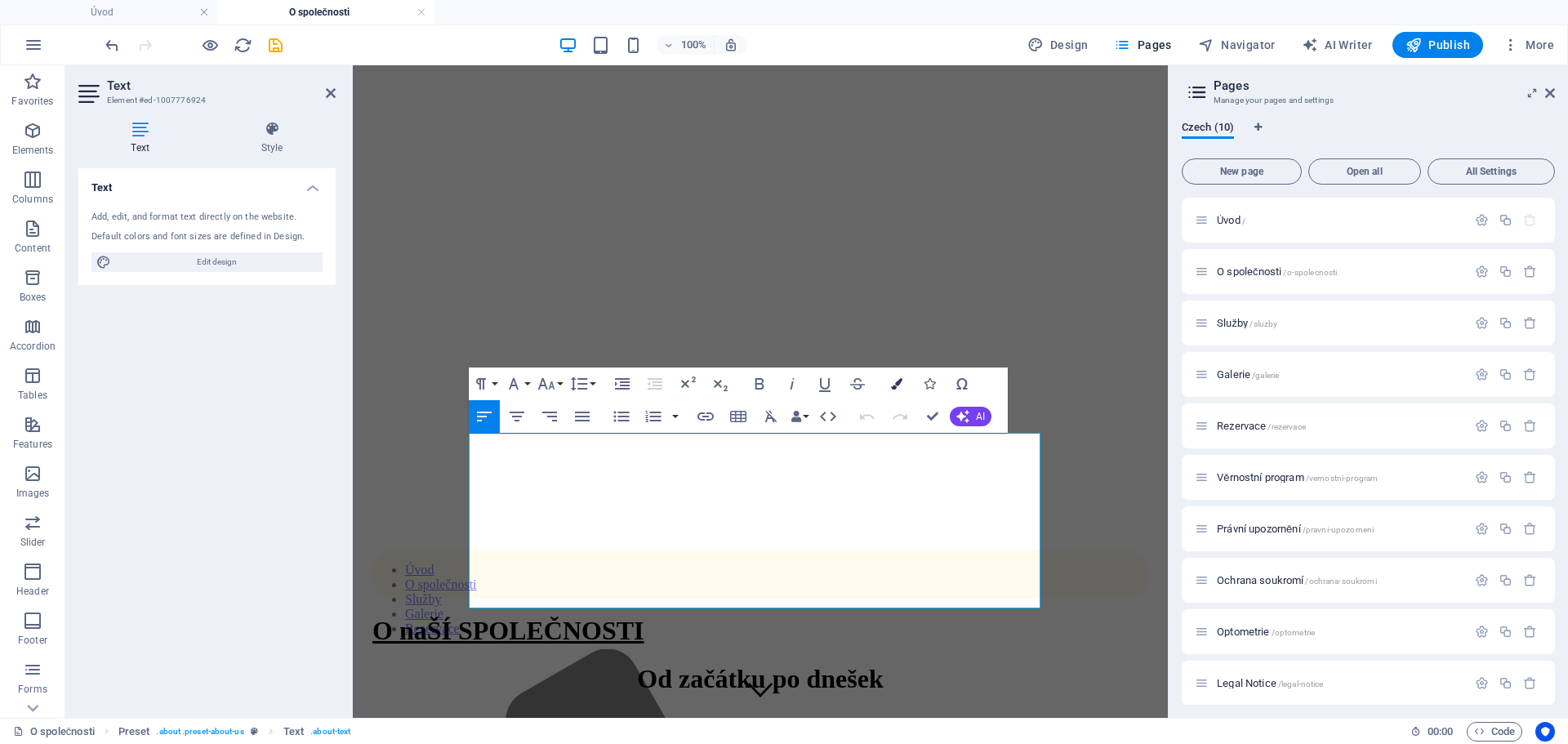
click at [891, 384] on icon "button" at bounding box center [896, 383] width 11 height 11
type input "#000000"
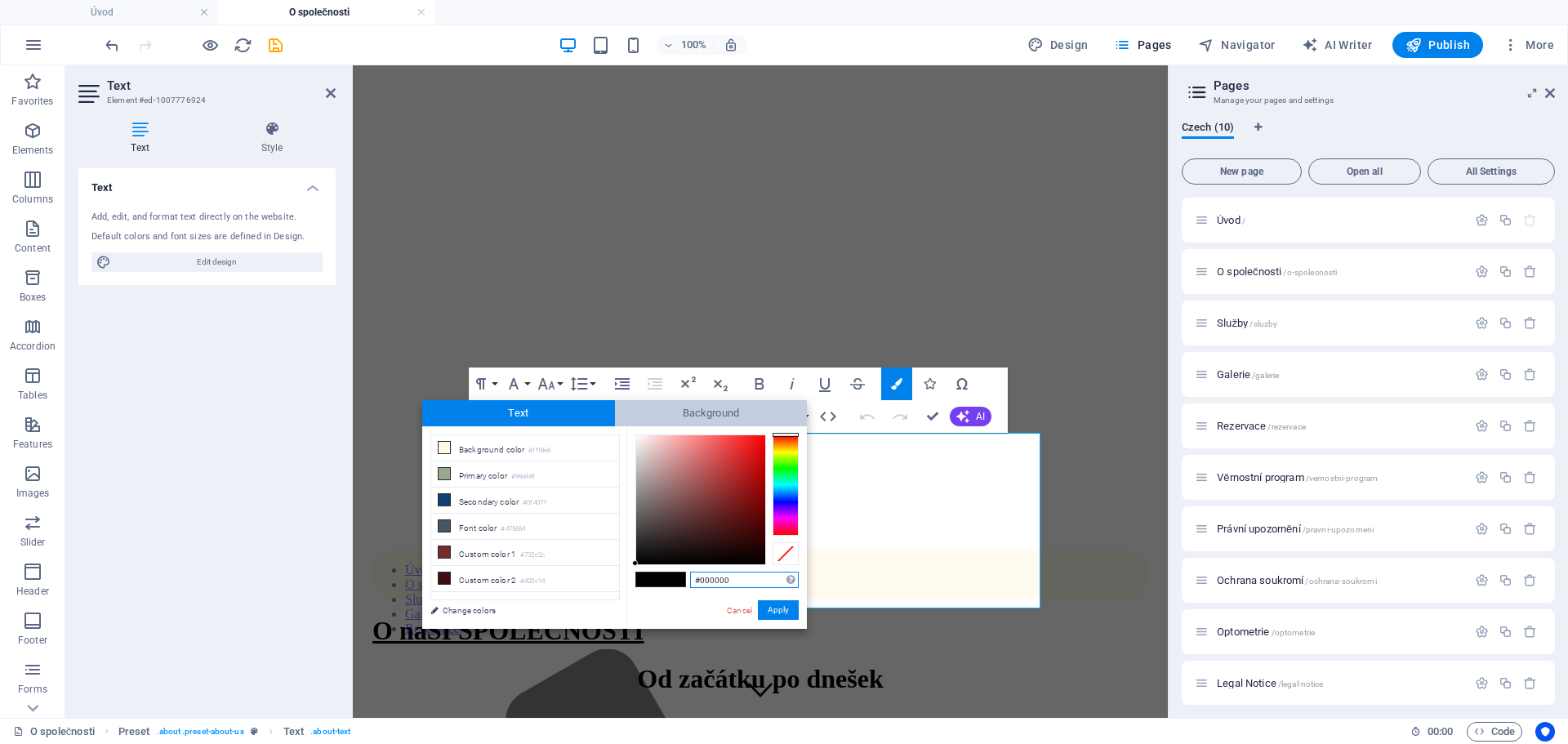
click at [735, 412] on span "Background" at bounding box center [711, 413] width 193 height 26
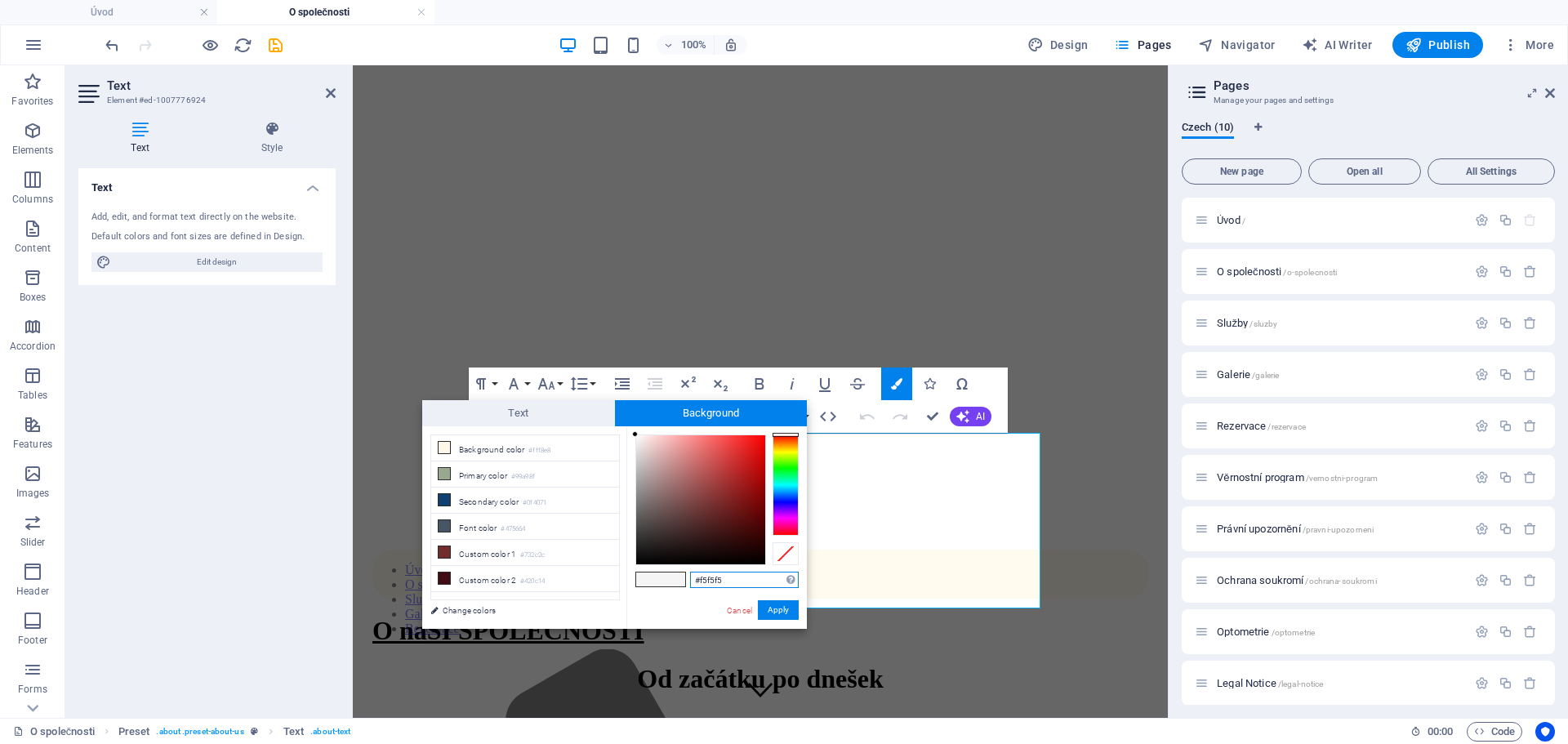
drag, startPoint x: 725, startPoint y: 581, endPoint x: 639, endPoint y: 586, distance: 86.1
click at [639, 586] on div "#f5f5f5 Supported formats #0852ed rgb(8, 82, 237) rgba(8, 82, 237, 90%) hsv(221…" at bounding box center [716, 646] width 181 height 439
click at [776, 609] on button "Apply" at bounding box center [778, 609] width 41 height 20
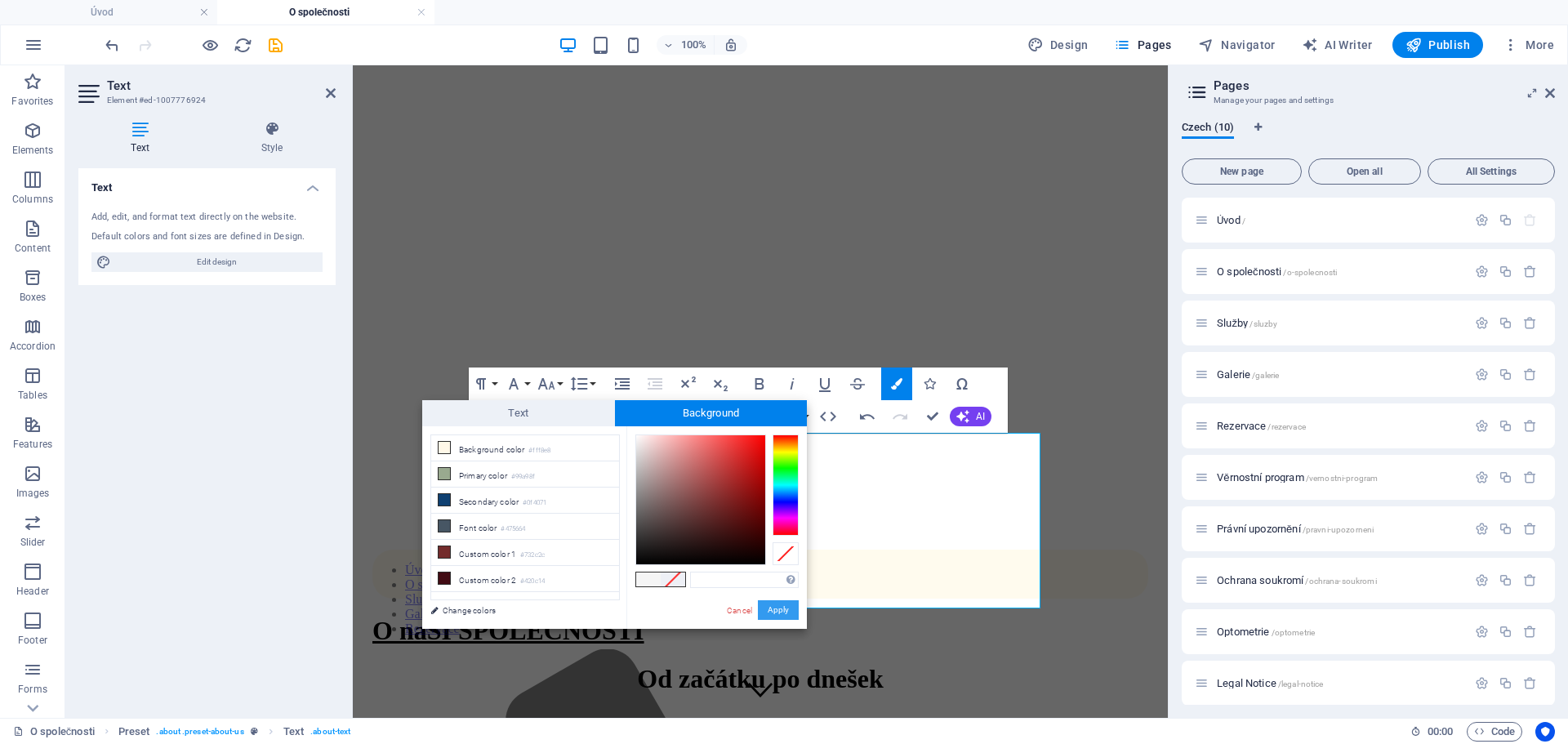
click at [782, 611] on button "Apply" at bounding box center [778, 609] width 41 height 20
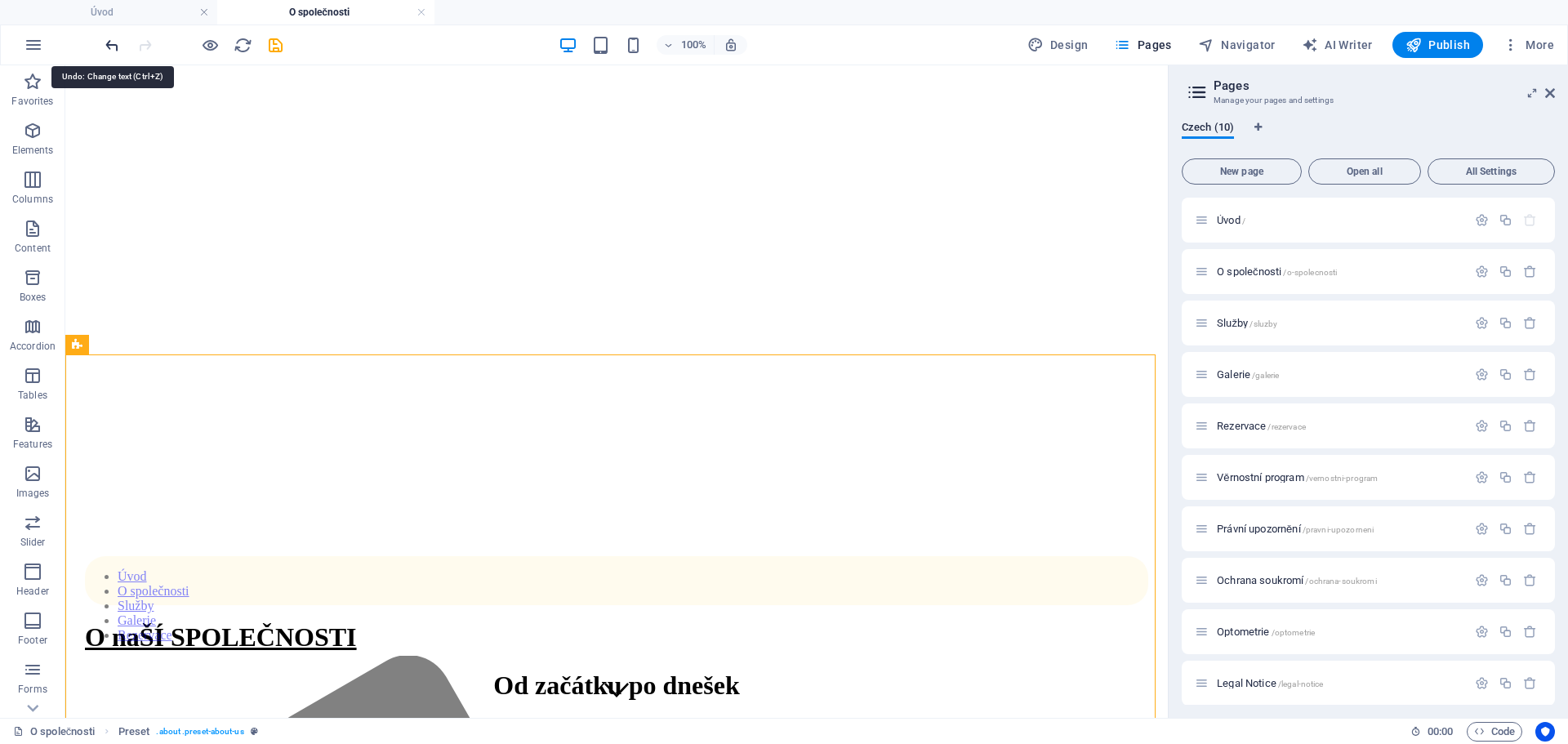
click at [109, 46] on icon "undo" at bounding box center [113, 45] width 19 height 19
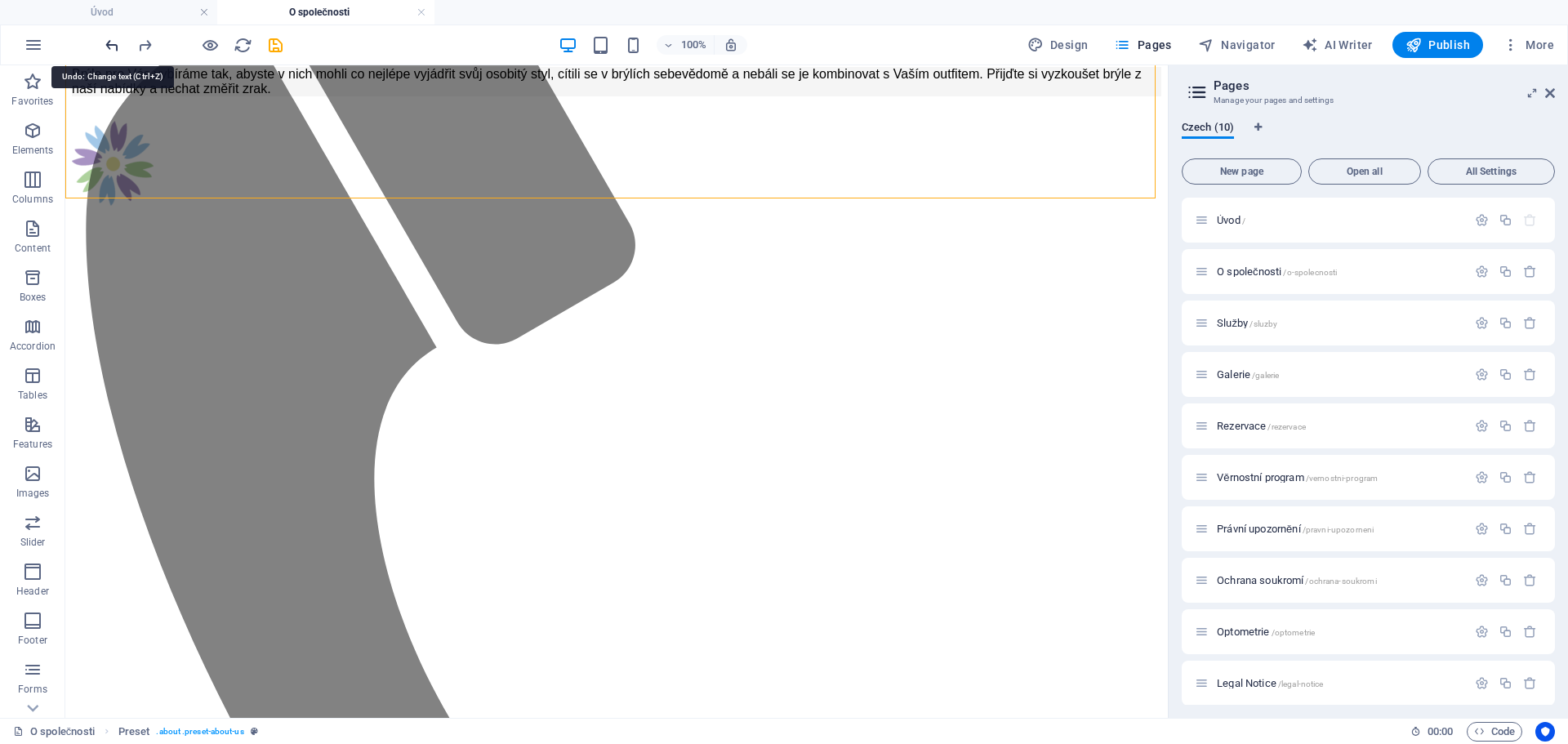
scroll to position [841, 0]
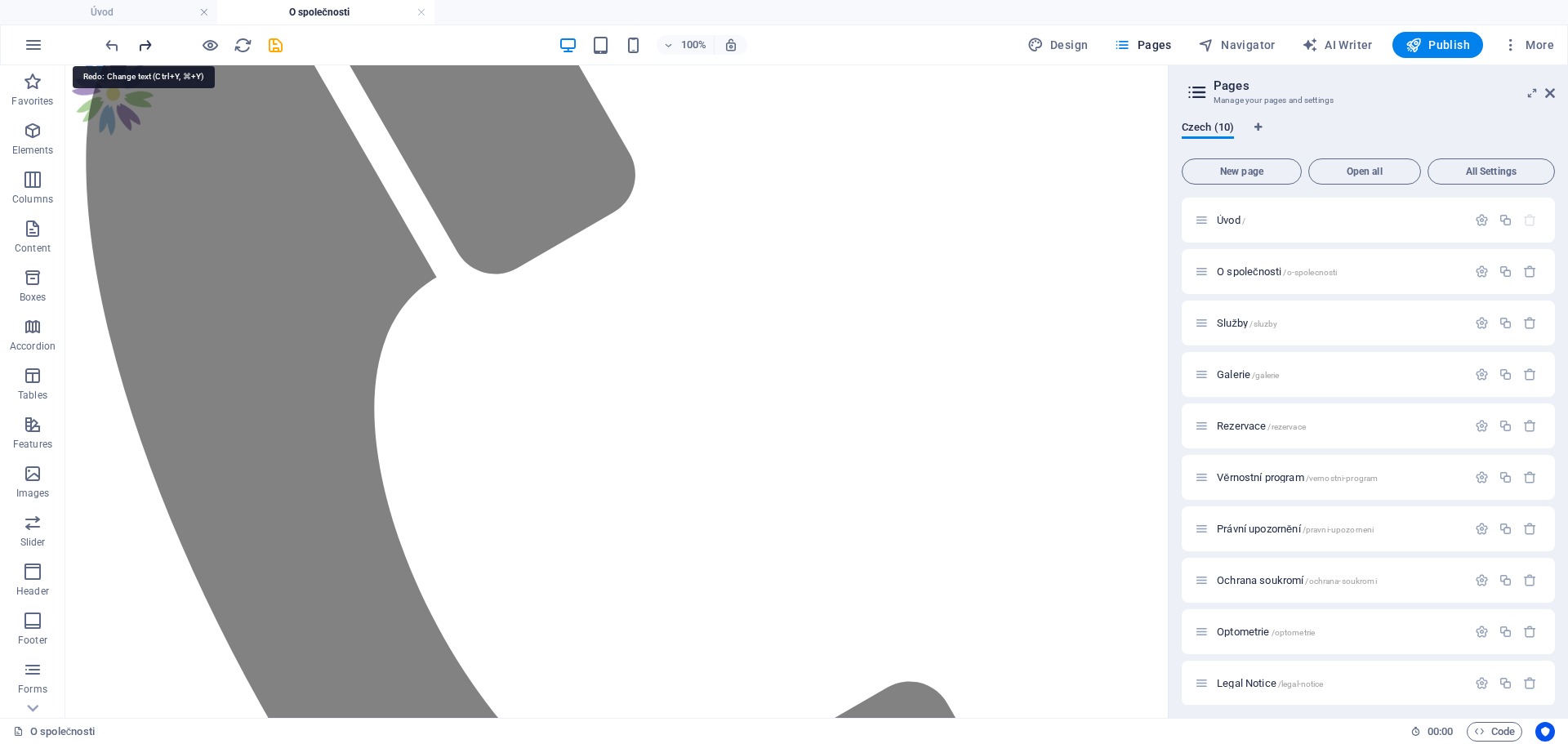
click at [143, 45] on icon "redo" at bounding box center [145, 45] width 19 height 19
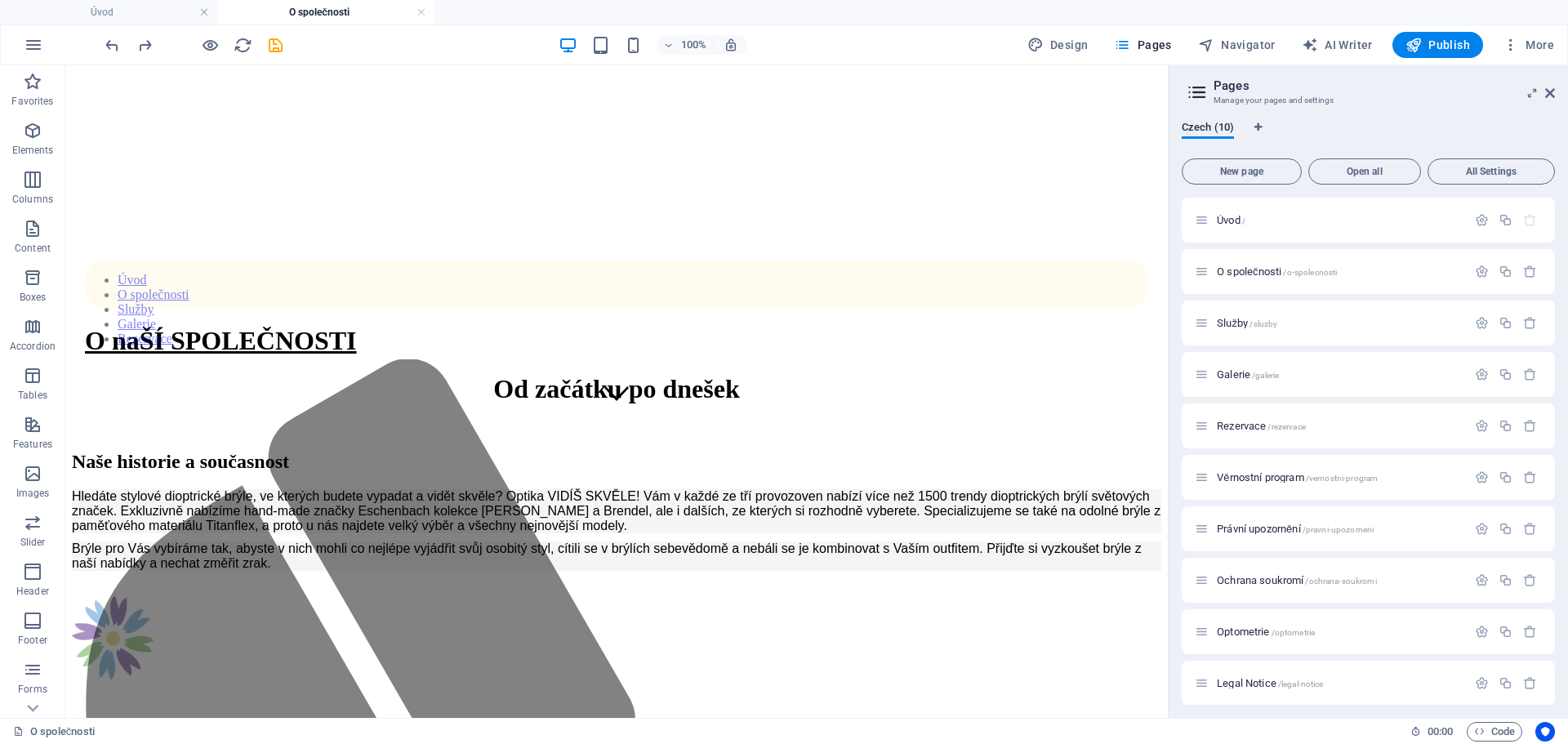
scroll to position [76, 0]
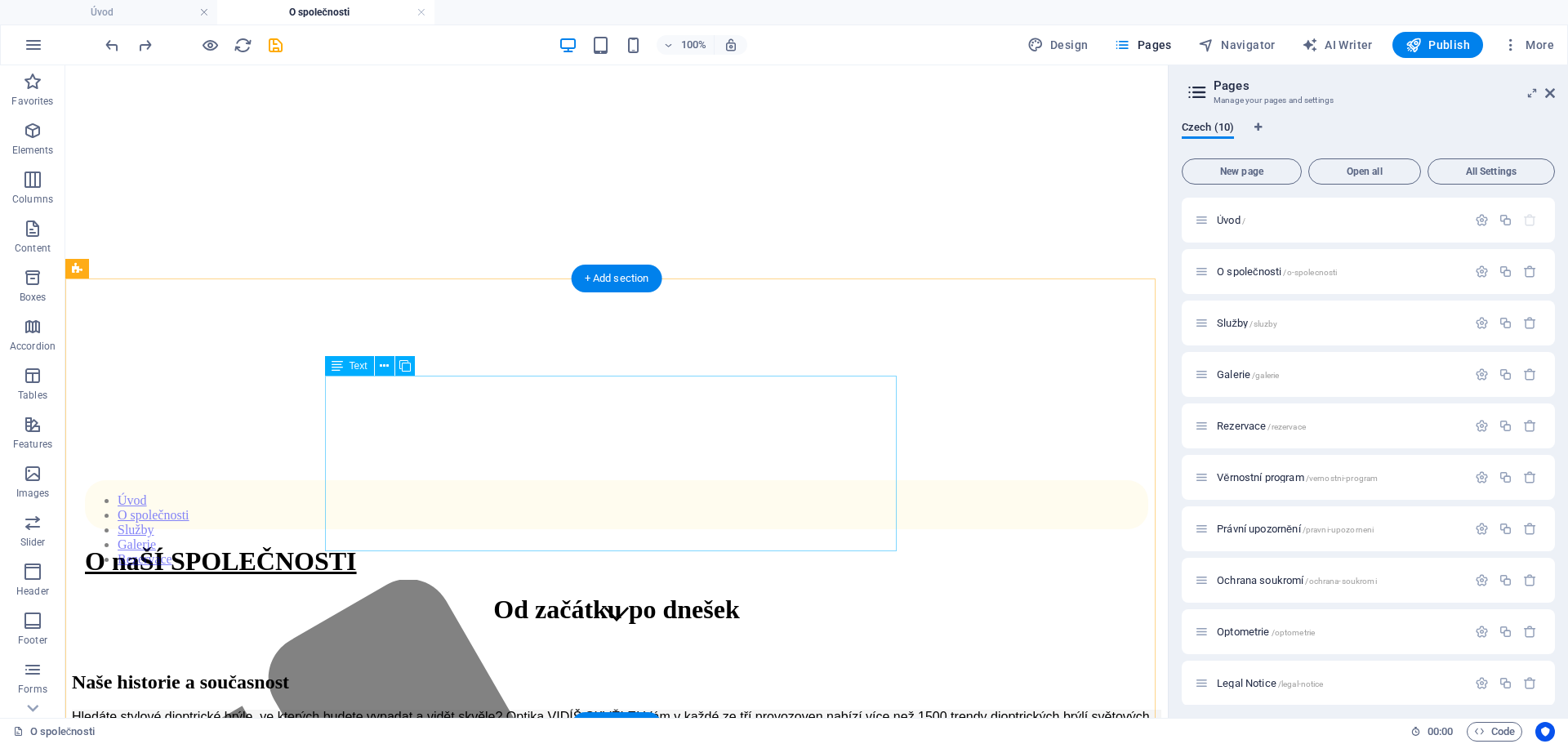
click at [517, 709] on div "Hledáte stylové dioptrické brýle, ve kterých budete vypadat a vidět skvěle? Opt…" at bounding box center [616, 750] width 1090 height 82
click at [328, 709] on div "Hledáte stylové dioptrické brýle, ve kterých budete vypadat a vidět skvěle? Opt…" at bounding box center [616, 750] width 1090 height 82
click at [367, 709] on div "Hledáte stylové dioptrické brýle, ve kterých budete vypadat a vidět skvěle? Opt…" at bounding box center [616, 750] width 1090 height 82
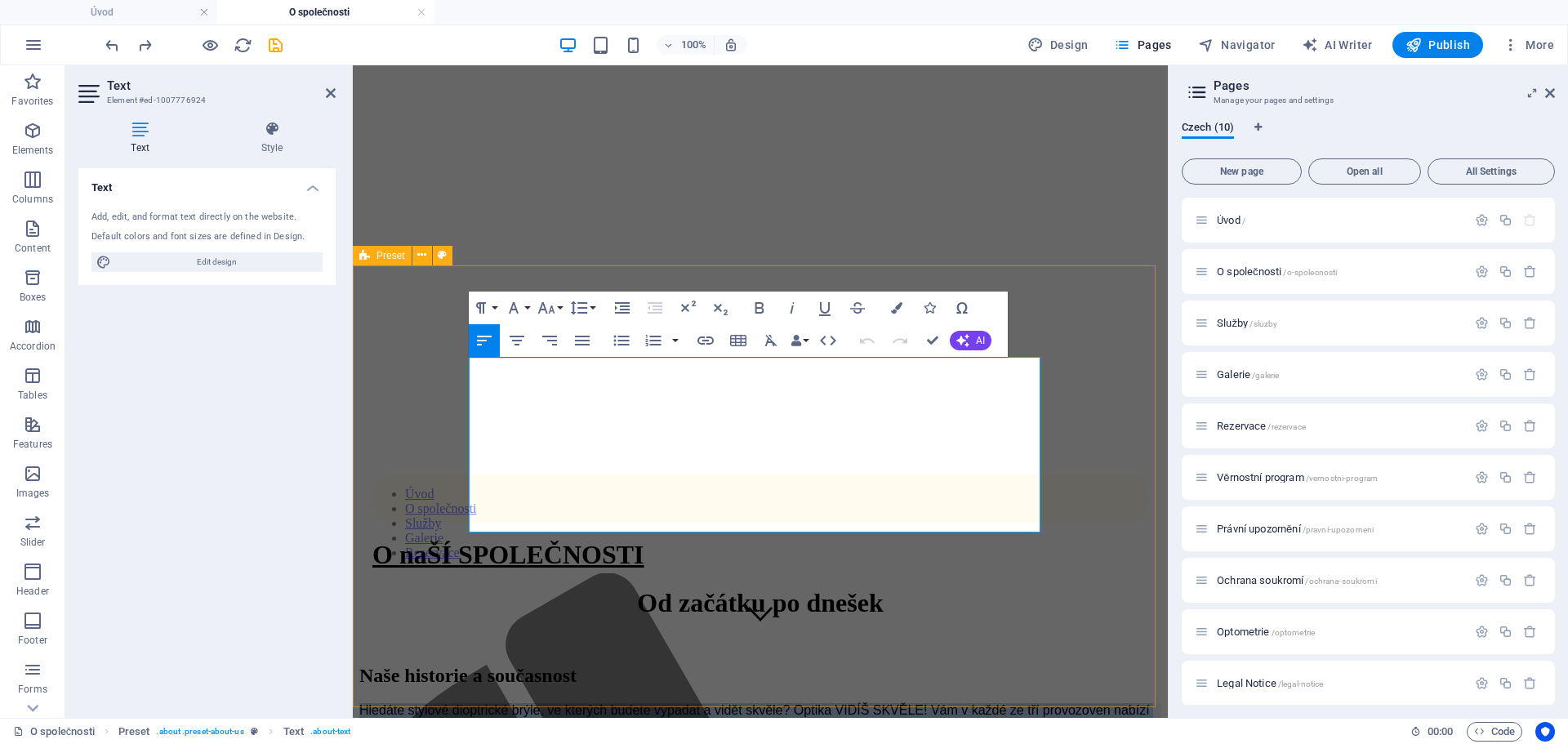
drag, startPoint x: 646, startPoint y: 517, endPoint x: 456, endPoint y: 370, distance: 240.2
copy div "Hledáte stylové dioptrické brýle, ve kterých budete vypadat a vidět skvěle? Opt…"
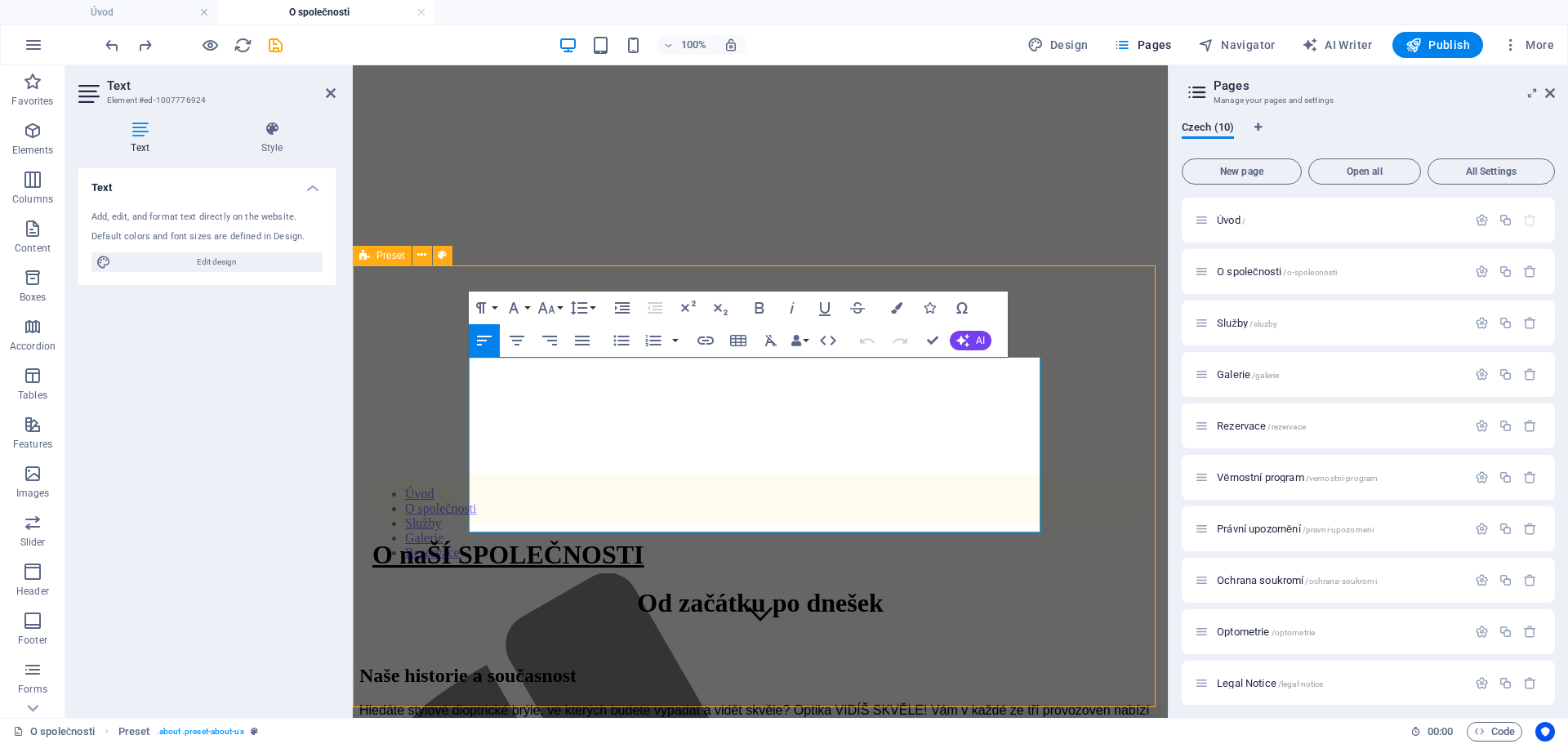
scroll to position [95, 0]
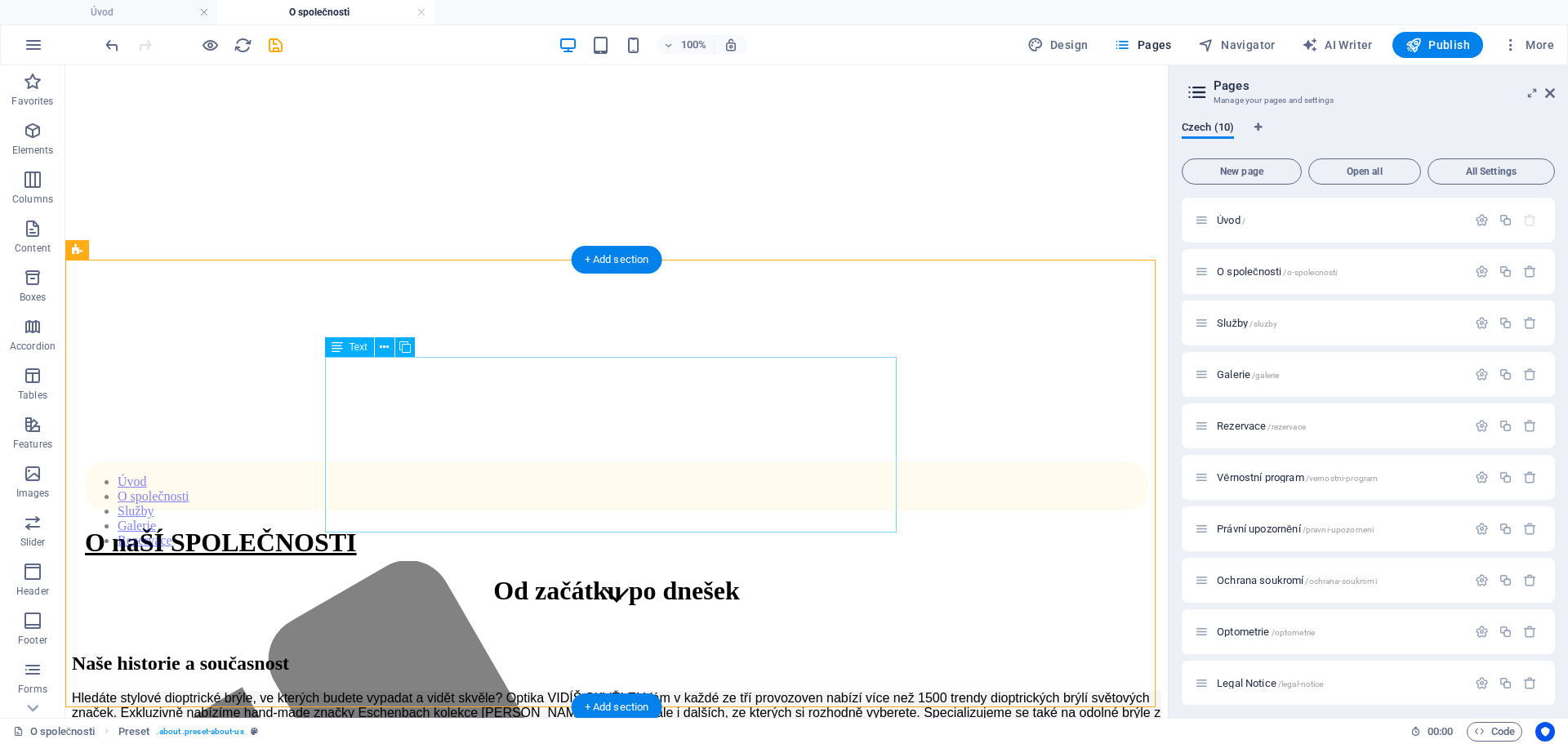
click at [504, 691] on div "Hledáte stylové dioptrické brýle, ve kterých budete vypadat a vidět skvěle? Opt…" at bounding box center [616, 732] width 1090 height 82
click at [498, 691] on div "Hledáte stylové dioptrické brýle, ve kterých budete vypadat a vidět skvěle? Opt…" at bounding box center [616, 732] width 1090 height 82
click at [515, 691] on div "Hledáte stylové dioptrické brýle, ve kterých budete vypadat a vidět skvěle? Opt…" at bounding box center [616, 732] width 1090 height 82
click at [385, 343] on icon at bounding box center [384, 347] width 9 height 17
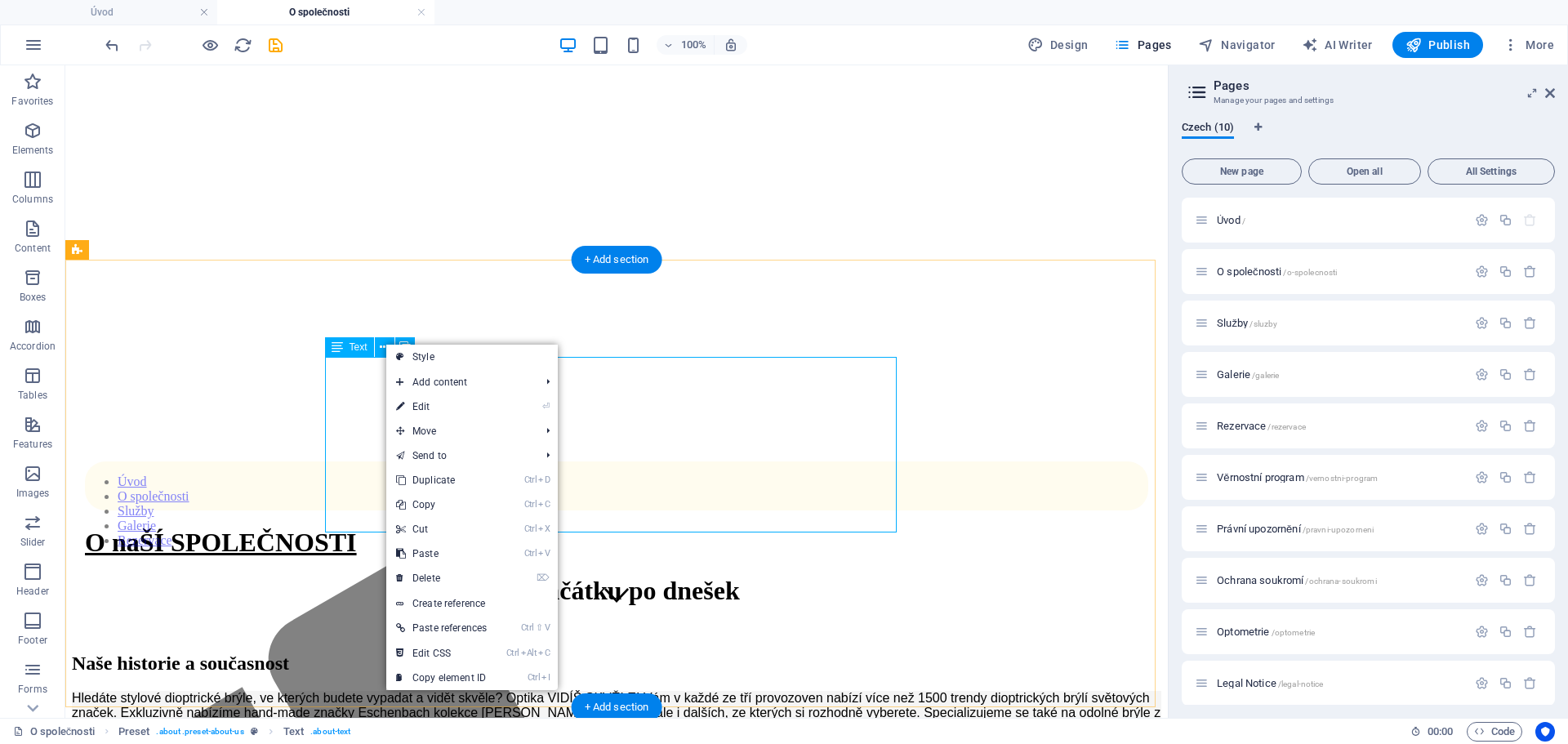
click at [352, 691] on div "Hledáte stylové dioptrické brýle, ve kterých budete vypadat a vidět skvěle? Opt…" at bounding box center [616, 732] width 1090 height 82
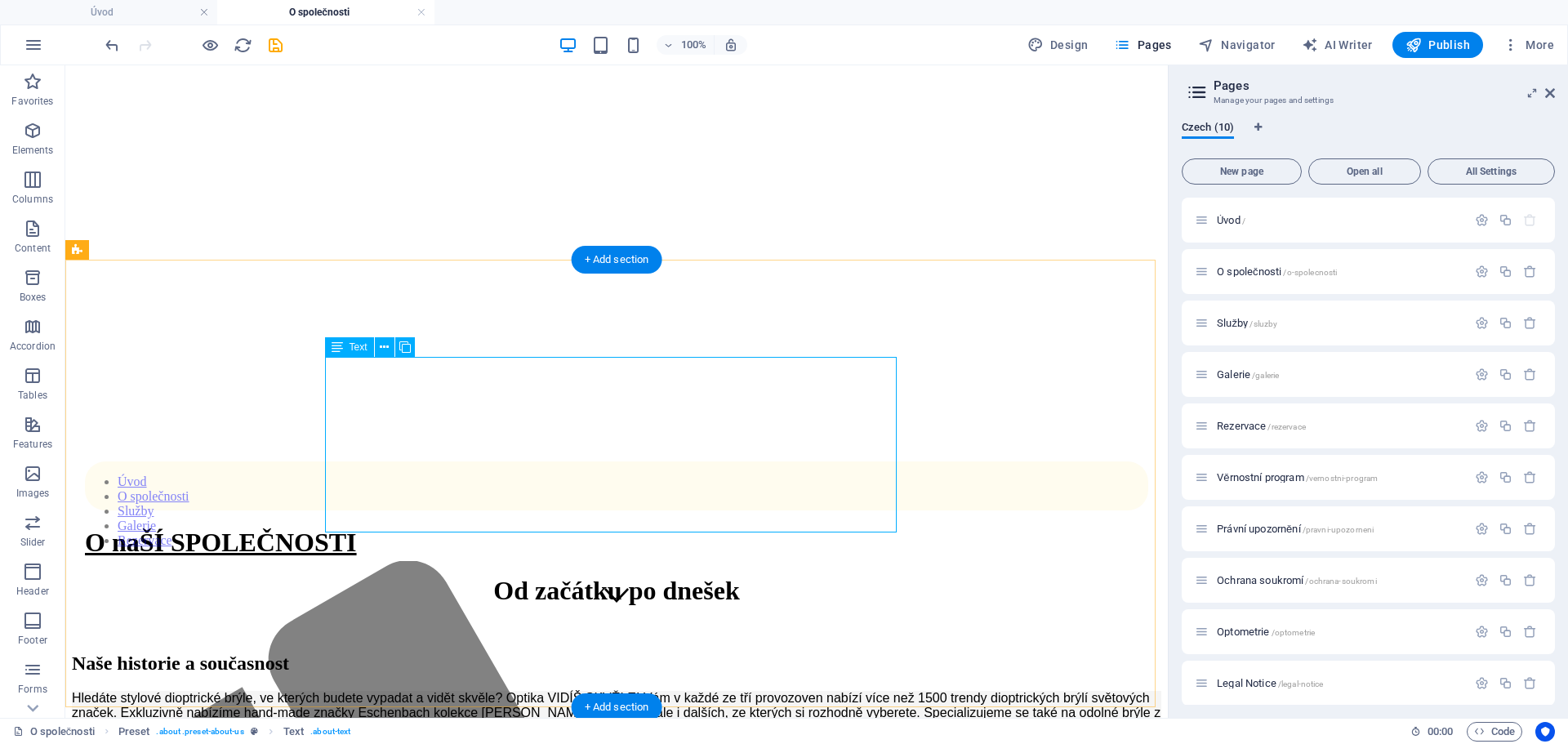
click at [352, 691] on div "Hledáte stylové dioptrické brýle, ve kterých budete vypadat a vidět skvěle? Opt…" at bounding box center [616, 732] width 1090 height 82
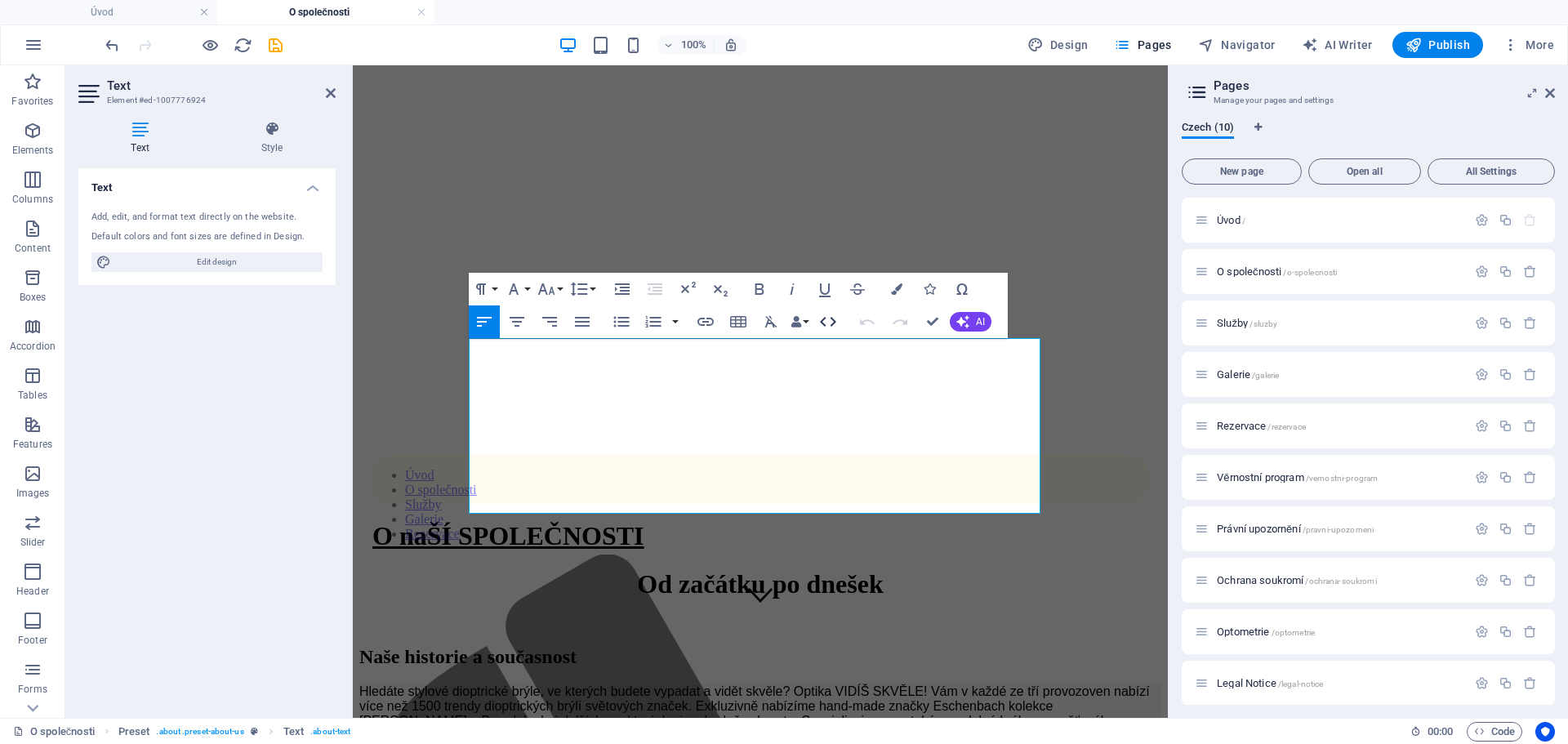
click at [827, 323] on icon "button" at bounding box center [827, 321] width 20 height 20
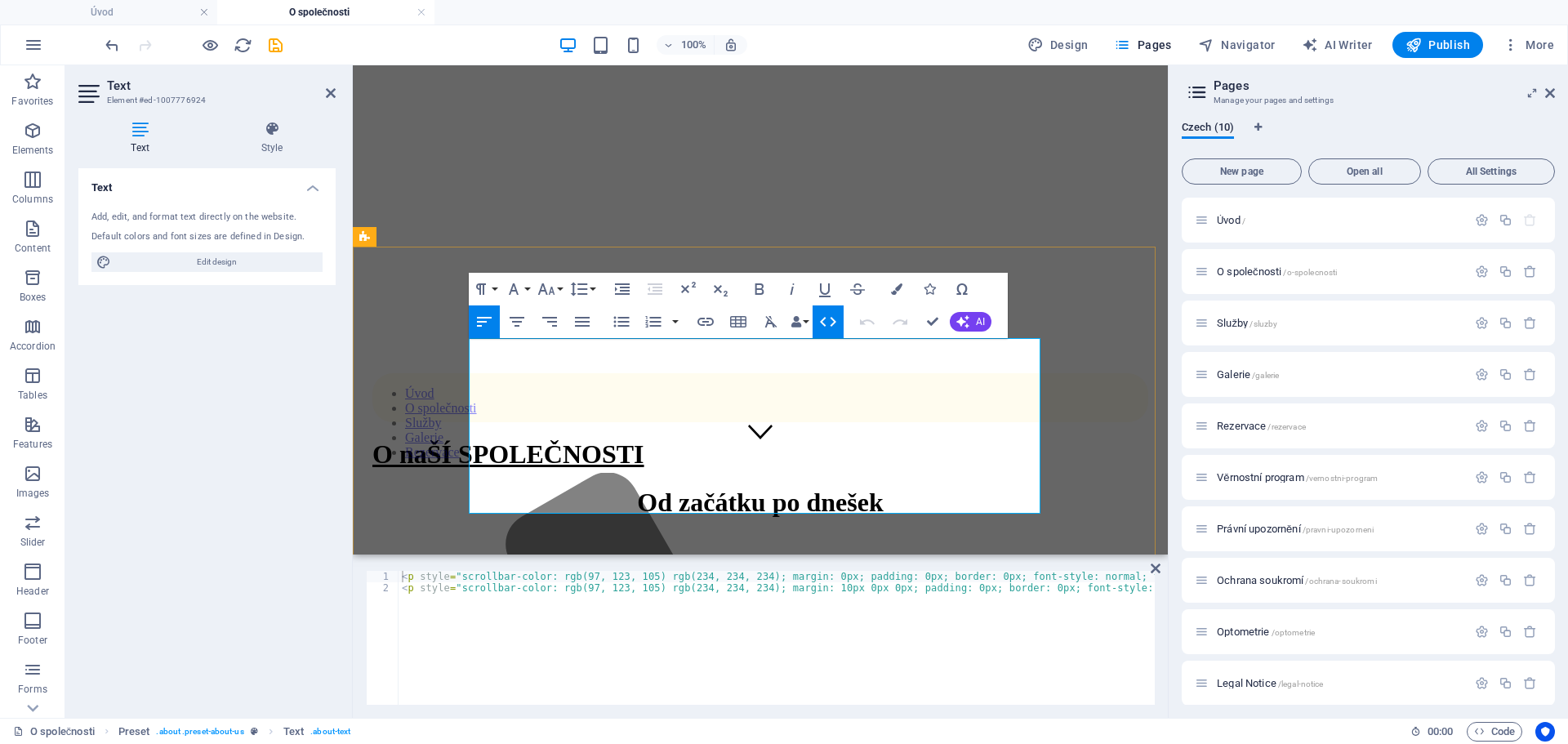
drag, startPoint x: 647, startPoint y: 502, endPoint x: 469, endPoint y: 340, distance: 240.7
click at [469, 602] on div "Hledáte stylové dioptrické brýle, ve kterých budete vypadat a vidět skvěle? Opt…" at bounding box center [761, 650] width 802 height 96
click at [829, 318] on icon "button" at bounding box center [827, 321] width 20 height 20
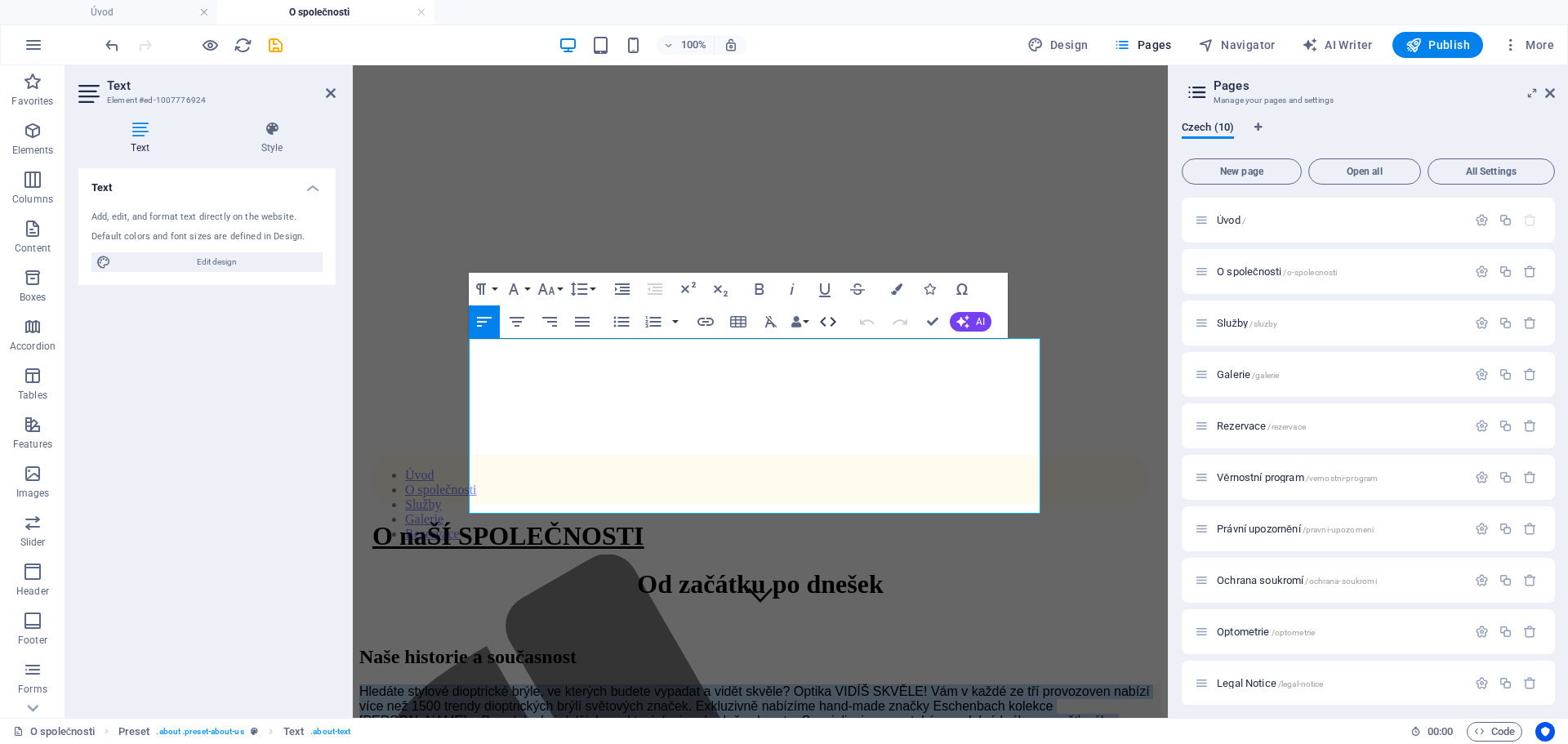
click at [829, 318] on icon "button" at bounding box center [827, 321] width 20 height 20
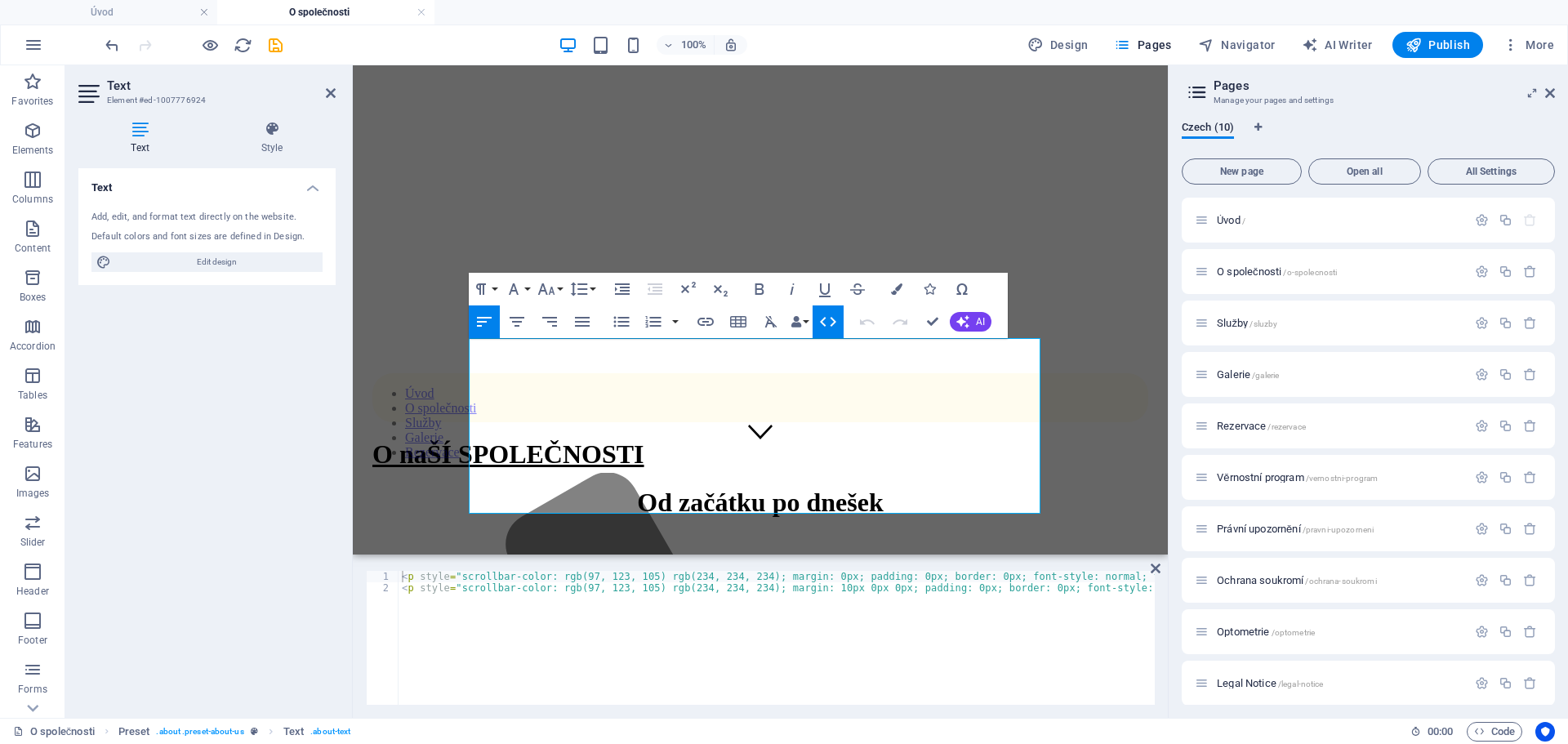
type textarea "<p style="scrollbar-color: rgb(97, 123, 105) rgb(234, 234, 234); margin: 0px; p…"
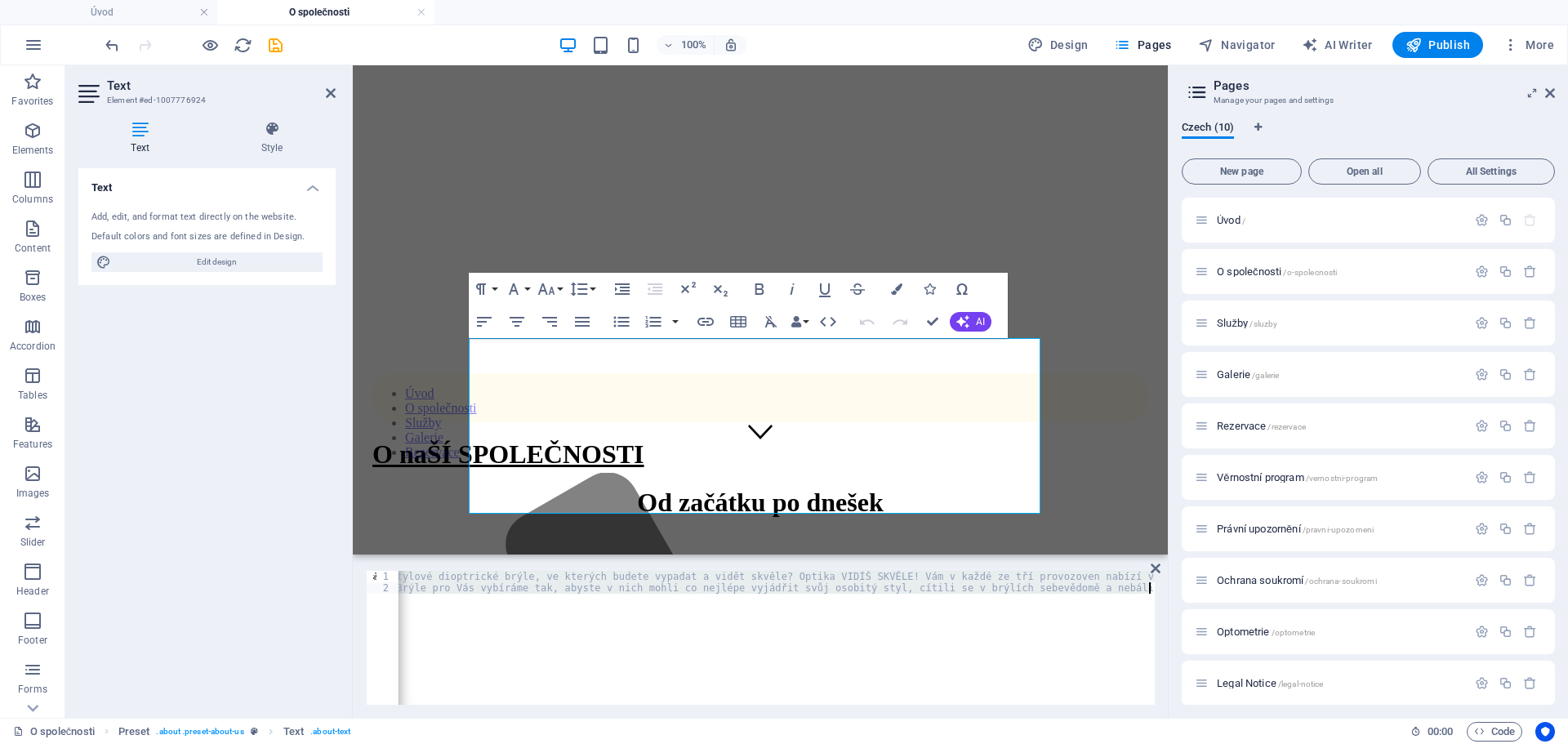
scroll to position [0, 5977]
drag, startPoint x: 404, startPoint y: 574, endPoint x: 659, endPoint y: 609, distance: 257.4
click at [614, 592] on div "< p style = "scrollbar-color: rgb(97, 123, 105) rgb(234, 234, 234); margin: 0px…" at bounding box center [776, 637] width 756 height 134
drag, startPoint x: 596, startPoint y: 585, endPoint x: 295, endPoint y: 596, distance: 301.2
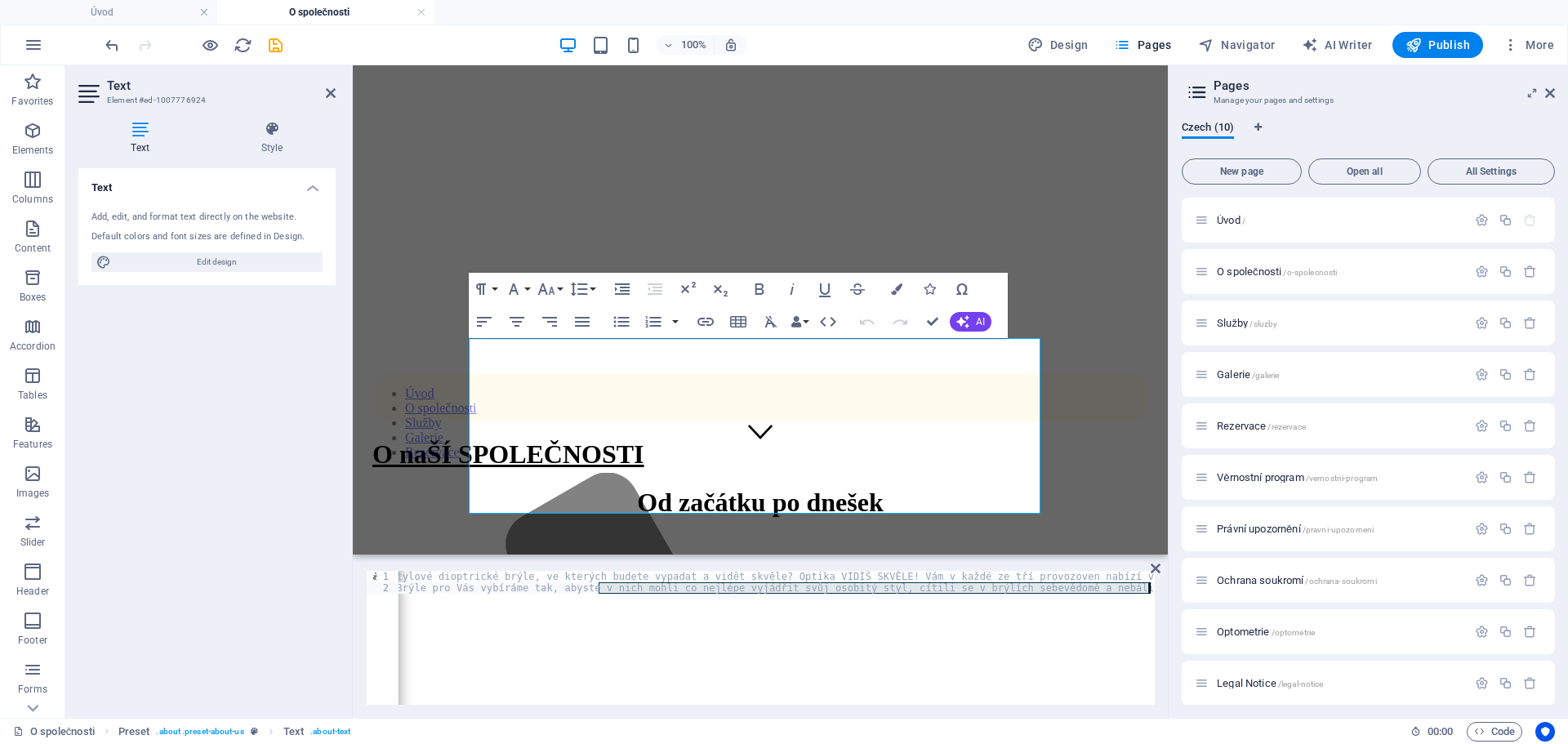
click at [295, 596] on div "Text Element #ed-1007776924 Text Style Text Add, edit, and format text directly…" at bounding box center [616, 392] width 1103 height 653
drag, startPoint x: 489, startPoint y: 592, endPoint x: 267, endPoint y: 588, distance: 222.0
click at [267, 588] on div "Text Element #ed-1007776924 Text Style Text Add, edit, and format text directly…" at bounding box center [616, 392] width 1103 height 653
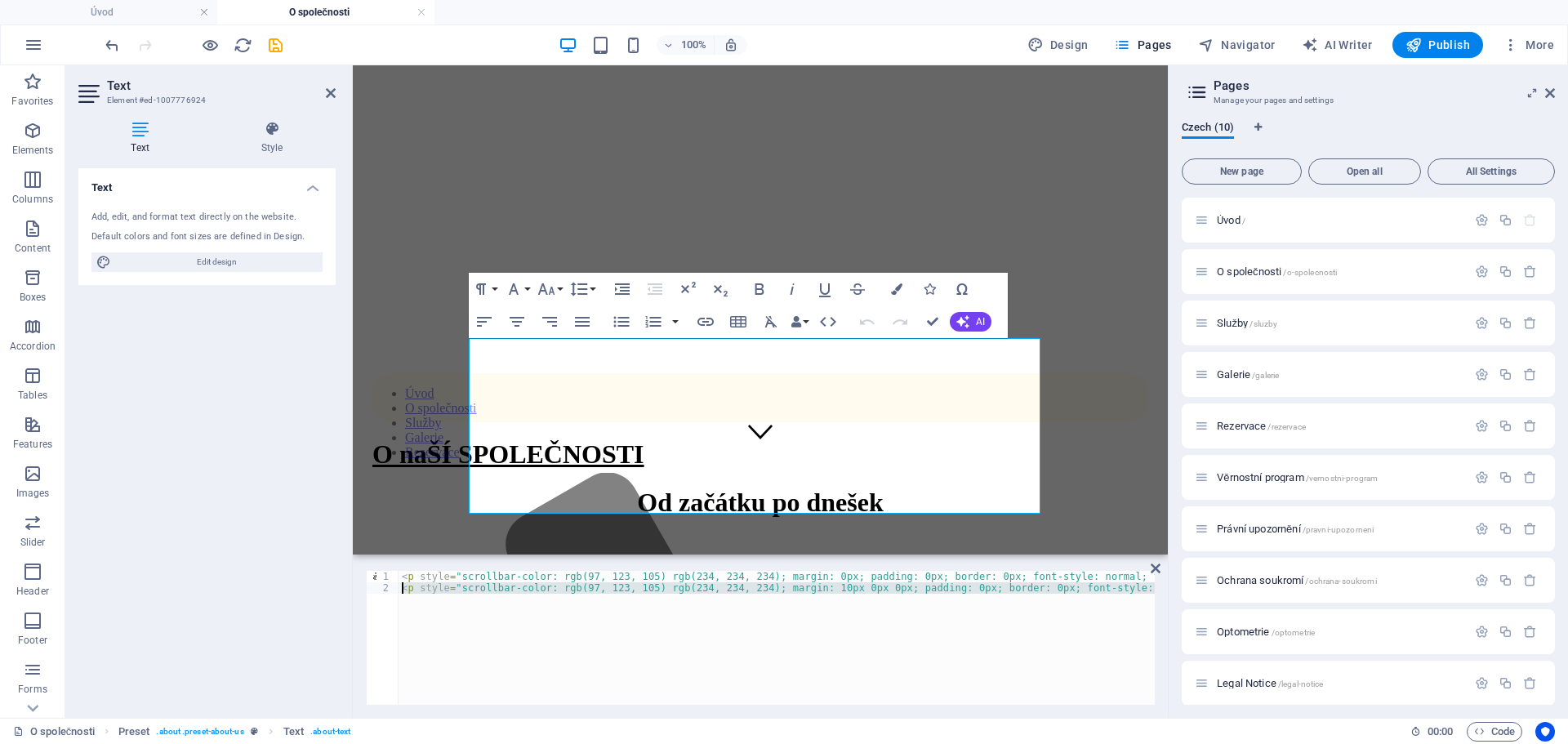
click at [451, 586] on div "< p style = "scrollbar-color: rgb(97, 123, 105) rgb(234, 234, 234); margin: 0px…" at bounding box center [776, 637] width 756 height 134
type textarea "<p style="scrollbar-color: rgb(97, 123, 105) rgb(234, 234, 234); margin: 10px 0…"
drag, startPoint x: 451, startPoint y: 586, endPoint x: 287, endPoint y: 589, distance: 164.0
click at [287, 589] on div "Text Element #ed-1007776924 Text Style Text Add, edit, and format text directly…" at bounding box center [616, 392] width 1103 height 653
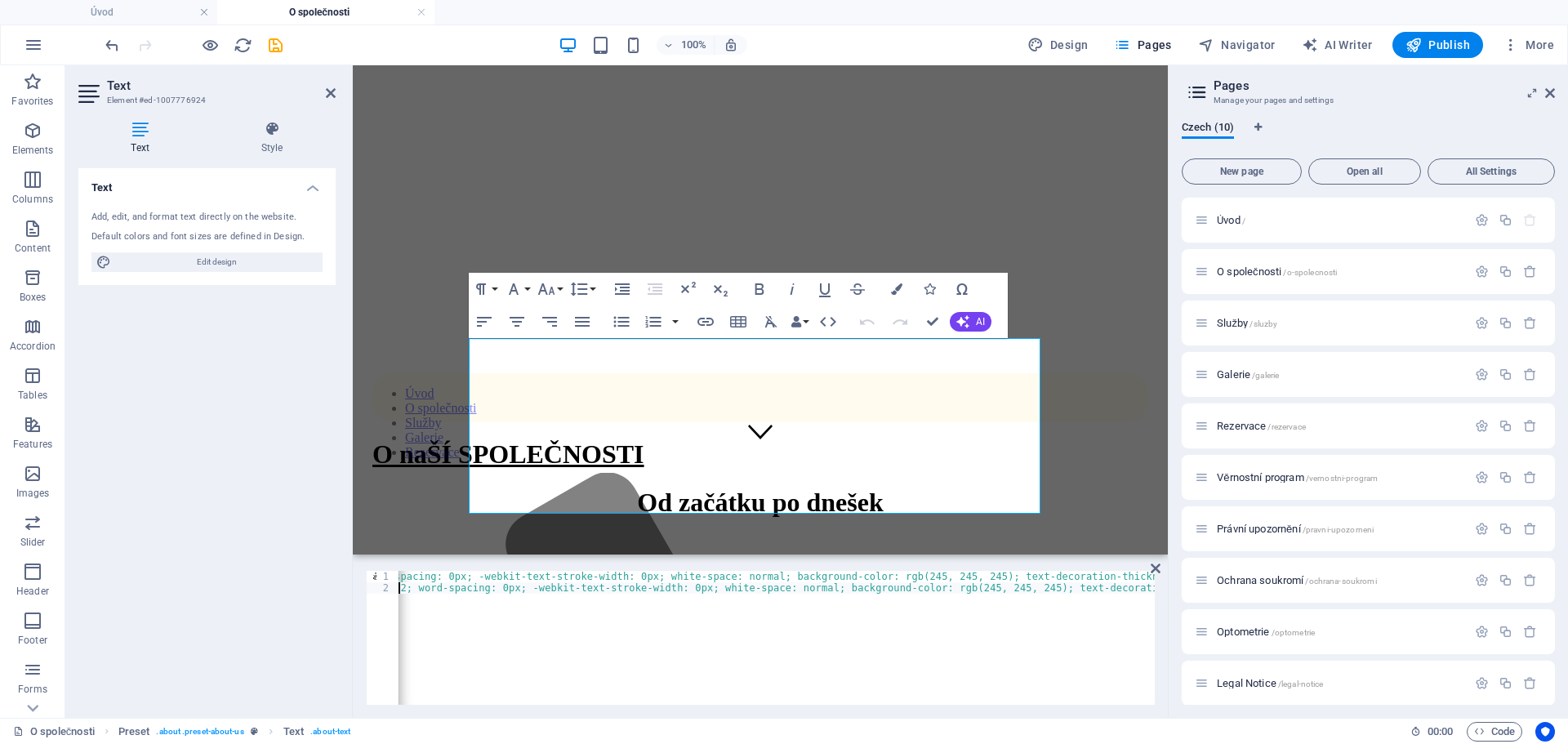
scroll to position [0, 4686]
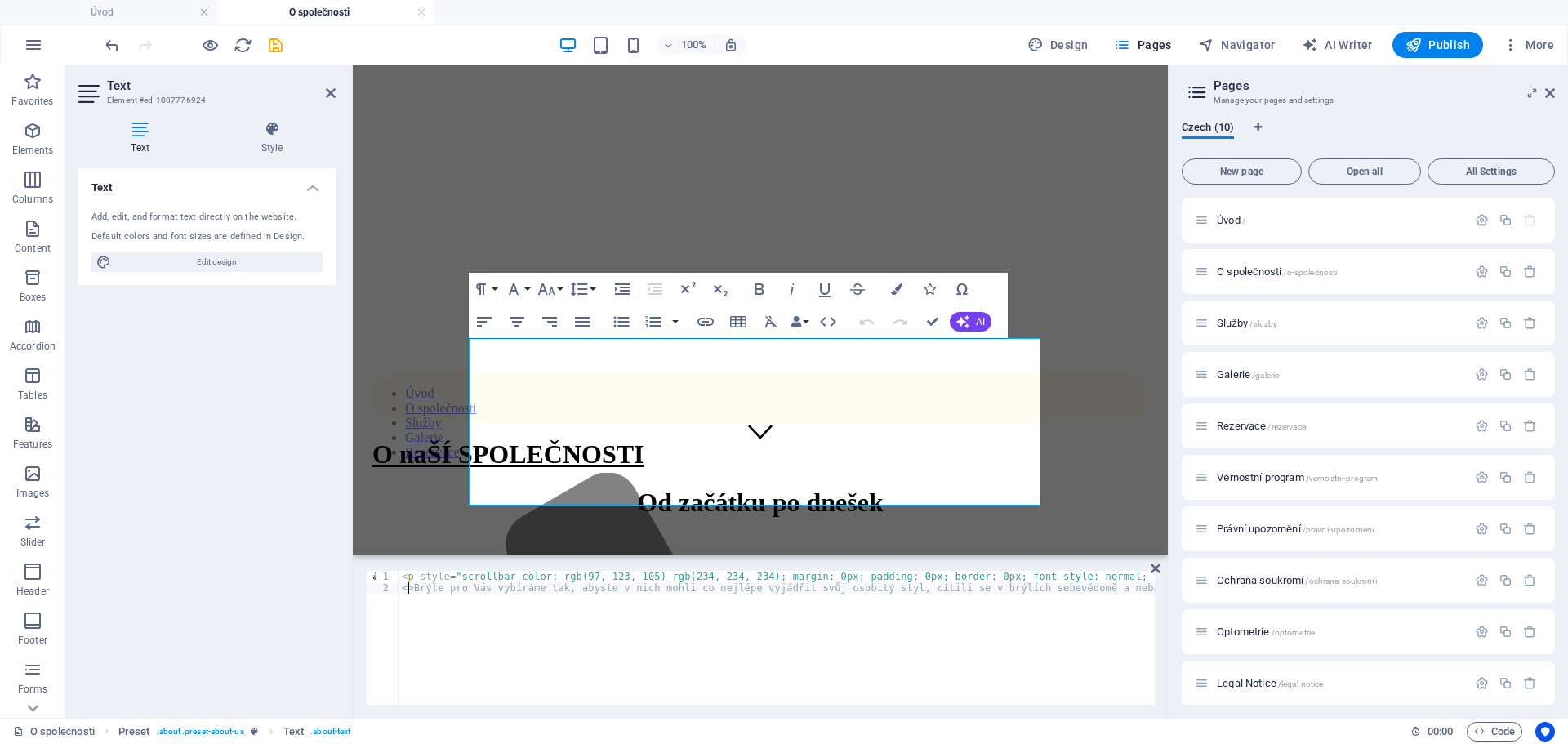
scroll to position [0, 0]
type textarea ">Brýle pro Vás vybíráme tak, abyste v nich mohli co nejlépe vyjádřit svůj osobi…"
type textarea "Brýle pro Vás vybíráme tak, abyste v nich mohli co nejlépe vyjádřit svůj osobit…"
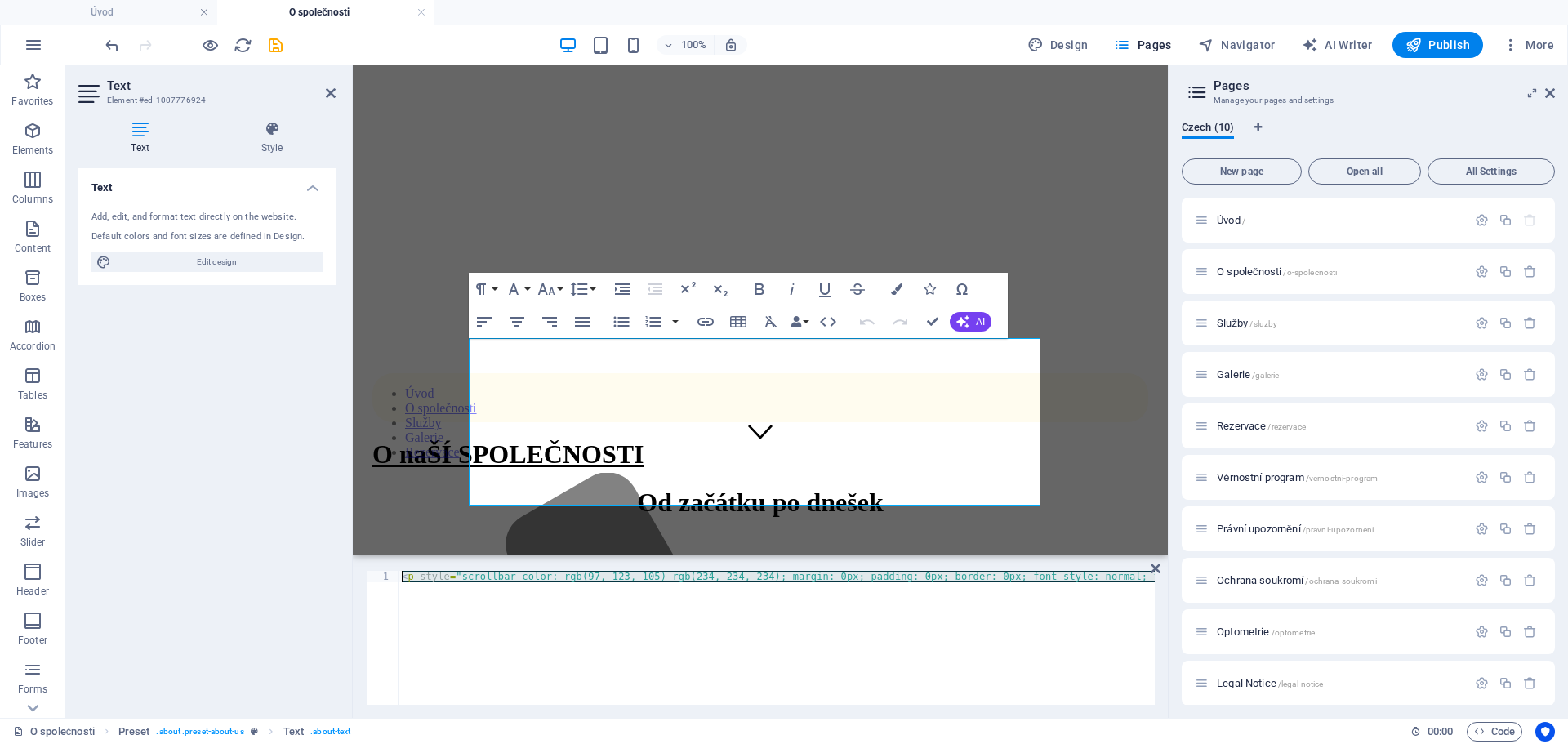
scroll to position [0, 0]
drag, startPoint x: 432, startPoint y: 578, endPoint x: 195, endPoint y: 574, distance: 237.0
click at [195, 574] on div "Text Element #ed-1007776924 Text Style Text Add, edit, and format text directly…" at bounding box center [616, 392] width 1103 height 653
type textarea "Hledáte stylové dioptrické brýle, ve kterých budete vypadat a vidět skvěle? Opt…"
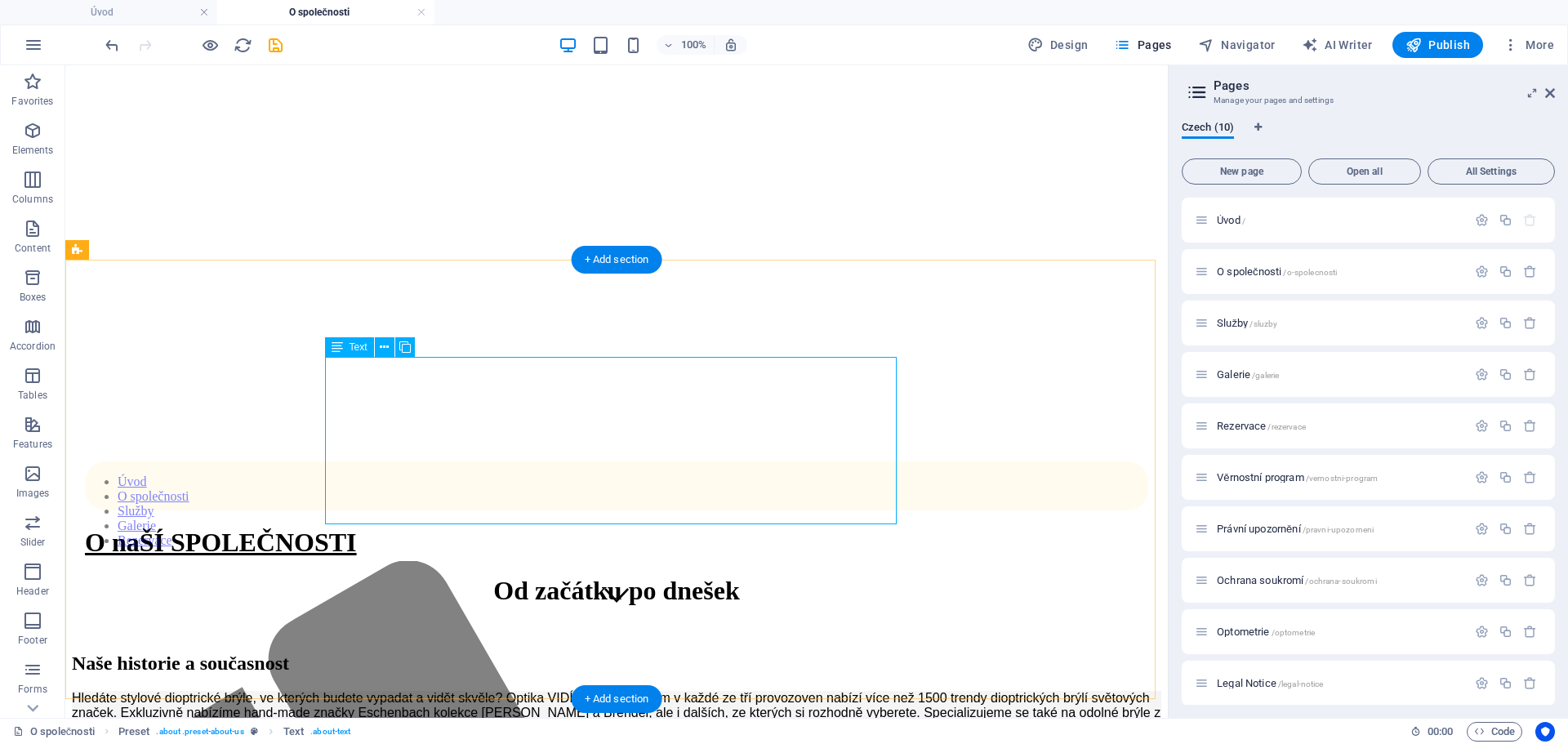
click at [698, 691] on div "Hledáte stylové dioptrické brýle, ve kterých budete vypadat a vidět skvěle? Opt…" at bounding box center [616, 721] width 1090 height 59
click at [569, 691] on div "Hledáte stylové dioptrické brýle, ve kterých budete vypadat a vidět skvěle? Opt…" at bounding box center [616, 721] width 1090 height 59
click at [566, 691] on div "Hledáte stylové dioptrické brýle, ve kterých budete vypadat a vidět skvěle? Opt…" at bounding box center [616, 721] width 1090 height 59
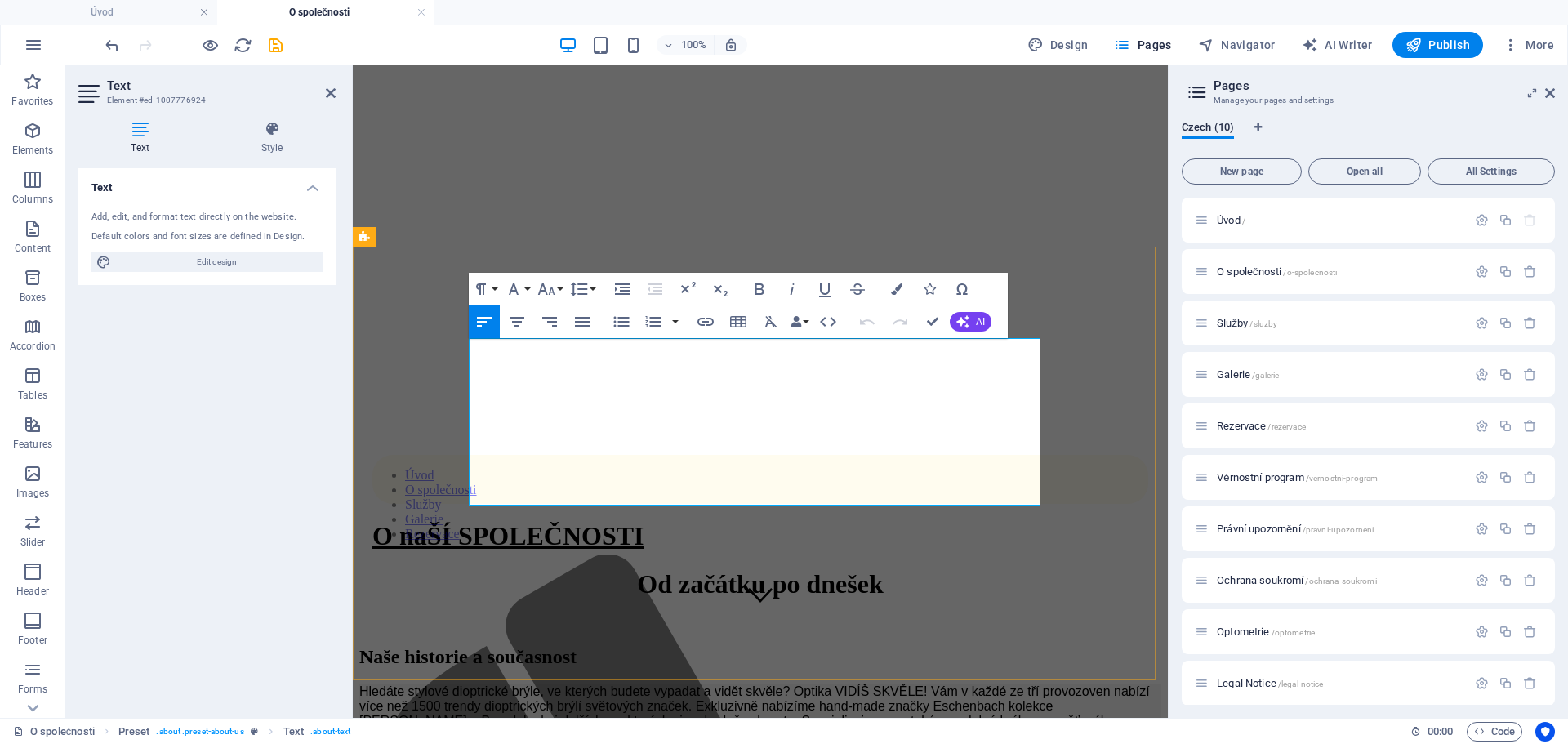
click at [710, 684] on p "Hledáte stylové dioptrické brýle, ve kterých budete vypadat a vidět skvěle? Opt…" at bounding box center [761, 728] width 802 height 89
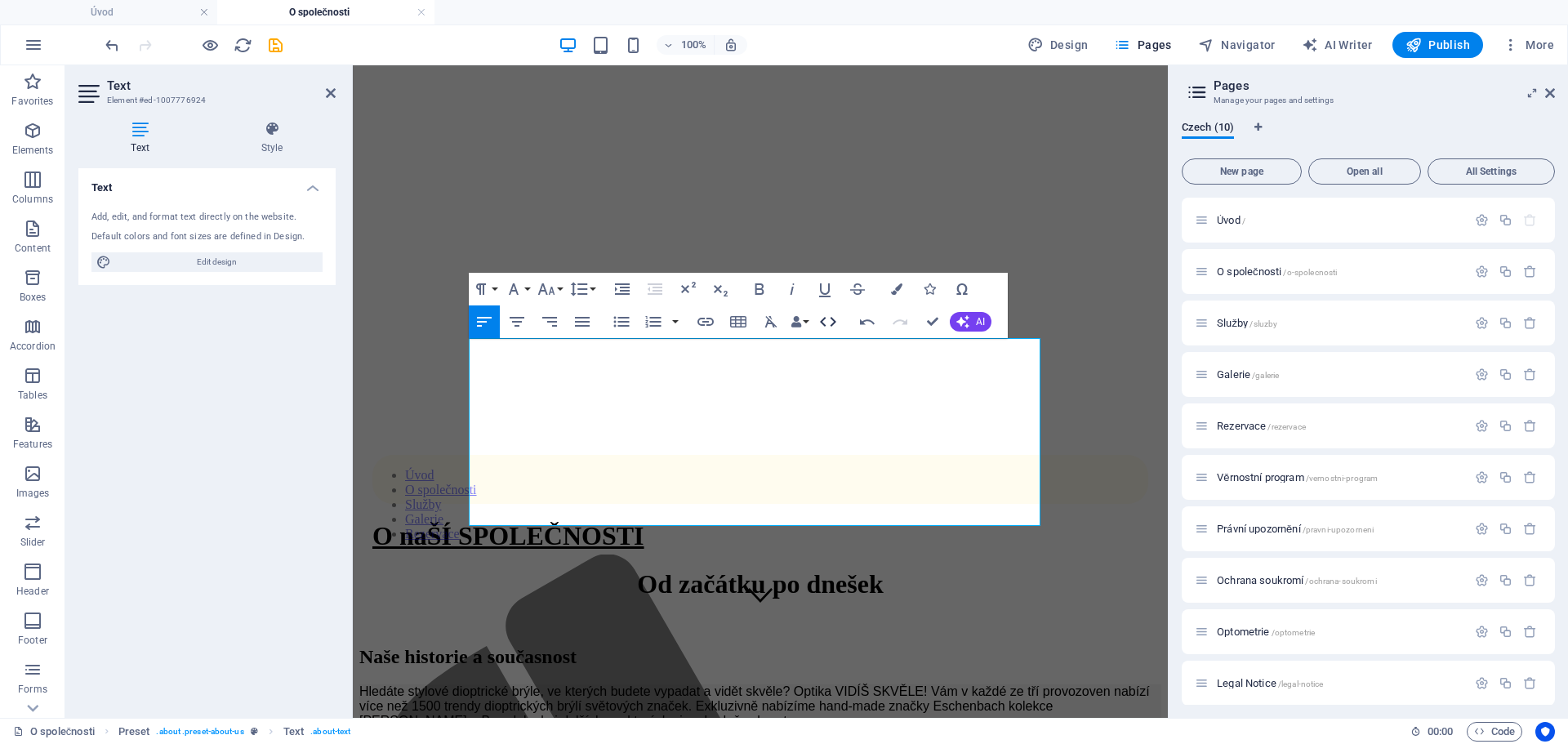
click at [830, 322] on icon "button" at bounding box center [827, 321] width 20 height 20
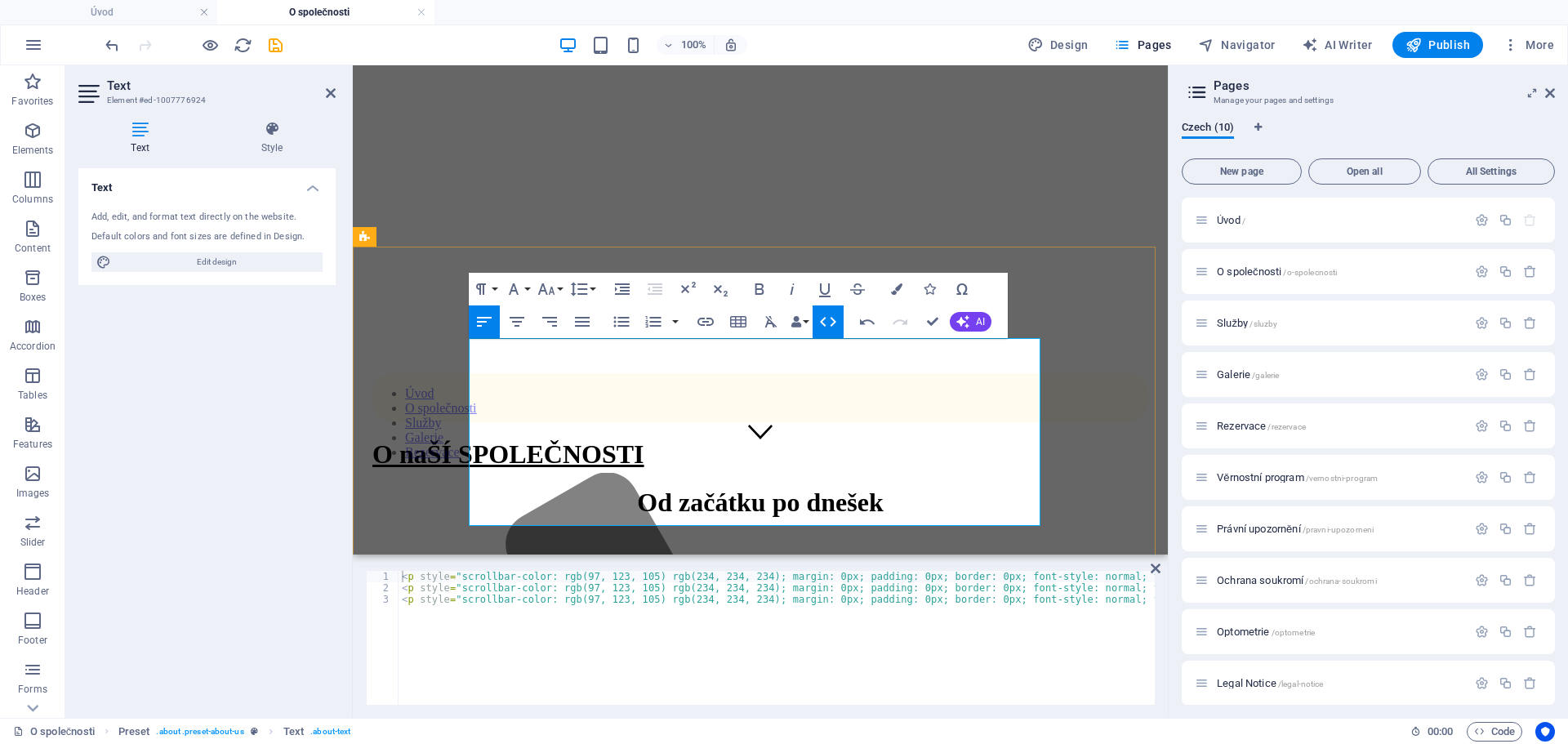
click at [730, 602] on p "Hledáte stylové dioptrické brýle, ve kterých budete vypadat a vidět skvěle? Opt…" at bounding box center [761, 624] width 802 height 44
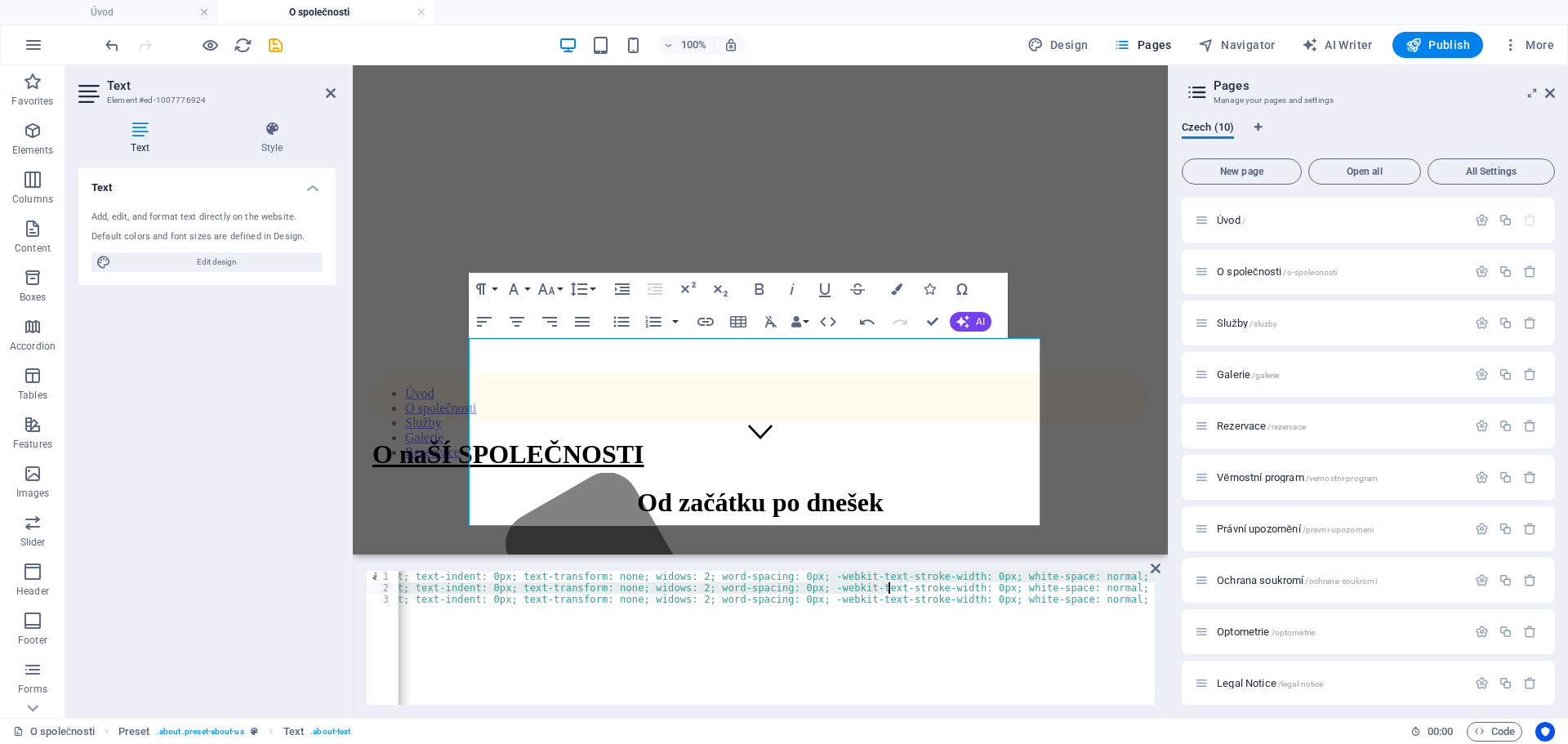
drag, startPoint x: 818, startPoint y: 576, endPoint x: 887, endPoint y: 592, distance: 70.8
click at [859, 576] on div "< p style = "scrollbar-color: rgb(97, 123, 105) rgb(234, 234, 234); margin: 0px…" at bounding box center [776, 637] width 756 height 134
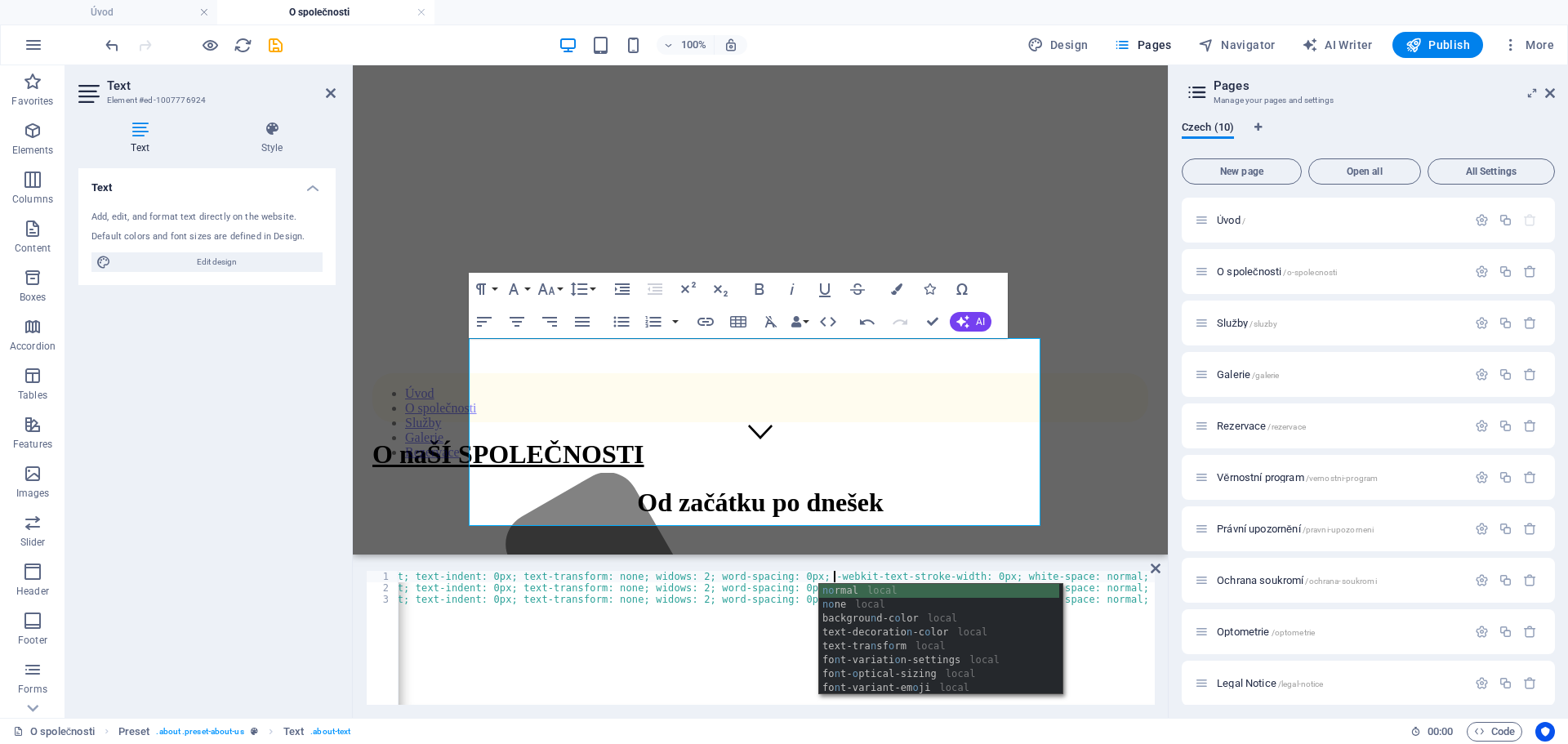
scroll to position [0, 1]
type textarea "none"
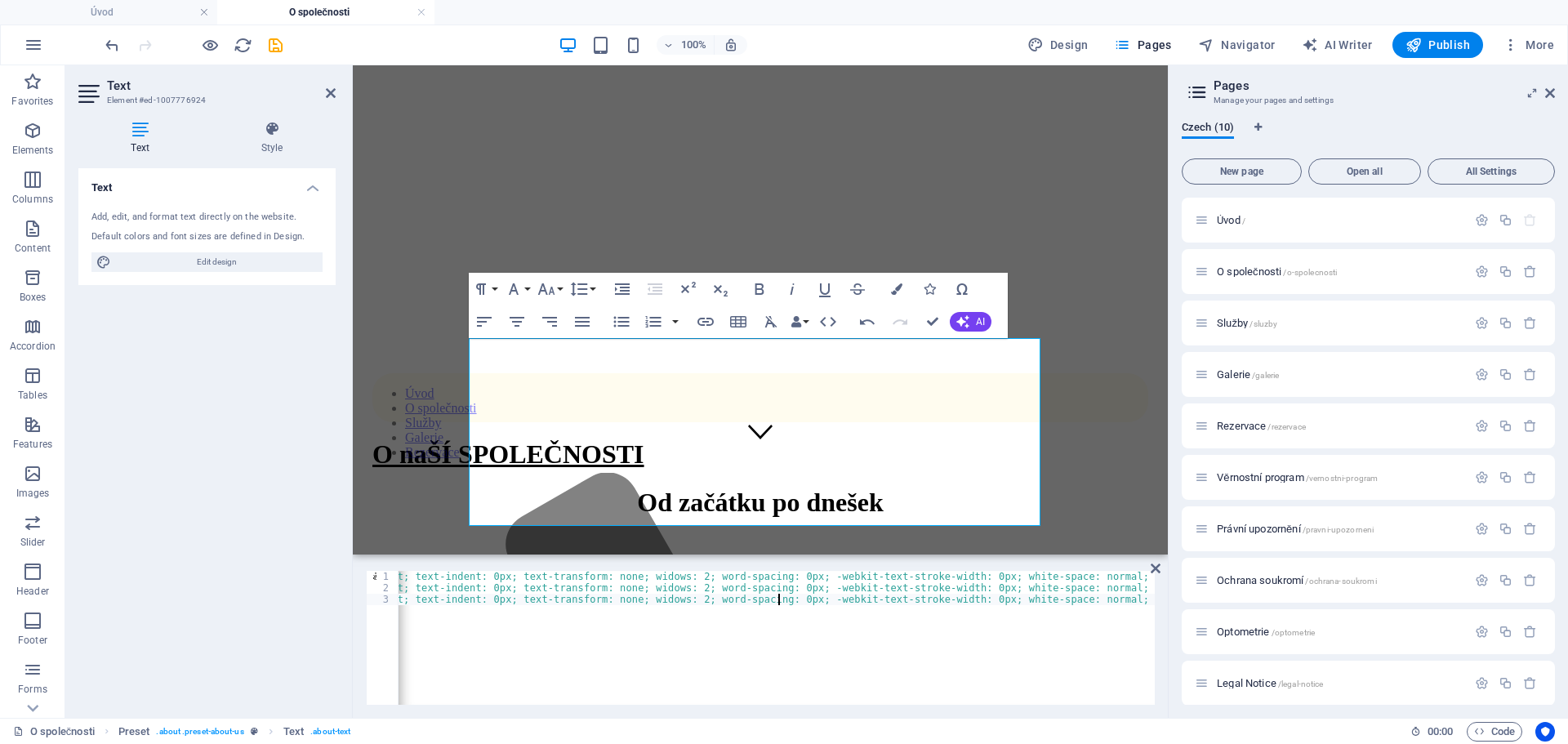
scroll to position [0, 0]
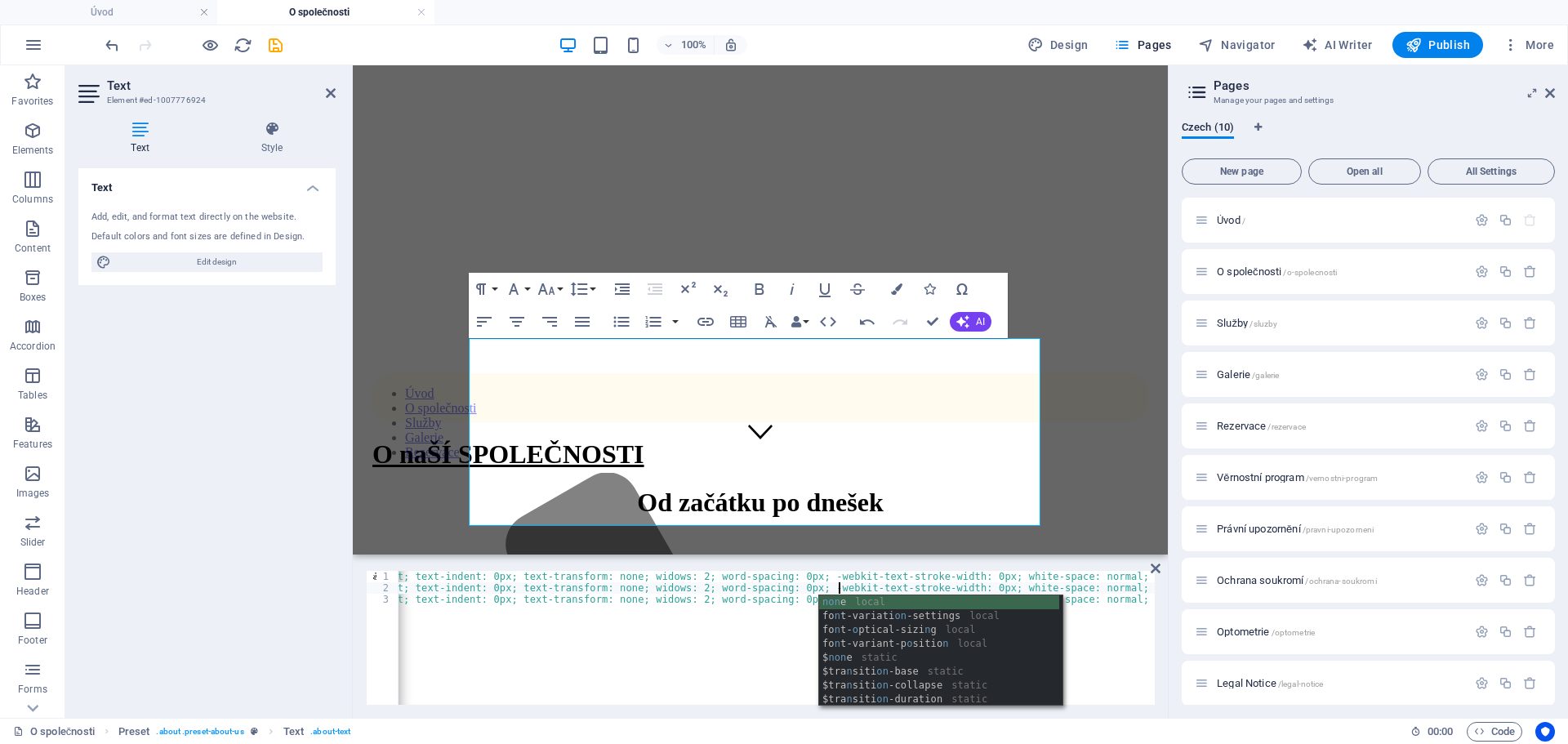
type textarea "none"
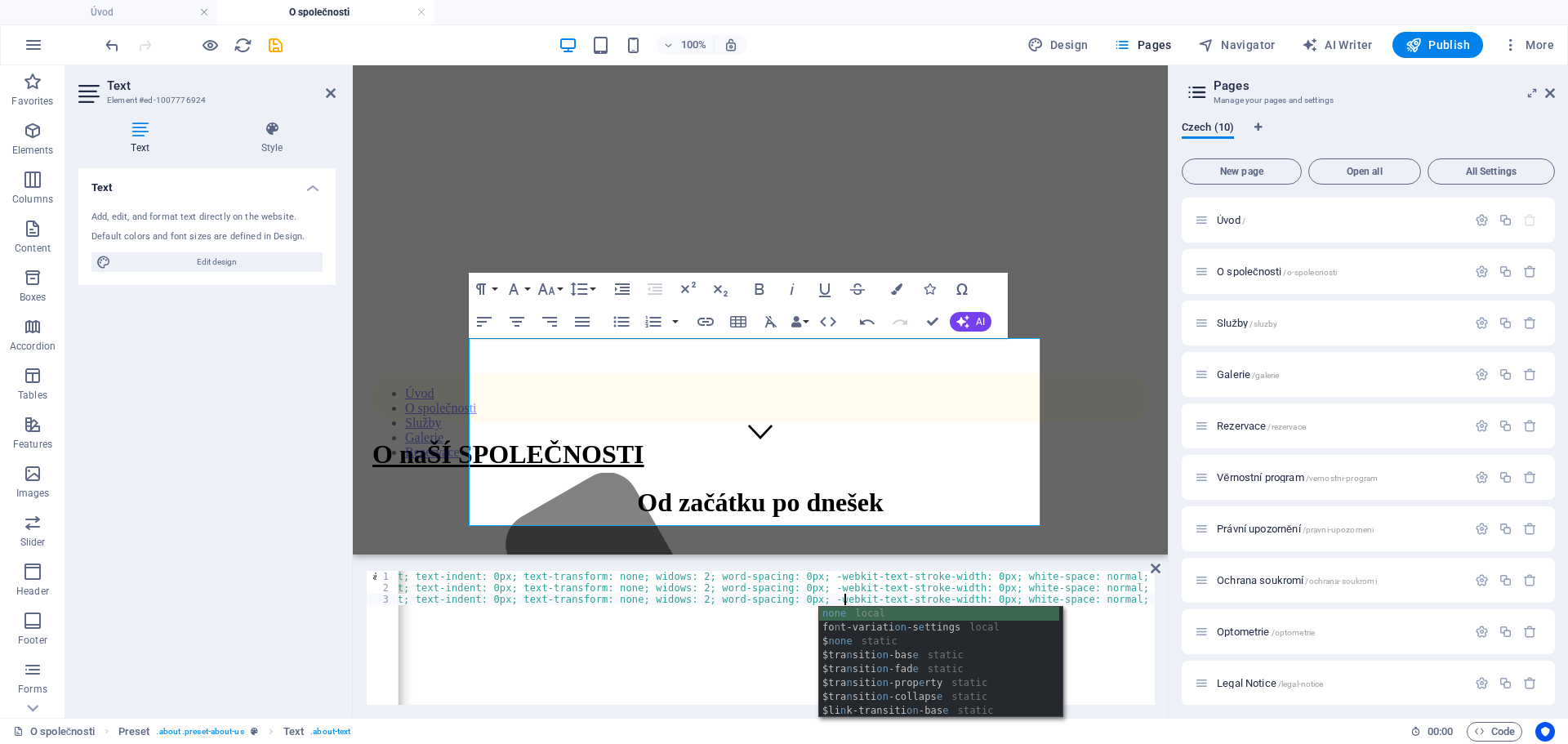
scroll to position [0, 1]
type textarea "none"
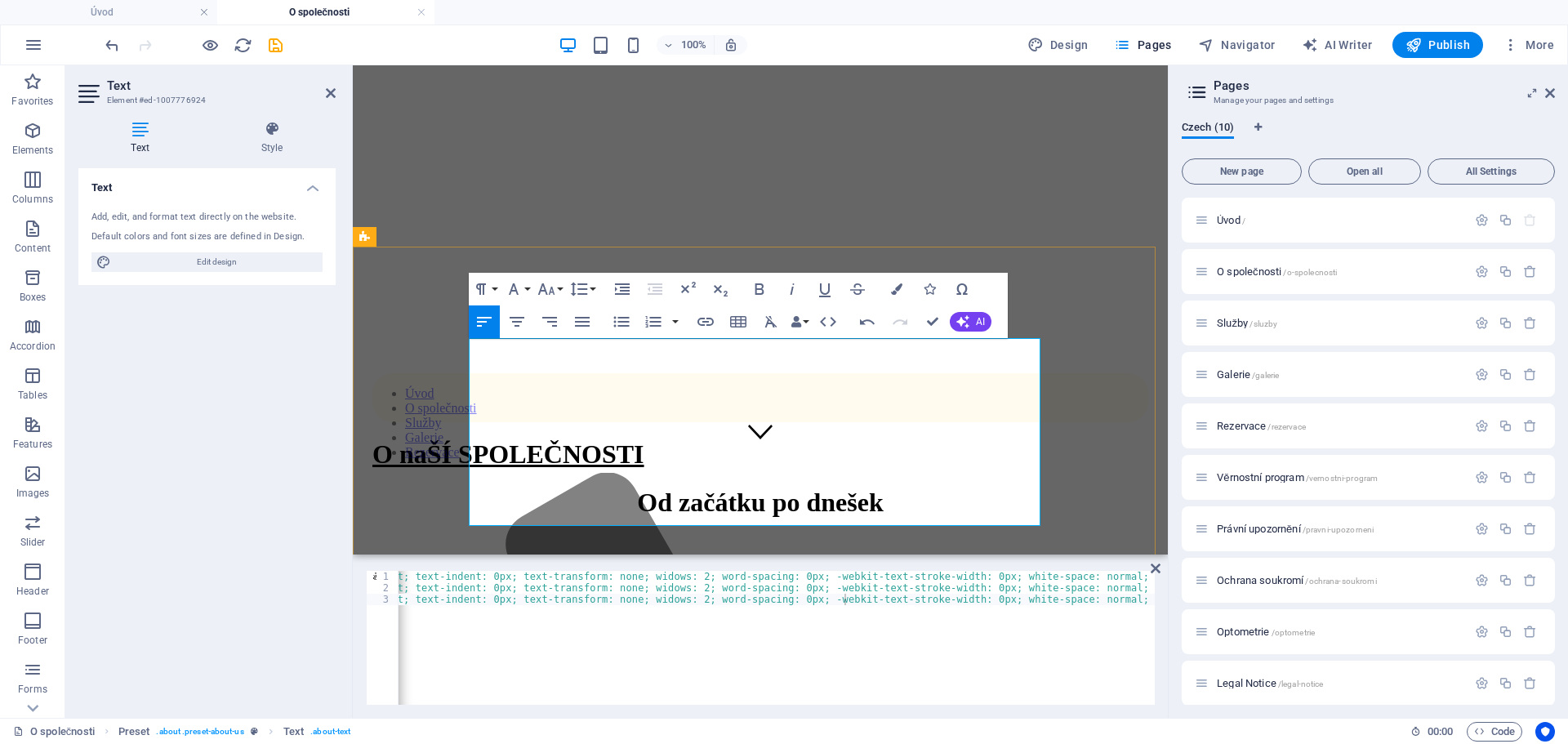
click at [905, 662] on p "Specializujeme se také na odolné brýle z paměťového materiálu Titanflex, a prot…" at bounding box center [761, 683] width 802 height 44
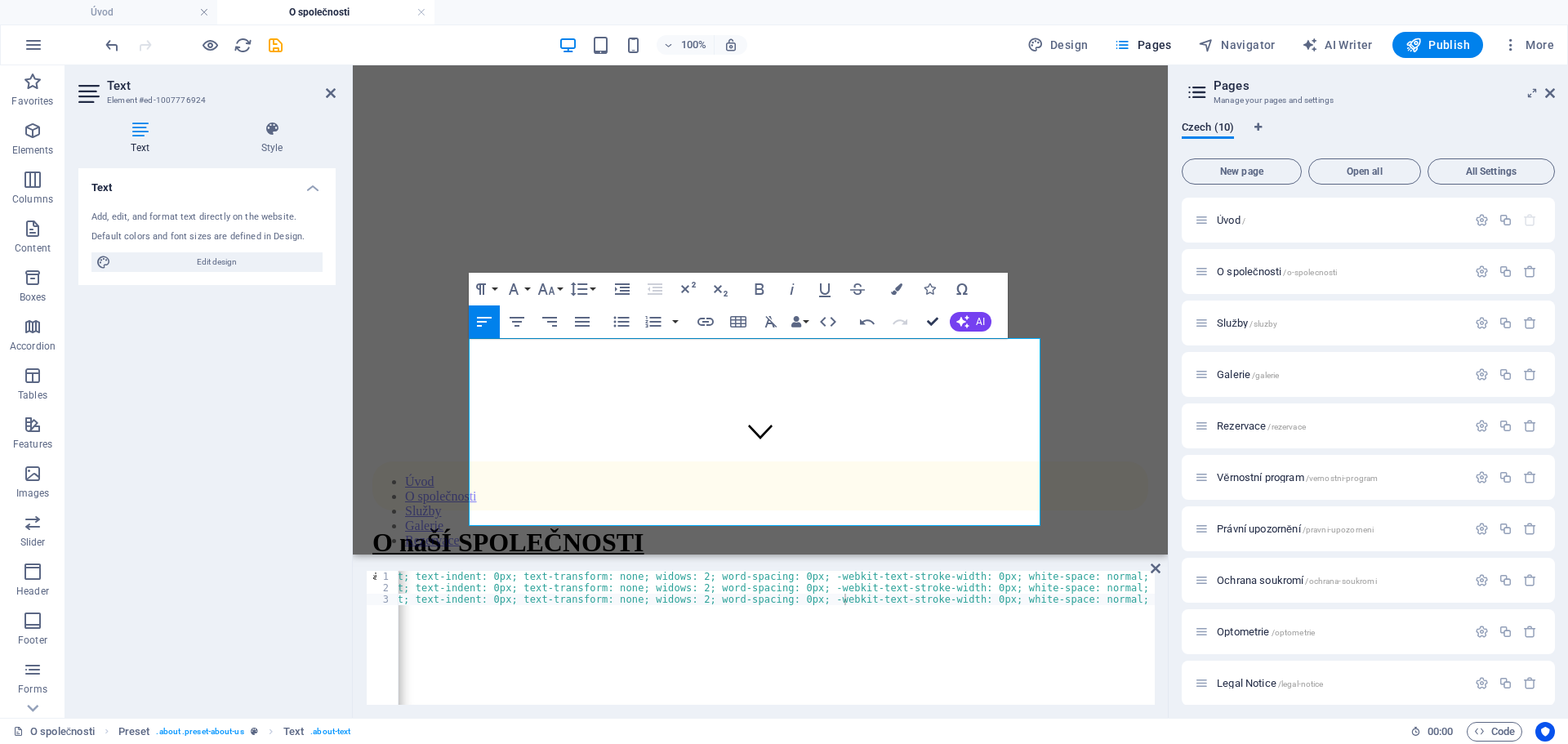
scroll to position [114, 0]
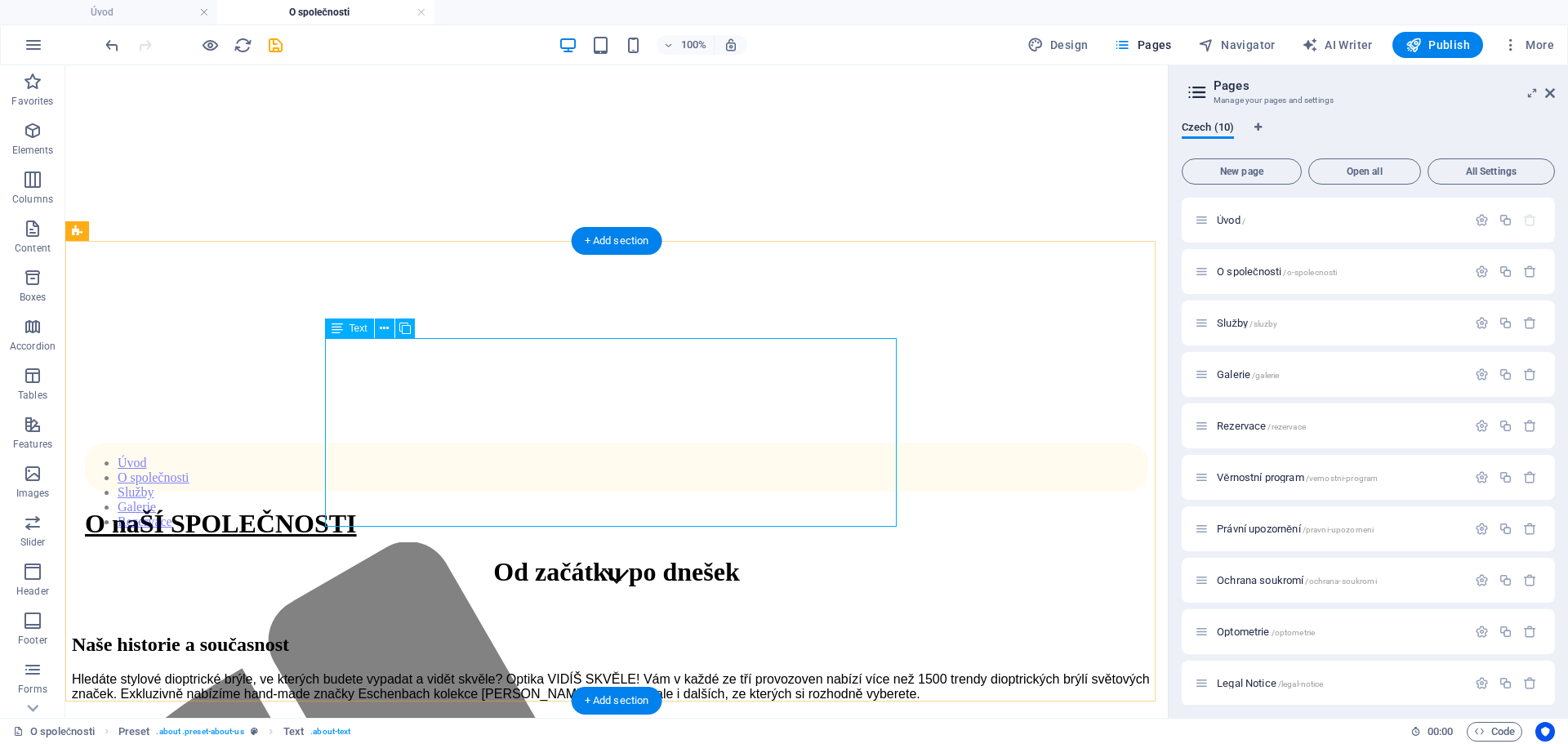
click at [610, 672] on div "Hledáte stylové dioptrické brýle, ve kterých budete vypadat a vidět skvěle? Opt…" at bounding box center [616, 708] width 1090 height 74
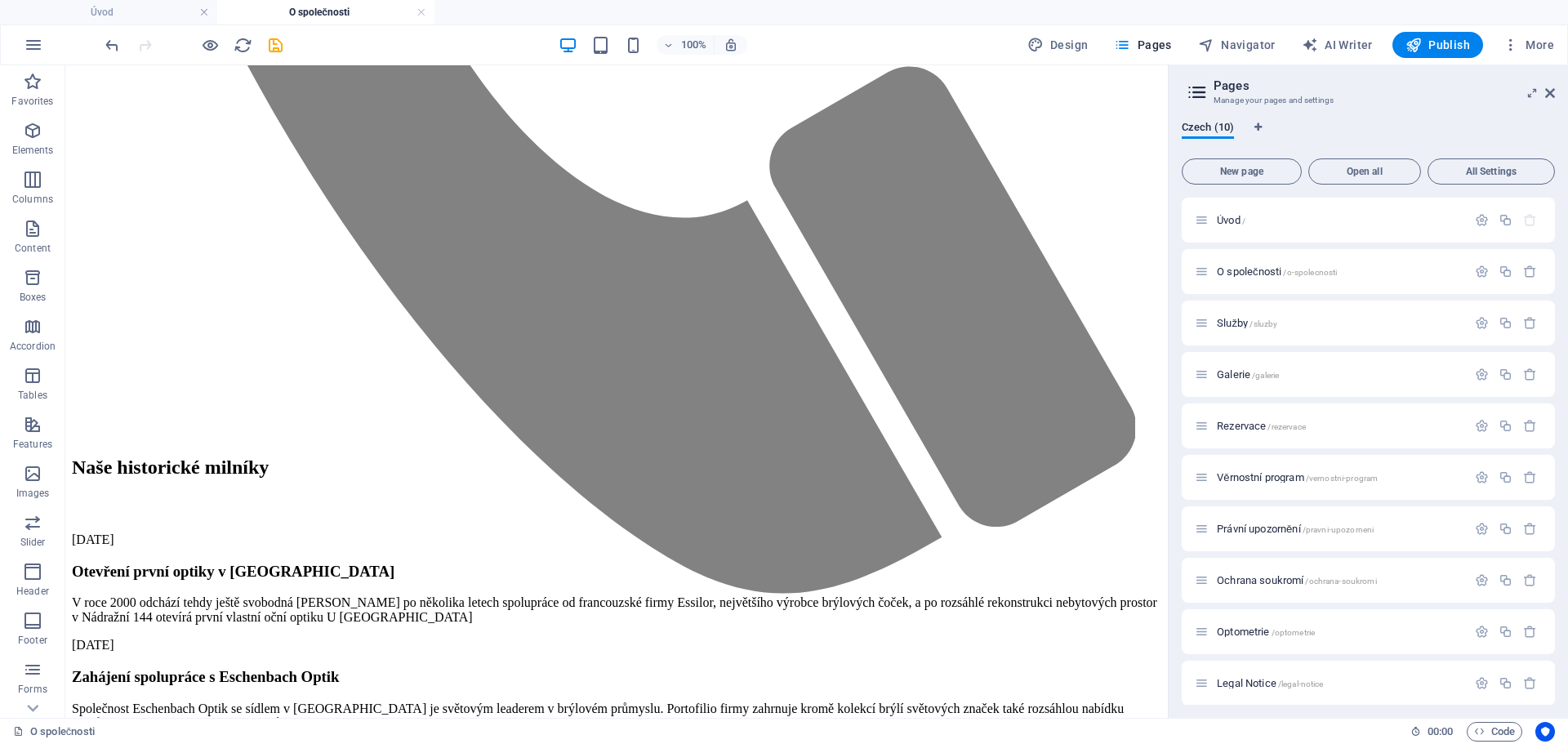
scroll to position [0, 0]
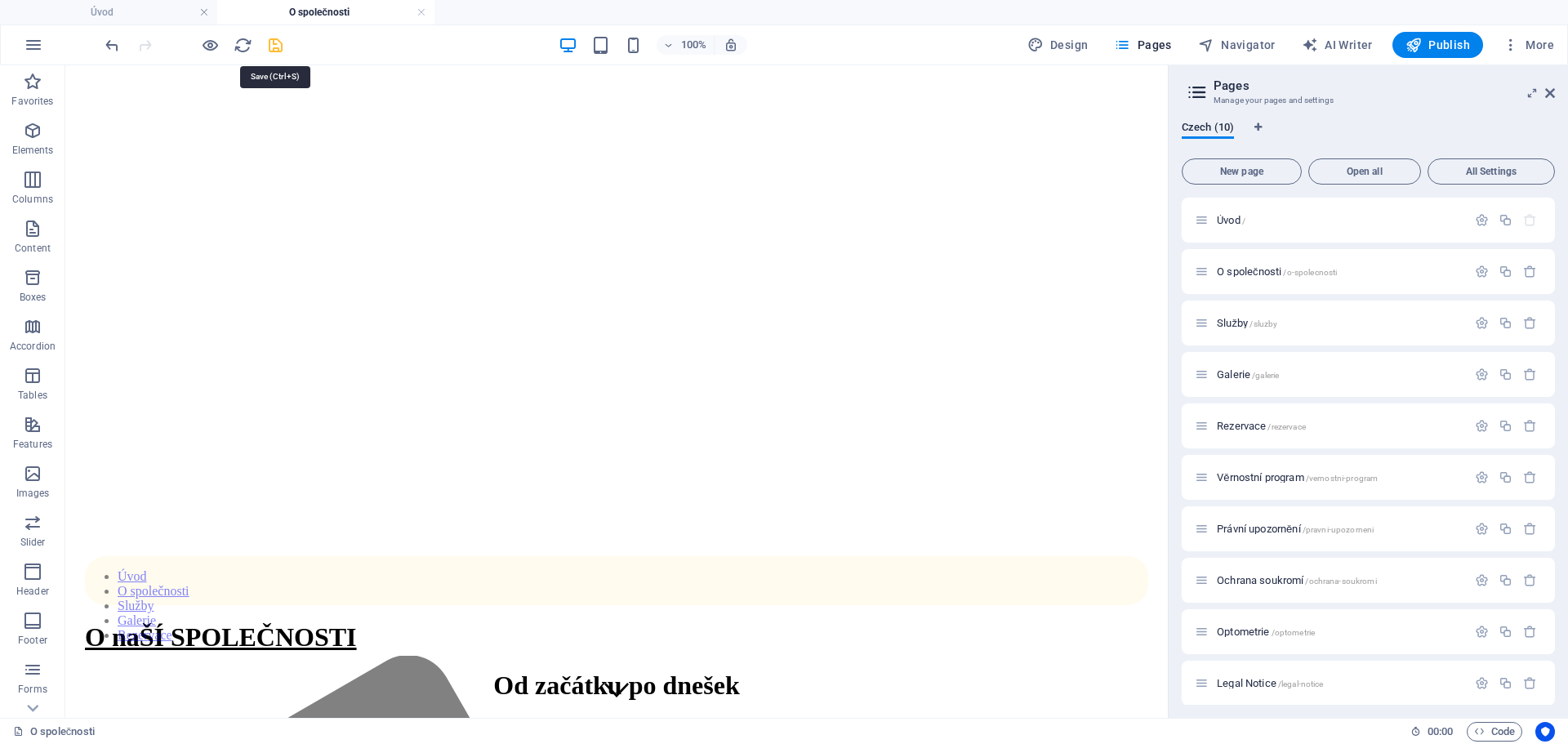
click at [273, 48] on icon "save" at bounding box center [276, 45] width 19 height 19
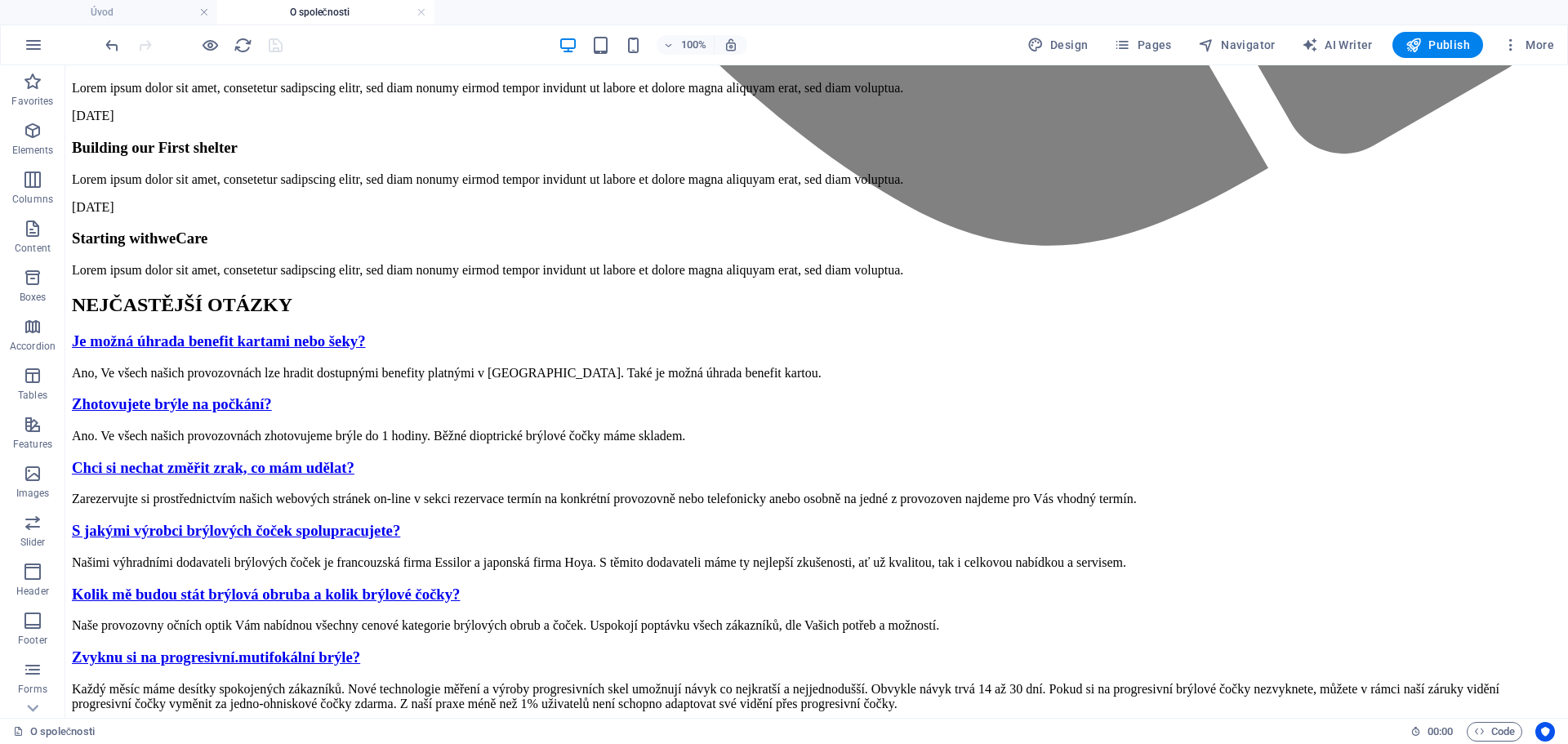
scroll to position [2463, 0]
